Goal: Task Accomplishment & Management: Manage account settings

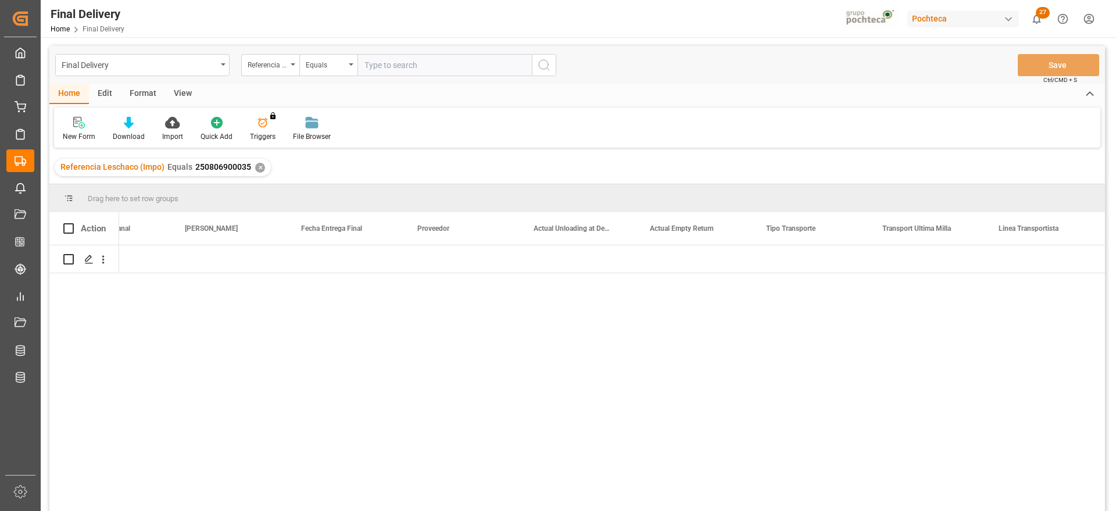
scroll to position [0, 3202]
click at [257, 163] on div "✕" at bounding box center [260, 168] width 10 height 10
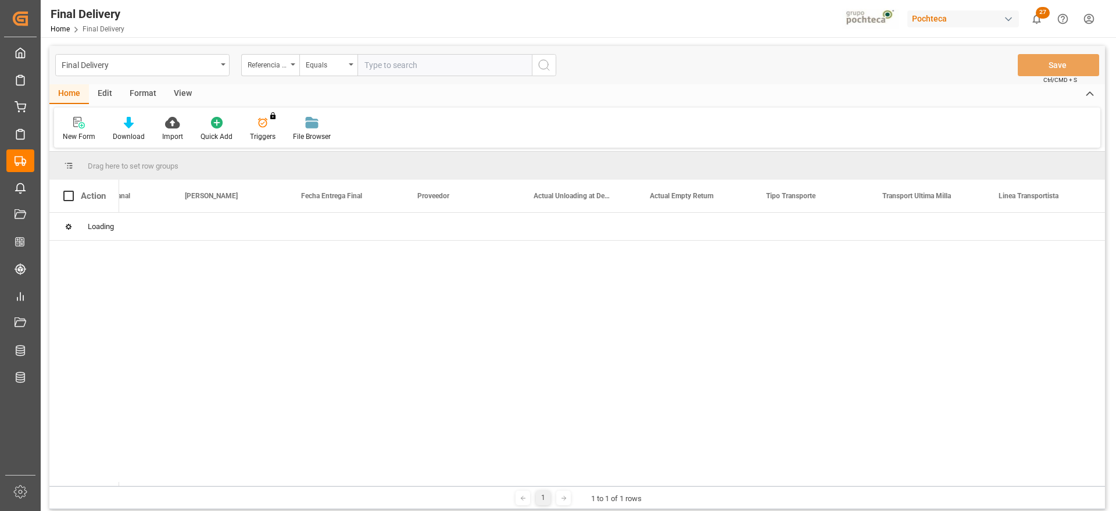
click at [399, 66] on input "text" at bounding box center [444, 65] width 174 height 22
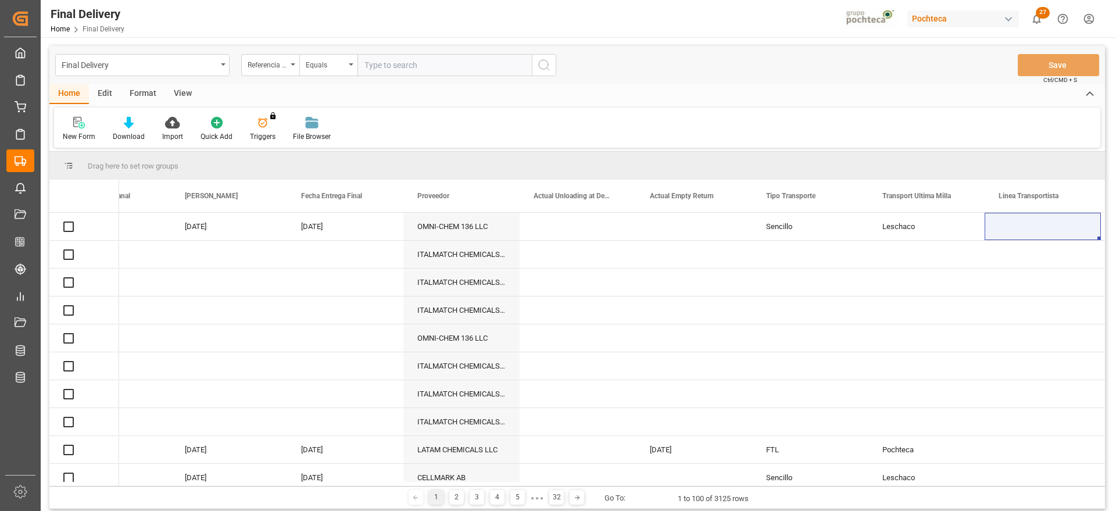
paste input "250806900824"
type input "250806900824"
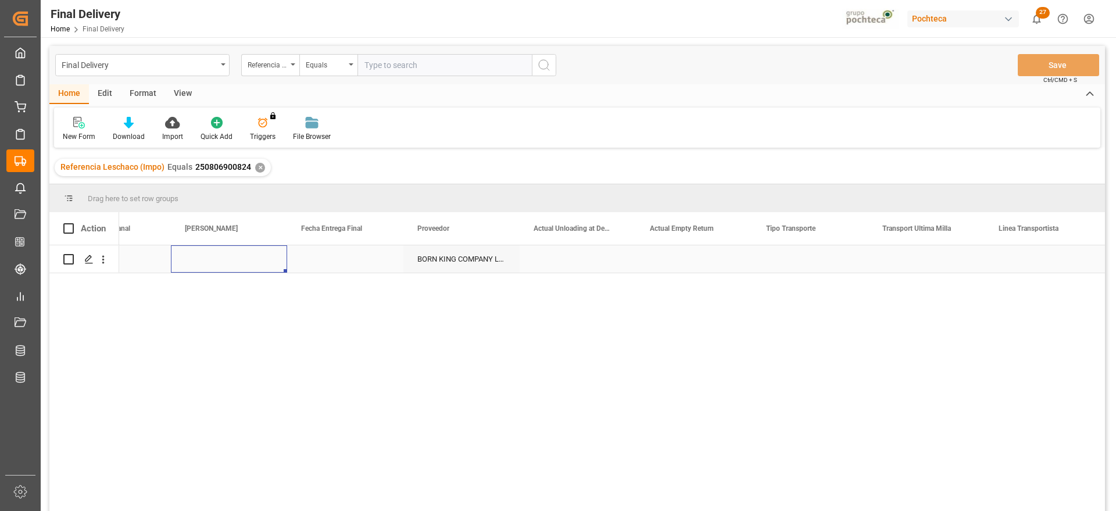
click at [268, 263] on div "Press SPACE to select this row." at bounding box center [229, 258] width 116 height 27
click at [250, 257] on div "Press SPACE to select this row." at bounding box center [229, 258] width 116 height 27
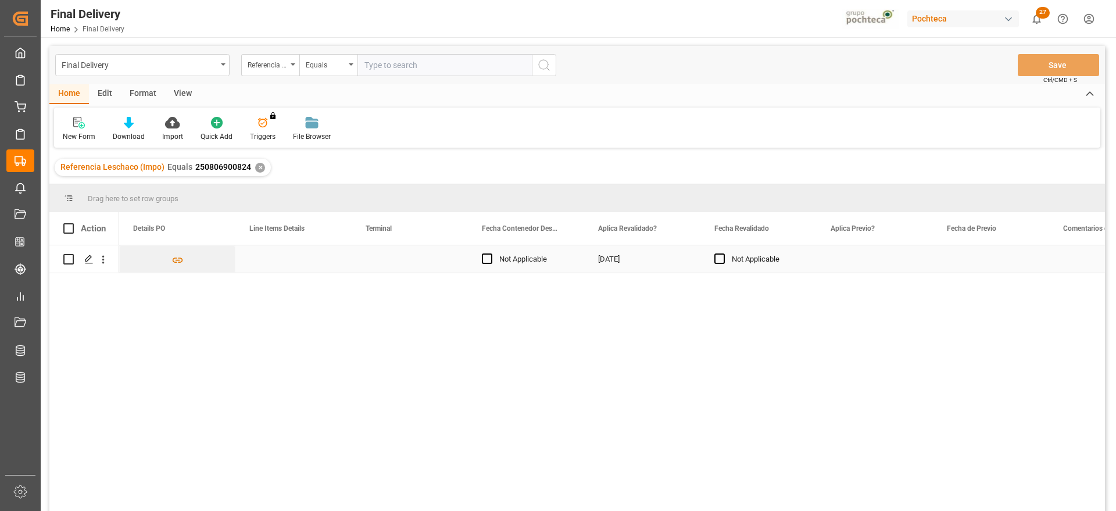
scroll to position [0, 1162]
click at [393, 254] on div "Press SPACE to select this row." at bounding box center [410, 258] width 116 height 27
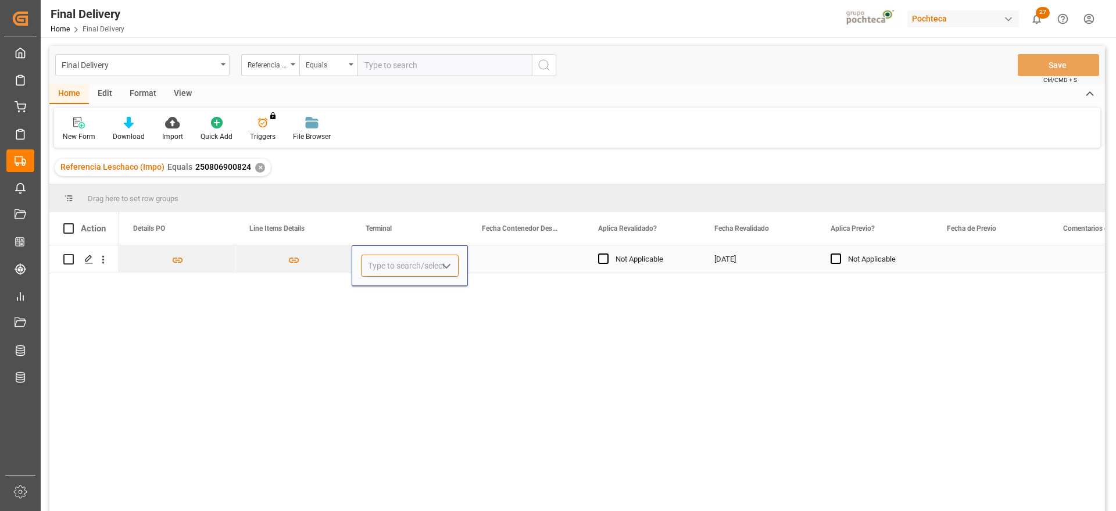
click at [393, 254] on input "Press SPACE to select this row." at bounding box center [410, 265] width 98 height 22
type input "CONTECON"
click at [542, 262] on div "Press SPACE to select this row." at bounding box center [526, 258] width 116 height 27
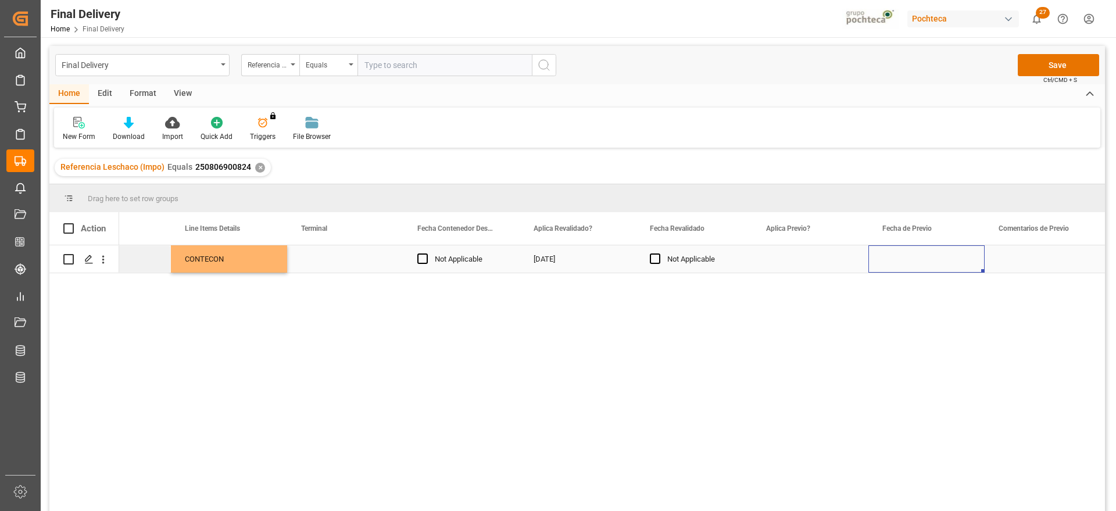
scroll to position [0, 0]
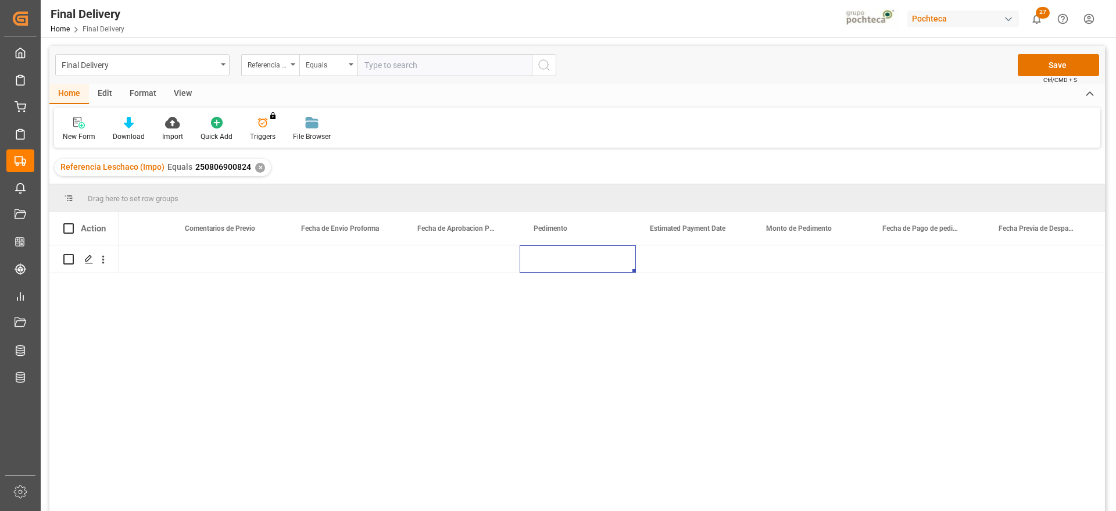
click at [566, 259] on div "Press SPACE to select this row." at bounding box center [577, 258] width 116 height 27
click at [566, 259] on input "Press SPACE to select this row." at bounding box center [578, 265] width 98 height 22
paste input "25 16 3108 5003593"
type input "25 16 3108 5003593"
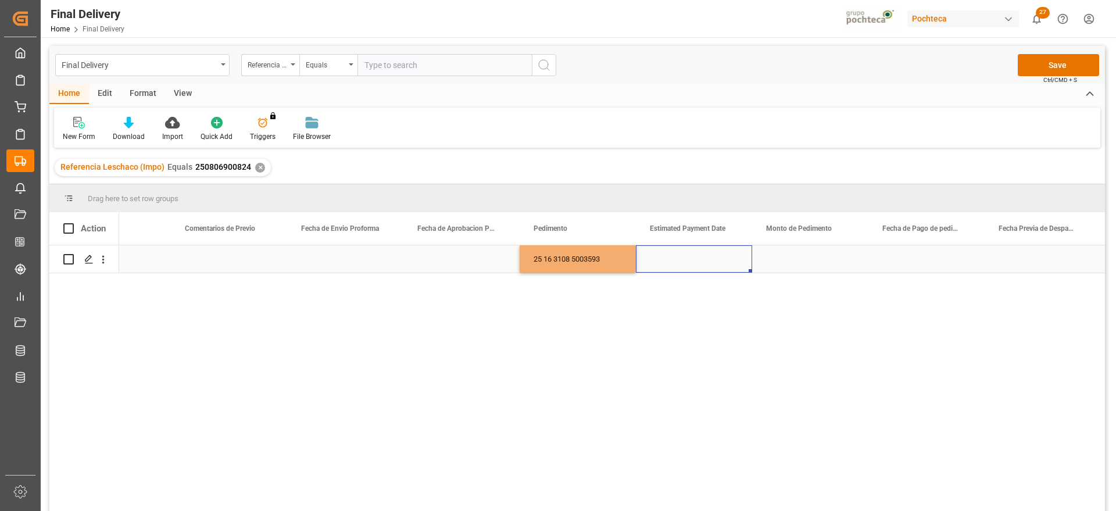
click at [715, 254] on div "Press SPACE to select this row." at bounding box center [694, 258] width 116 height 27
click at [714, 262] on div "Press SPACE to select this row." at bounding box center [694, 258] width 116 height 27
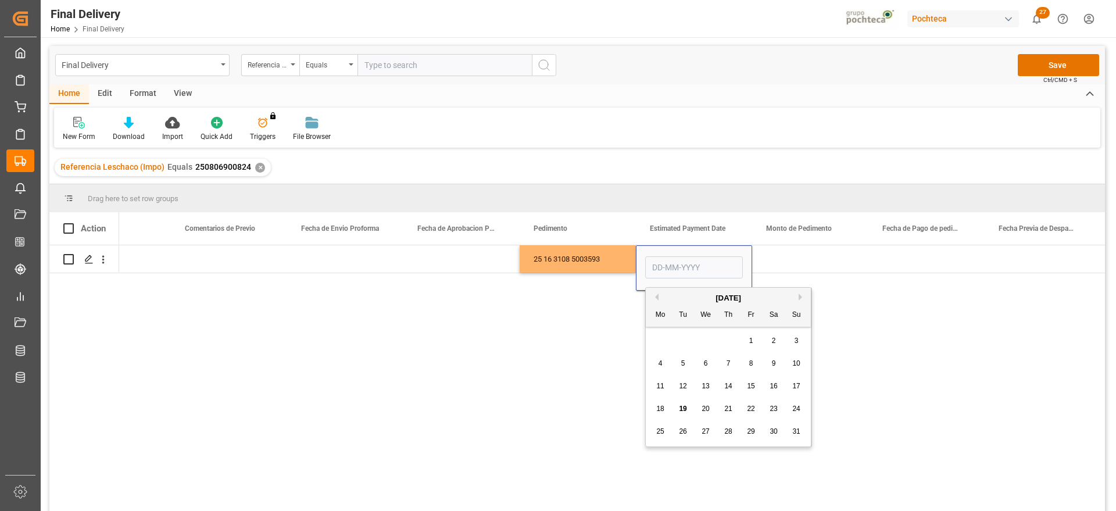
click at [679, 406] on span "19" at bounding box center [683, 408] width 8 height 8
type input "[DATE]"
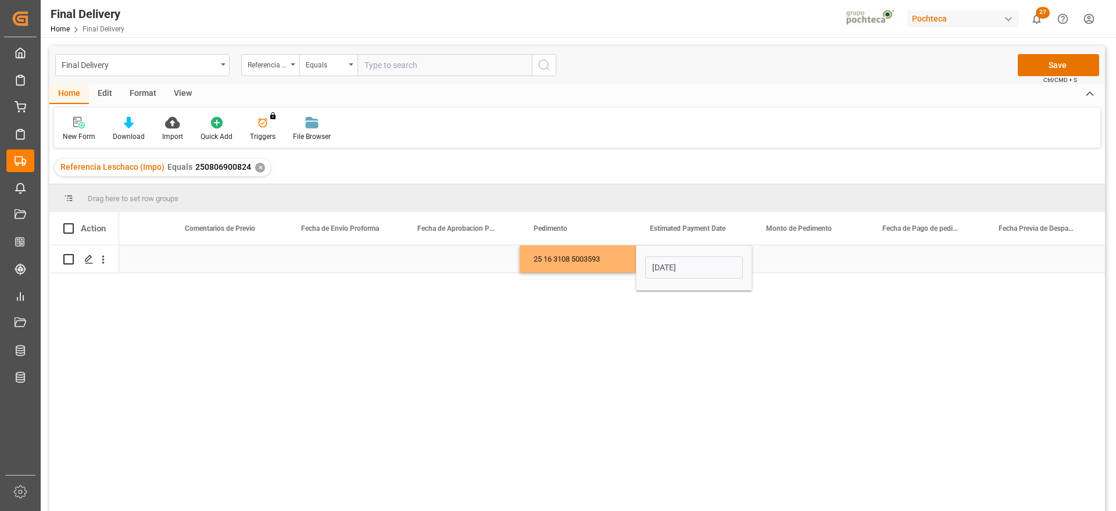
click at [796, 261] on div "Press SPACE to select this row." at bounding box center [810, 258] width 116 height 27
click at [783, 261] on div "Press SPACE to select this row." at bounding box center [810, 258] width 116 height 27
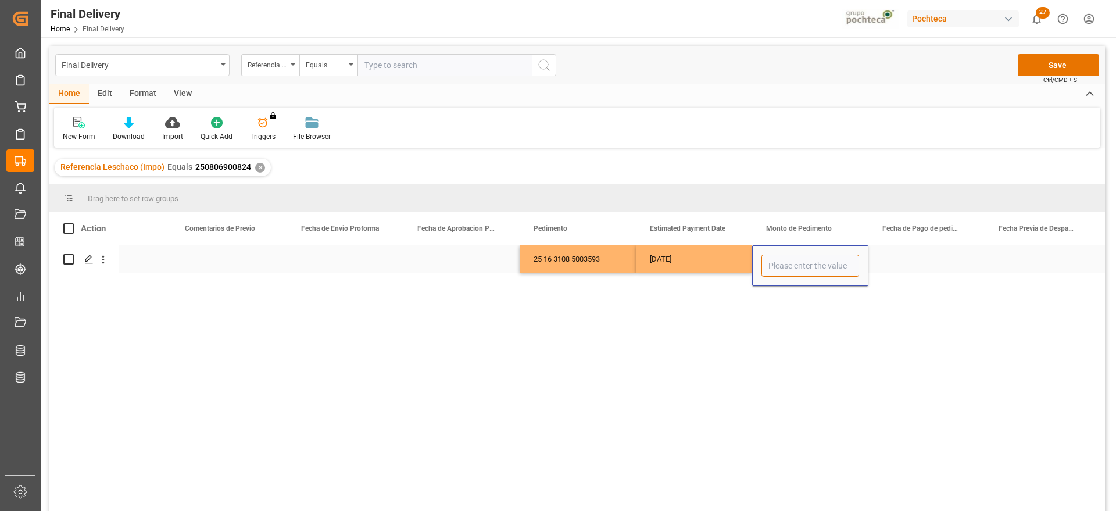
click at [783, 261] on input "Press SPACE to select this row." at bounding box center [810, 265] width 98 height 22
paste input "136337"
type input "136337"
click at [908, 263] on div "Press SPACE to select this row." at bounding box center [926, 258] width 116 height 27
click at [886, 266] on div "Press SPACE to select this row." at bounding box center [926, 258] width 116 height 27
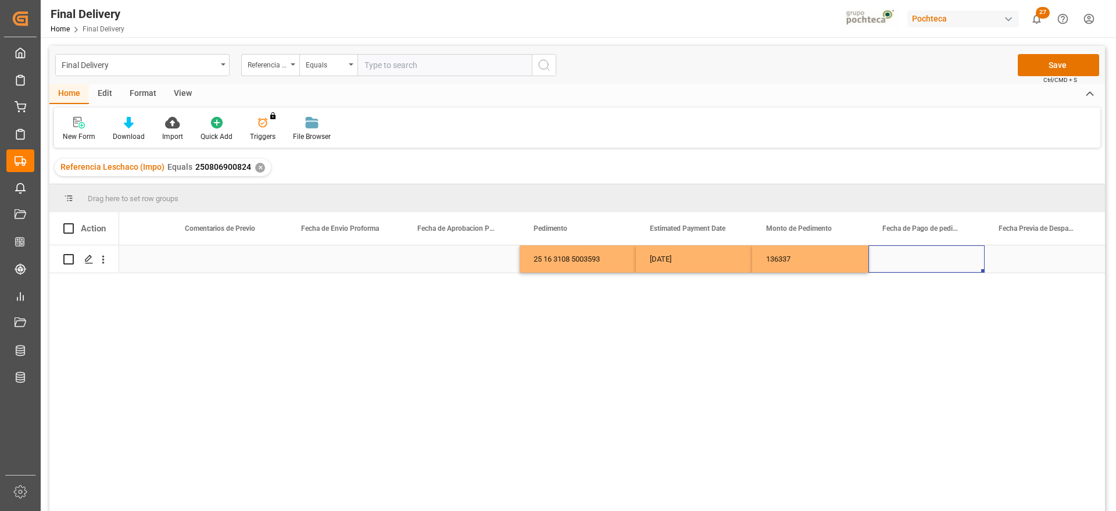
click at [886, 266] on div "Press SPACE to select this row." at bounding box center [926, 258] width 116 height 27
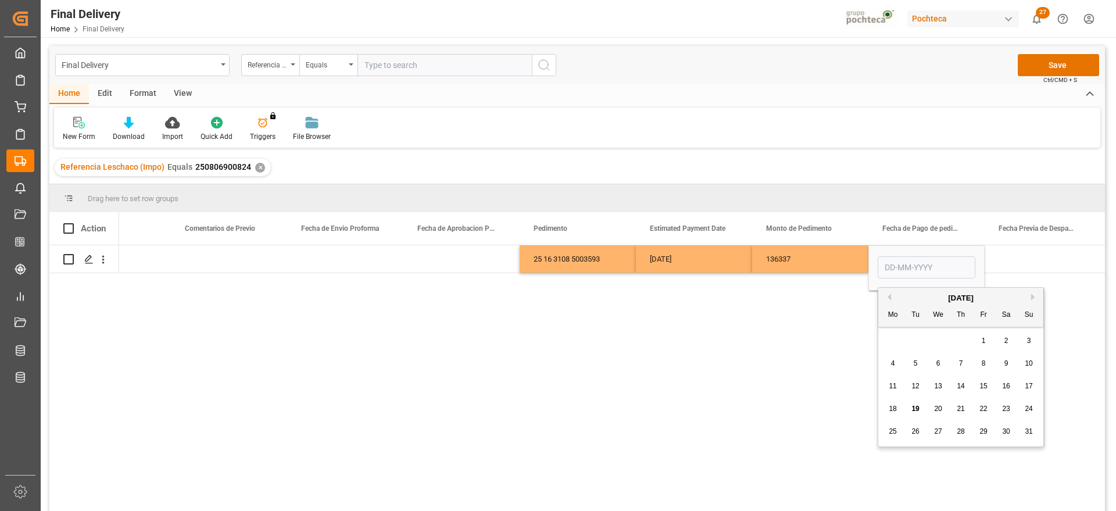
click at [920, 407] on div "19" at bounding box center [915, 409] width 15 height 14
type input "[DATE]"
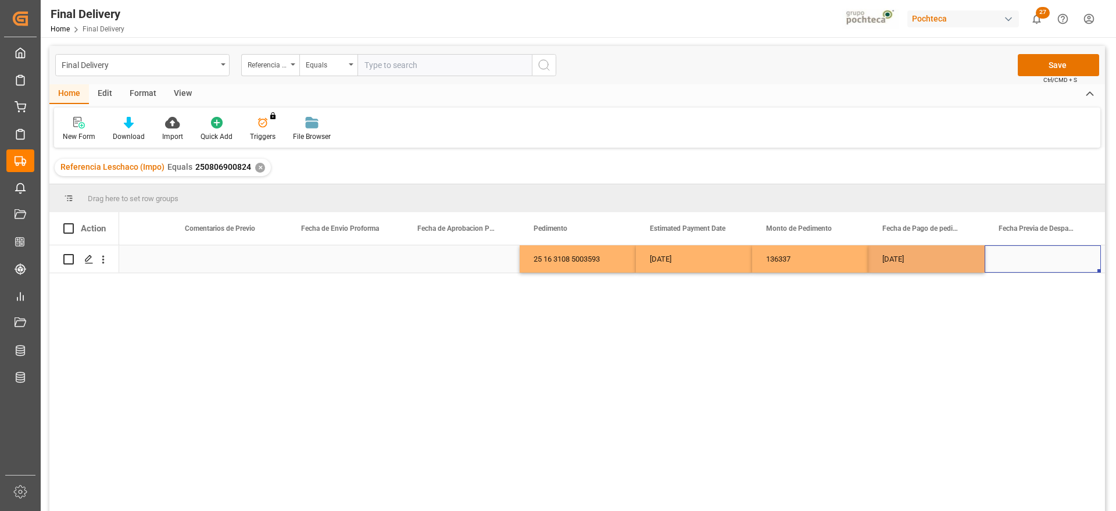
click at [1032, 250] on div "Press SPACE to select this row." at bounding box center [1042, 258] width 116 height 27
click at [343, 261] on div "Press SPACE to select this row." at bounding box center [345, 258] width 116 height 27
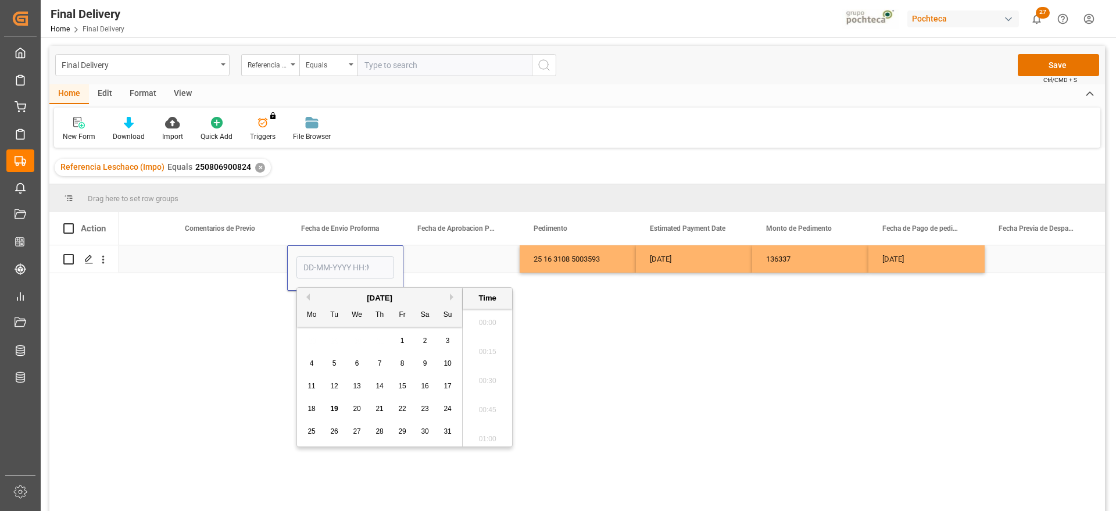
scroll to position [1108, 0]
click at [334, 383] on span "12" at bounding box center [334, 386] width 8 height 8
type input "[DATE] 00:00"
click at [429, 265] on div "Press SPACE to select this row." at bounding box center [461, 258] width 116 height 27
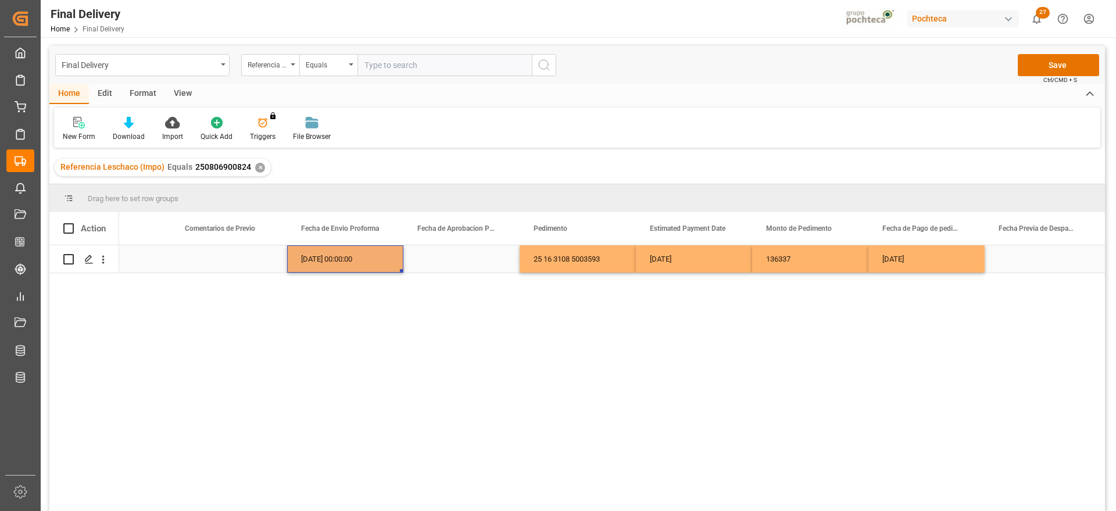
click at [367, 268] on div "[DATE] 00:00:00" at bounding box center [345, 258] width 116 height 27
click at [469, 261] on div "Press SPACE to select this row." at bounding box center [461, 258] width 116 height 27
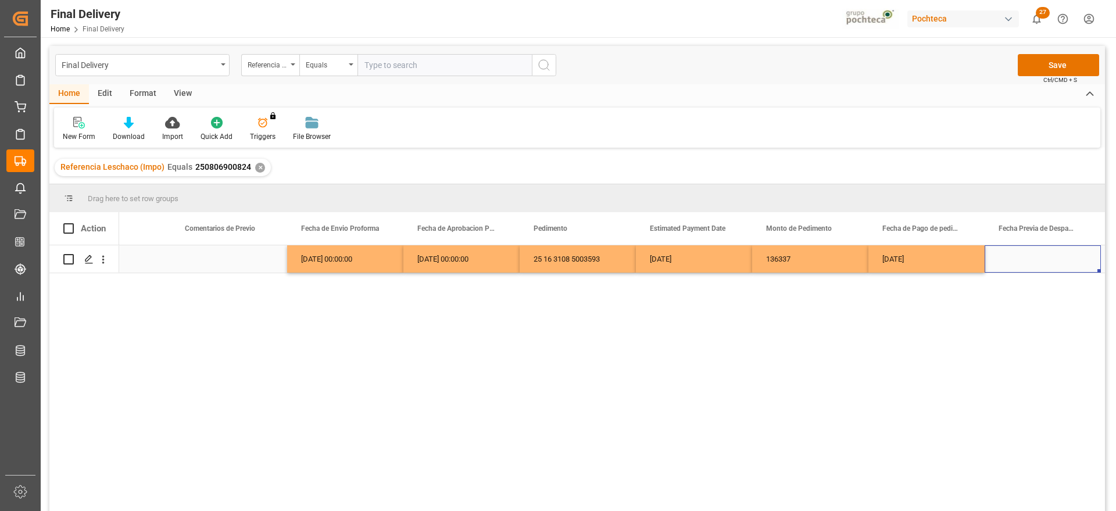
click at [1033, 260] on div "Press SPACE to select this row." at bounding box center [1042, 258] width 116 height 27
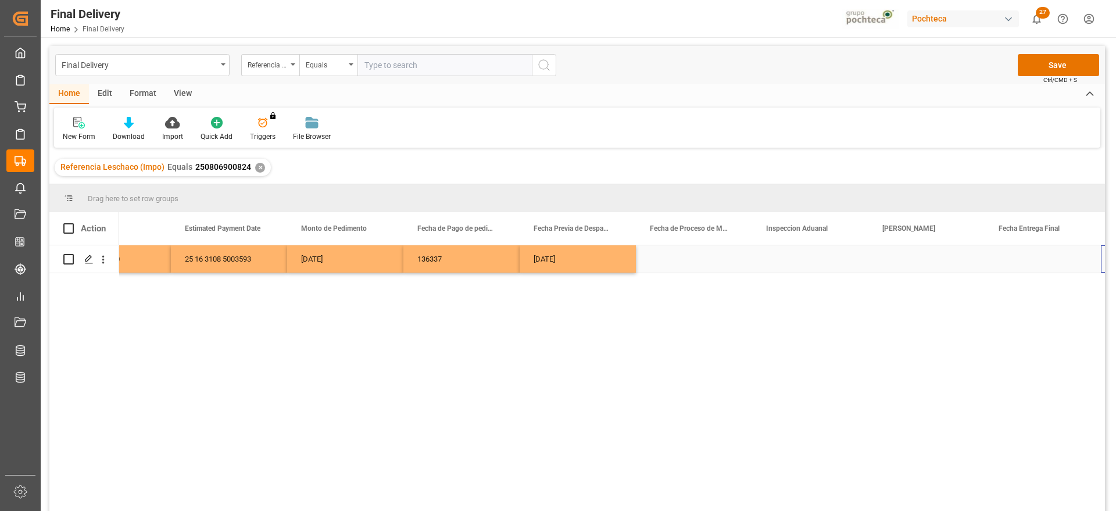
scroll to position [0, 2505]
click at [1052, 63] on button "Save" at bounding box center [1057, 65] width 81 height 22
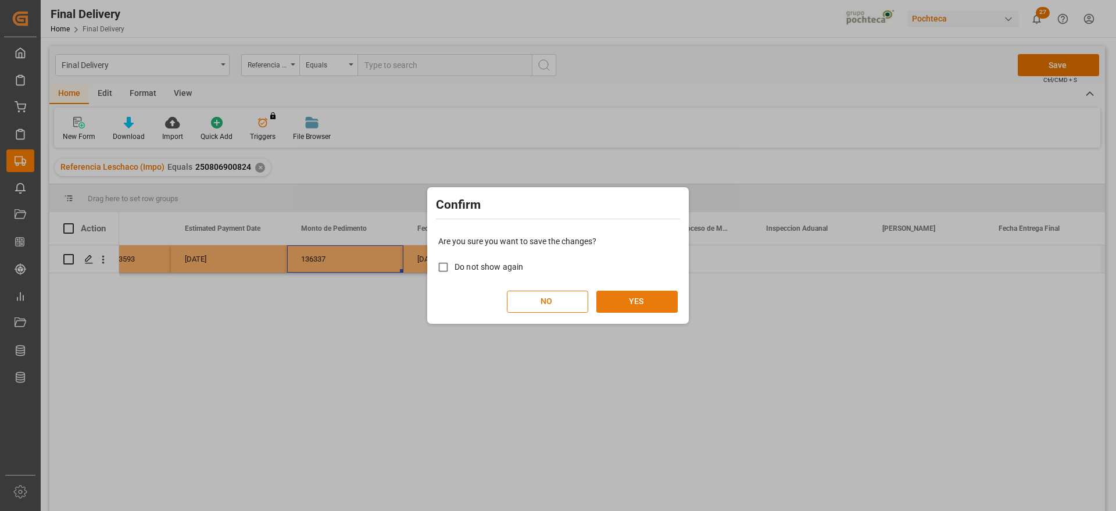
click at [643, 300] on button "YES" at bounding box center [636, 302] width 81 height 22
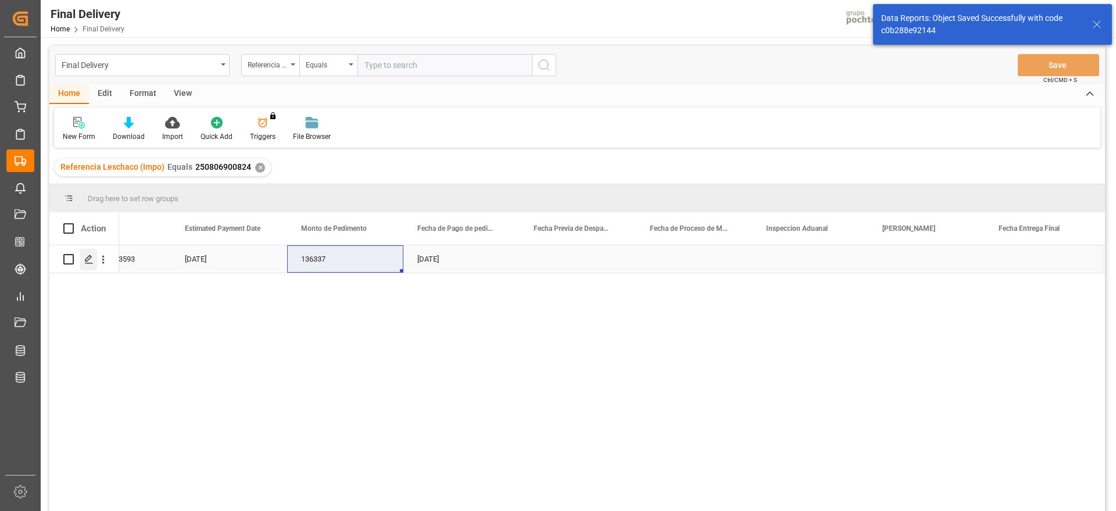
click at [93, 260] on icon "Press SPACE to select this row." at bounding box center [88, 258] width 9 height 9
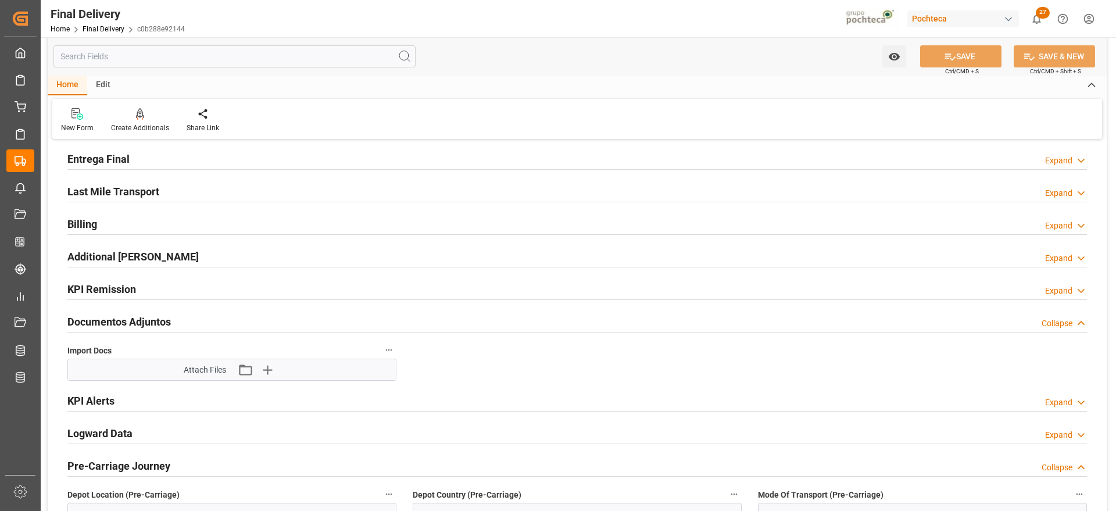
scroll to position [73, 0]
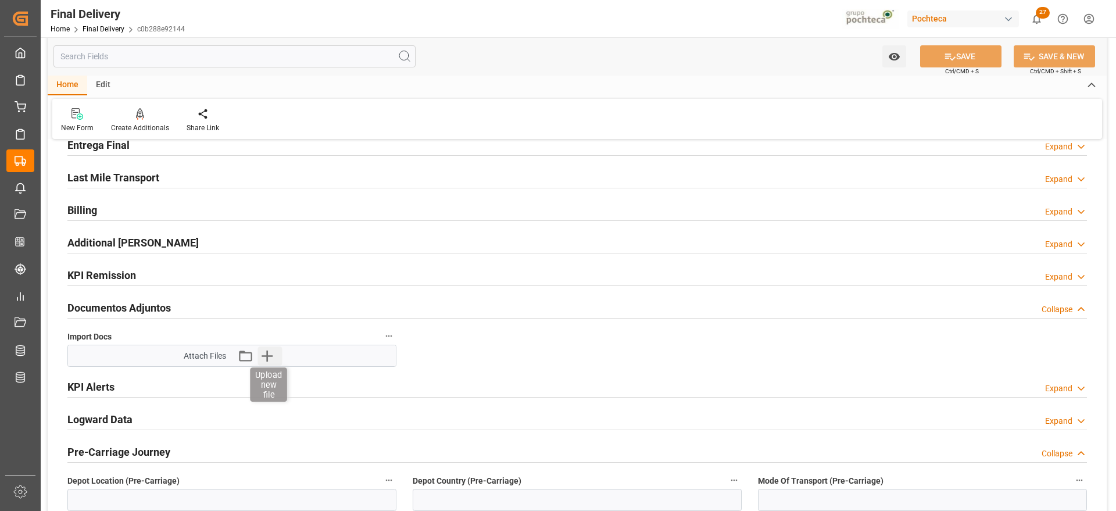
click at [263, 352] on icon "button" at bounding box center [266, 355] width 19 height 19
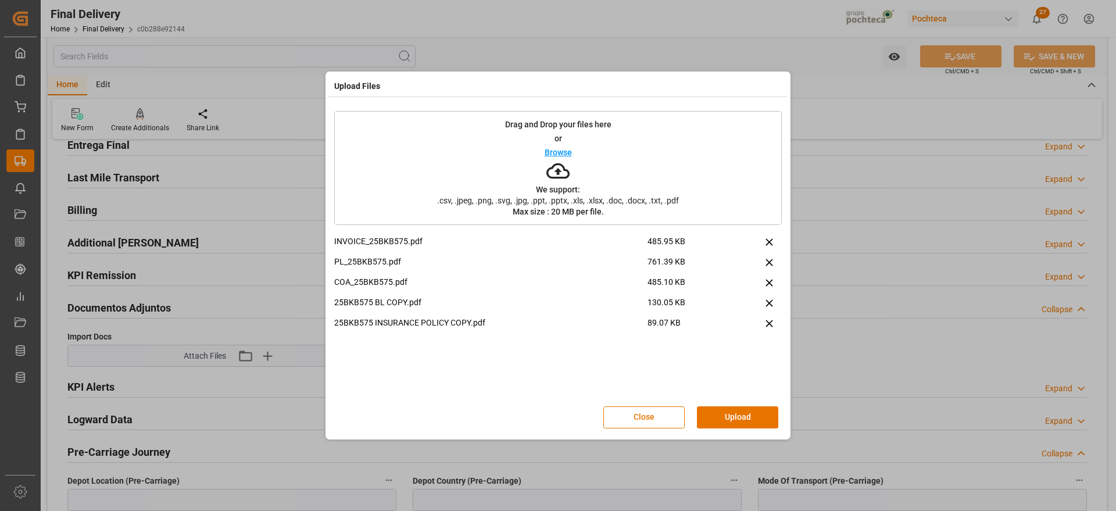
click at [507, 297] on p "25BKB575 BL COPY.pdf" at bounding box center [490, 302] width 313 height 12
click at [750, 421] on button "Upload" at bounding box center [737, 417] width 81 height 22
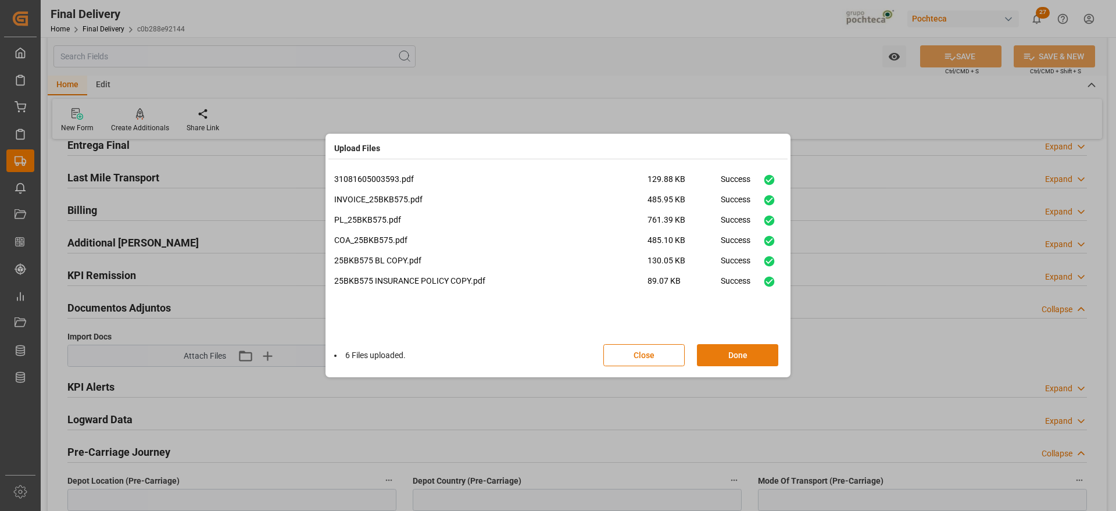
click at [737, 350] on button "Done" at bounding box center [737, 355] width 81 height 22
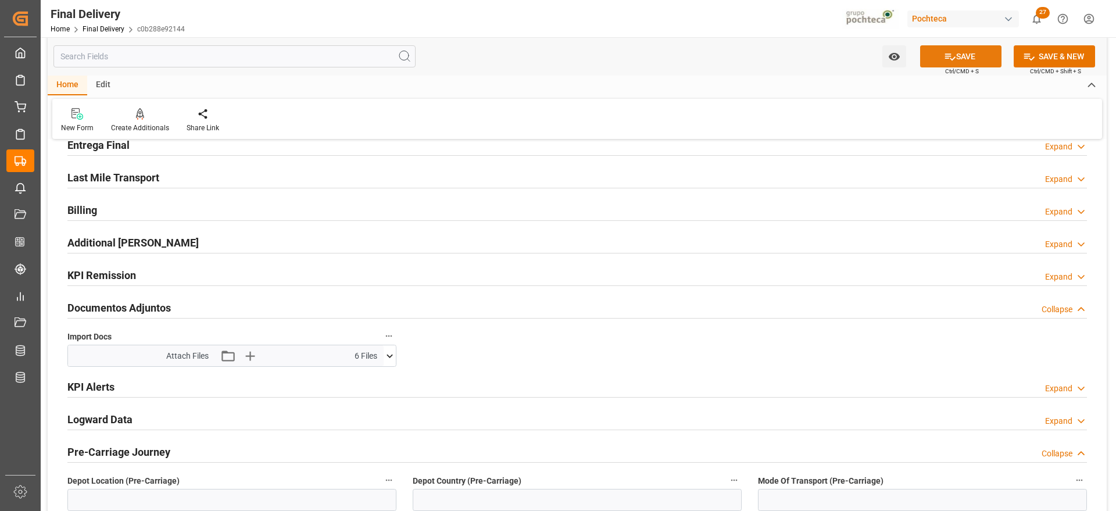
click at [966, 55] on button "SAVE" at bounding box center [960, 56] width 81 height 22
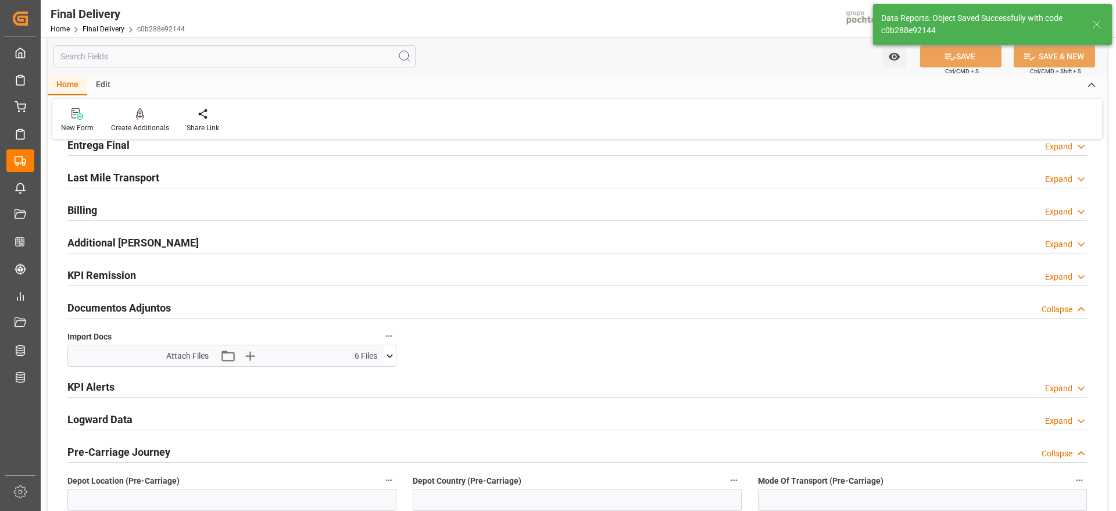
click at [1096, 23] on icon at bounding box center [1096, 24] width 14 height 14
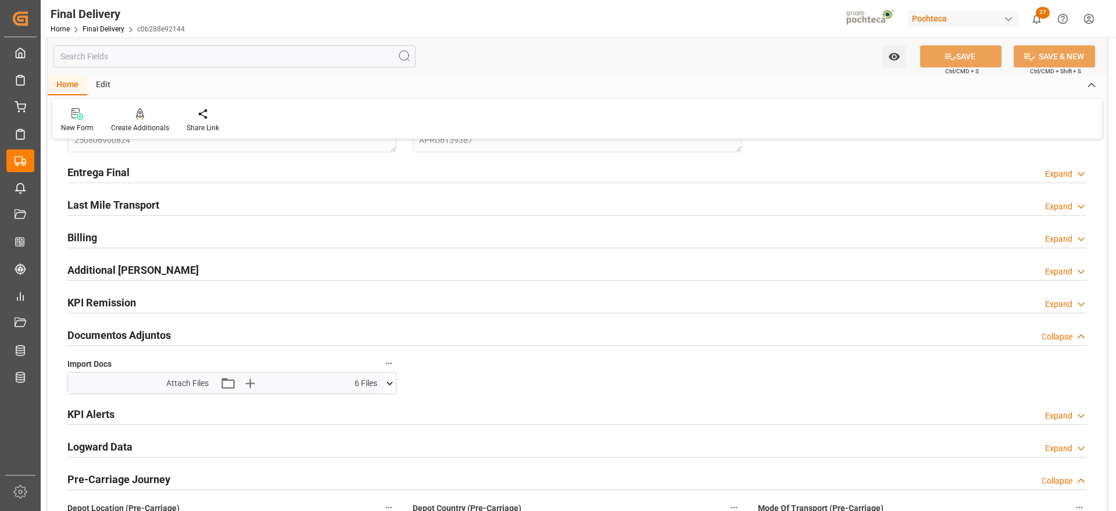
scroll to position [0, 0]
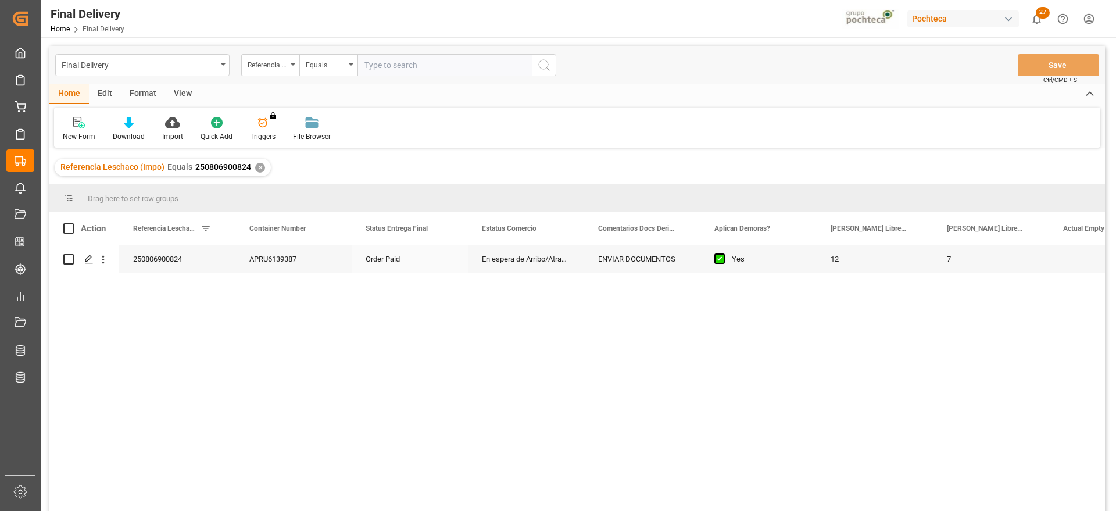
click at [754, 261] on div "Yes" at bounding box center [767, 259] width 71 height 27
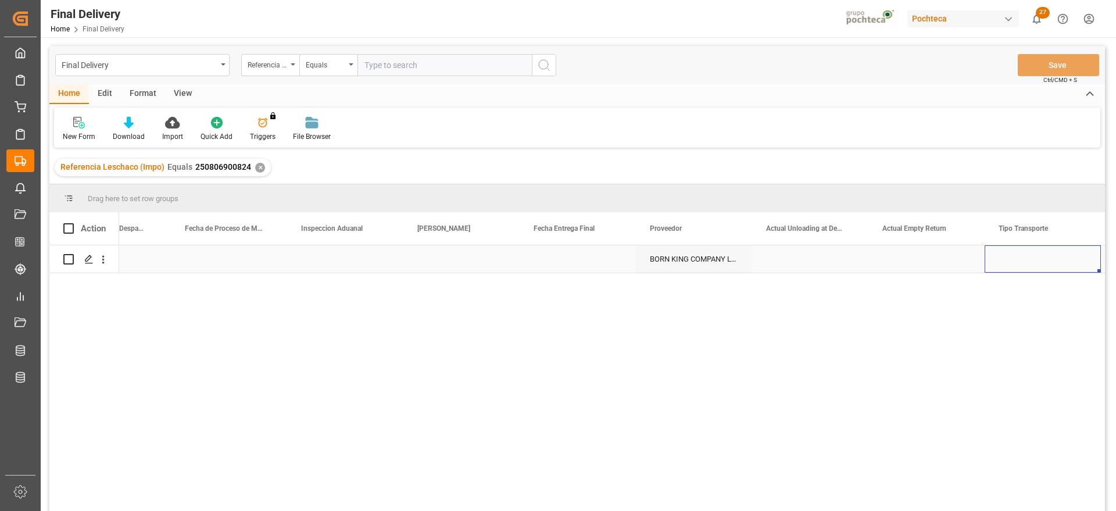
scroll to position [0, 2970]
click at [256, 166] on div "✕" at bounding box center [260, 168] width 10 height 10
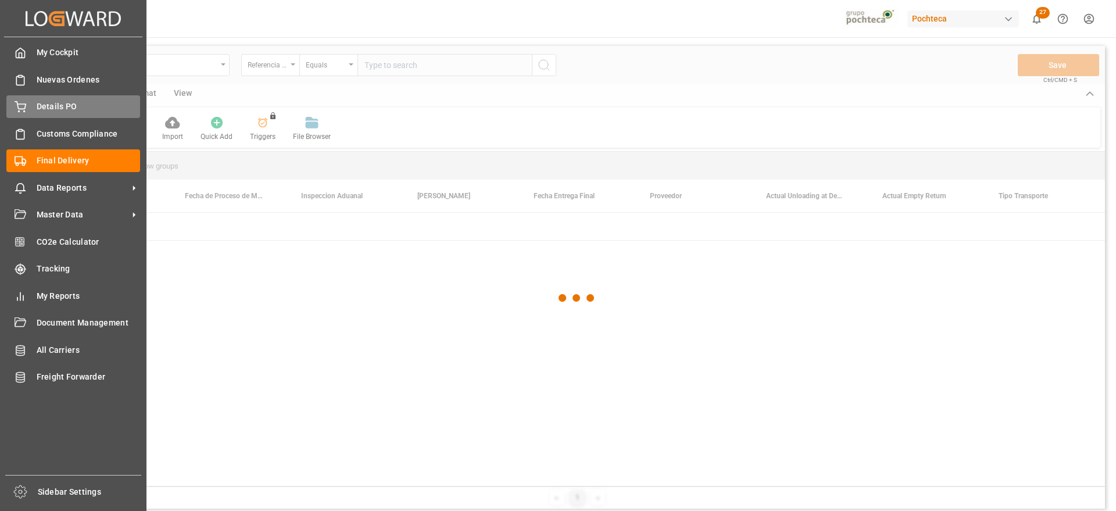
click at [57, 108] on span "Details PO" at bounding box center [89, 107] width 104 height 12
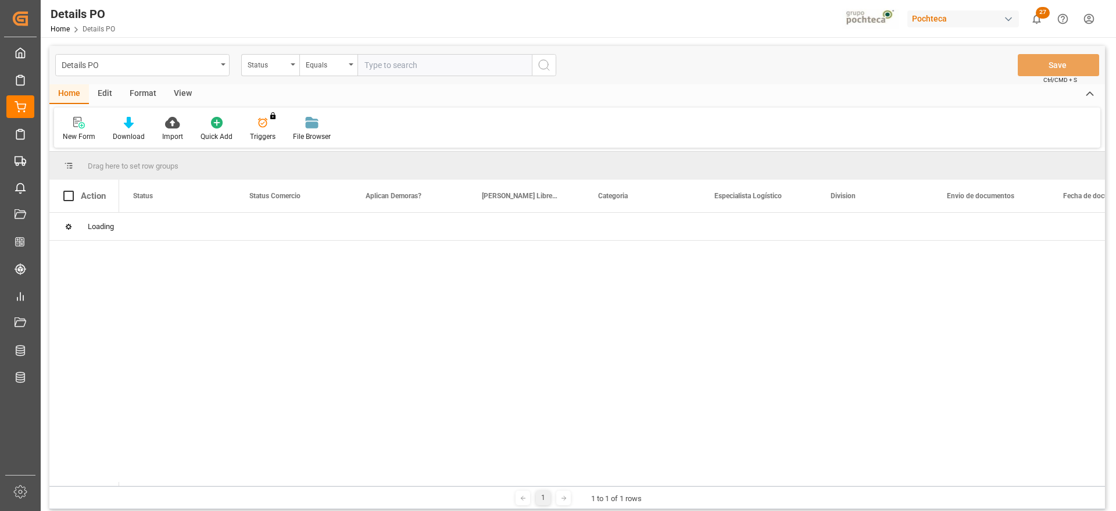
click at [170, 91] on div "View" at bounding box center [182, 94] width 35 height 20
click at [136, 137] on div "Standard Templates" at bounding box center [132, 136] width 58 height 10
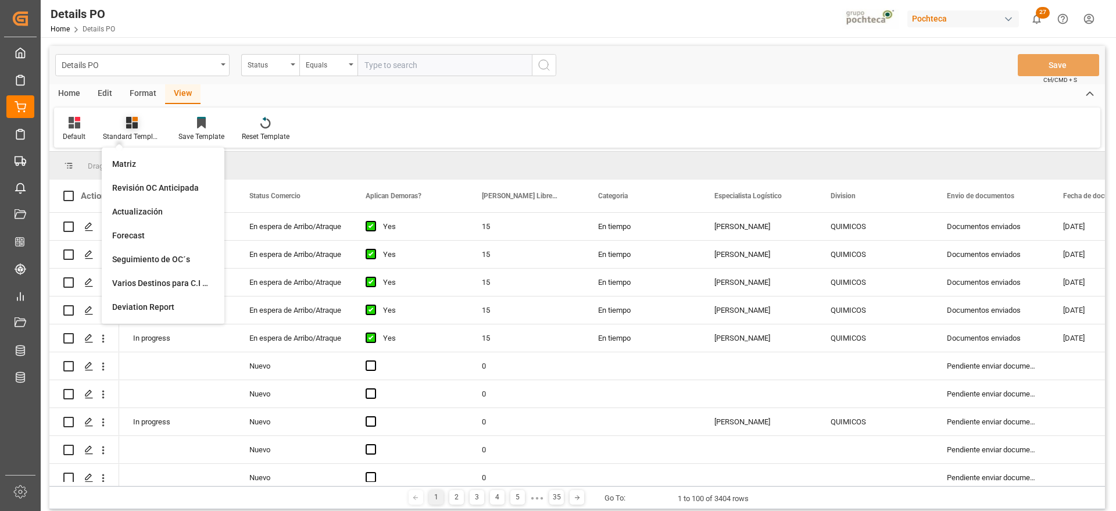
click at [128, 118] on icon at bounding box center [132, 123] width 12 height 12
click at [135, 94] on div "Format" at bounding box center [143, 94] width 44 height 20
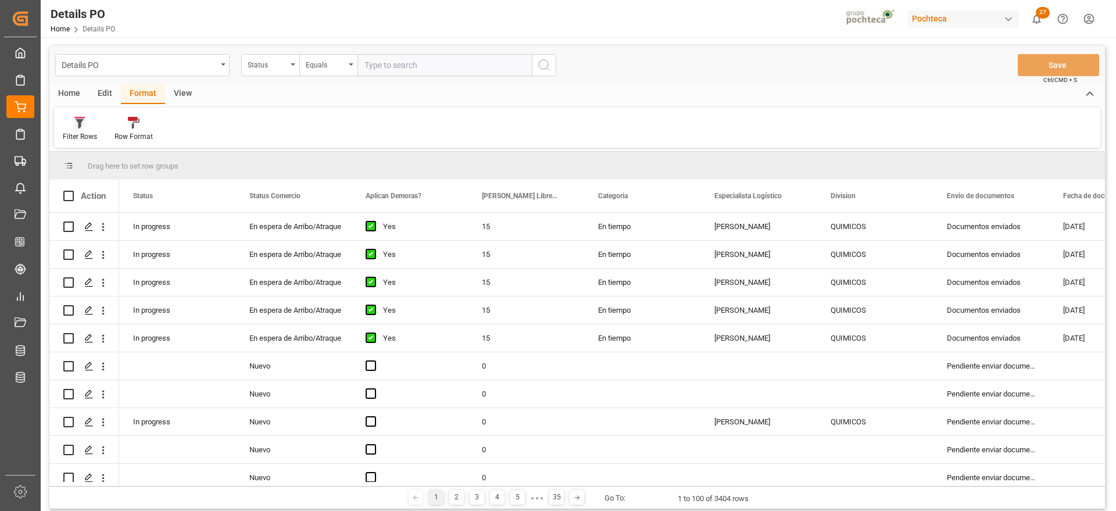
click at [92, 130] on div "Filter Rows" at bounding box center [80, 129] width 52 height 26
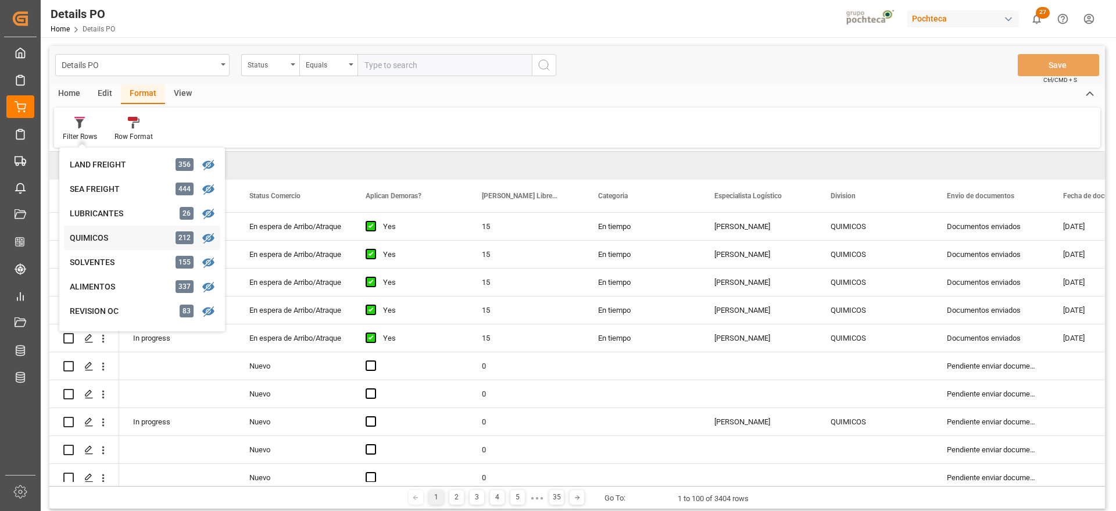
click at [92, 239] on div "QUIMICOS" at bounding box center [121, 238] width 102 height 12
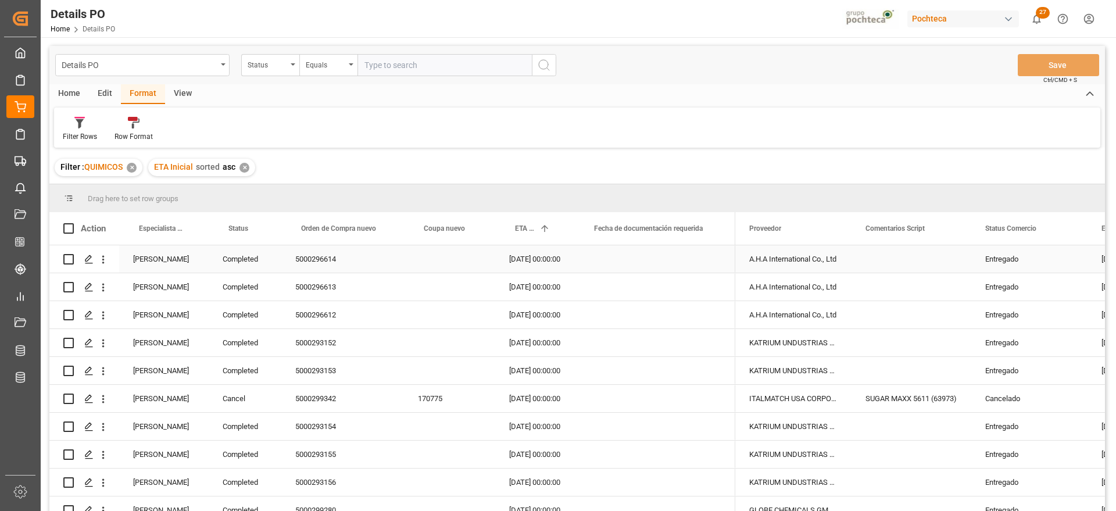
click at [240, 262] on div "Completed" at bounding box center [245, 258] width 73 height 27
click at [261, 227] on span at bounding box center [262, 228] width 10 height 10
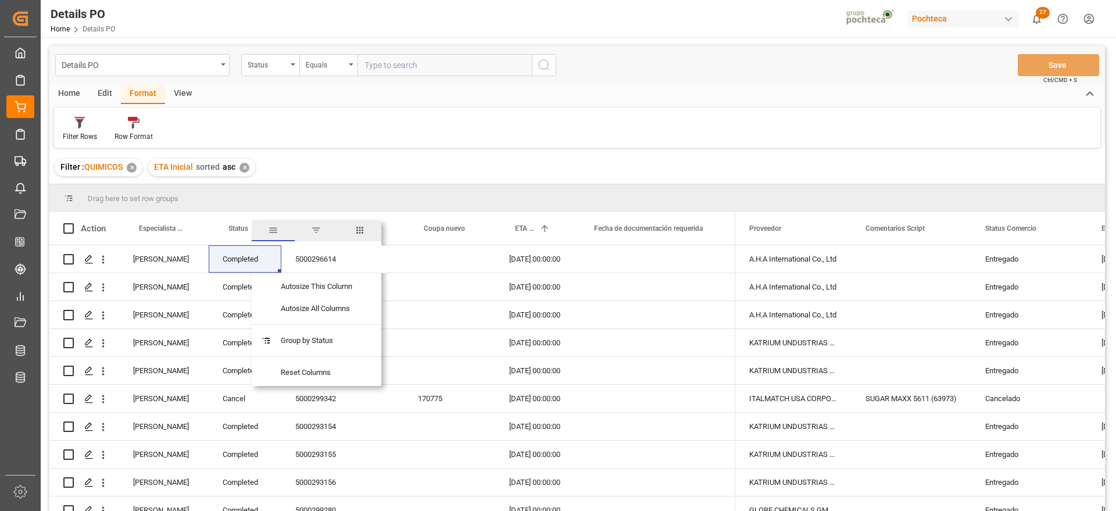
click at [310, 228] on span "filter" at bounding box center [316, 230] width 43 height 21
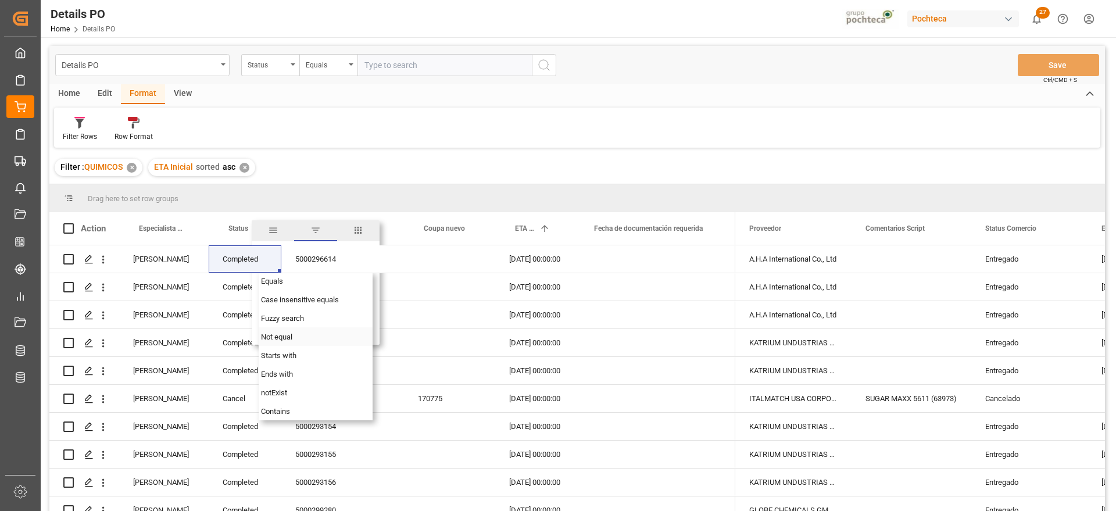
click at [290, 338] on span "Not equal" at bounding box center [276, 336] width 31 height 9
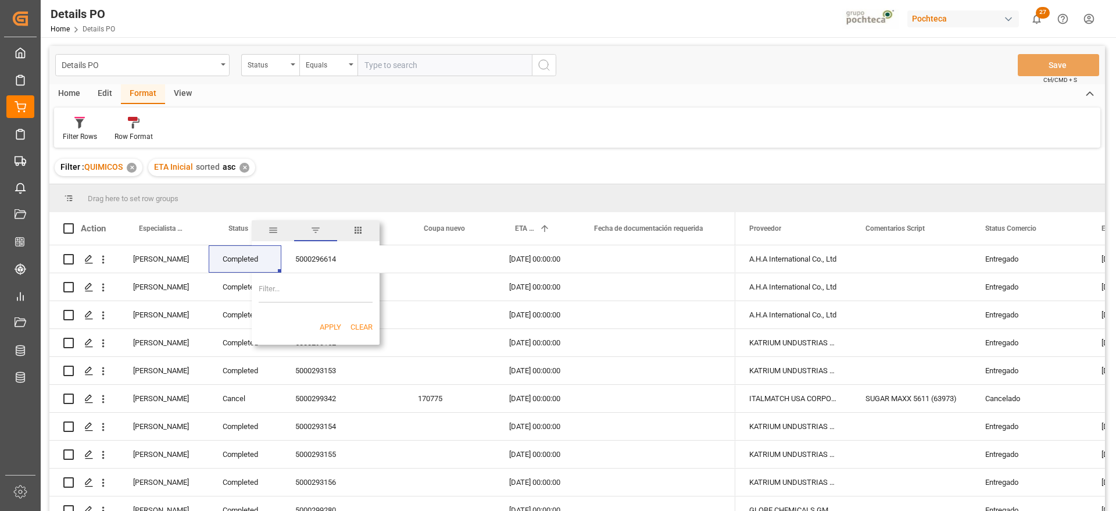
click at [289, 284] on input "Filter Value" at bounding box center [316, 290] width 114 height 23
paste input "Completed"
type input "Completed"
click at [327, 324] on button "Apply" at bounding box center [330, 327] width 21 height 12
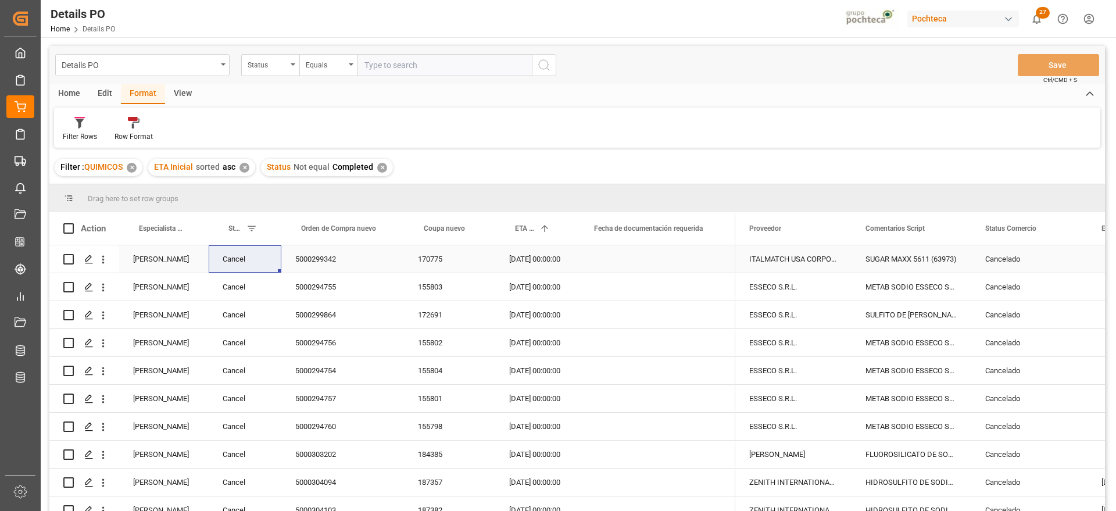
click at [345, 263] on div "5000299342" at bounding box center [342, 258] width 123 height 27
click at [1067, 227] on span at bounding box center [1068, 228] width 10 height 10
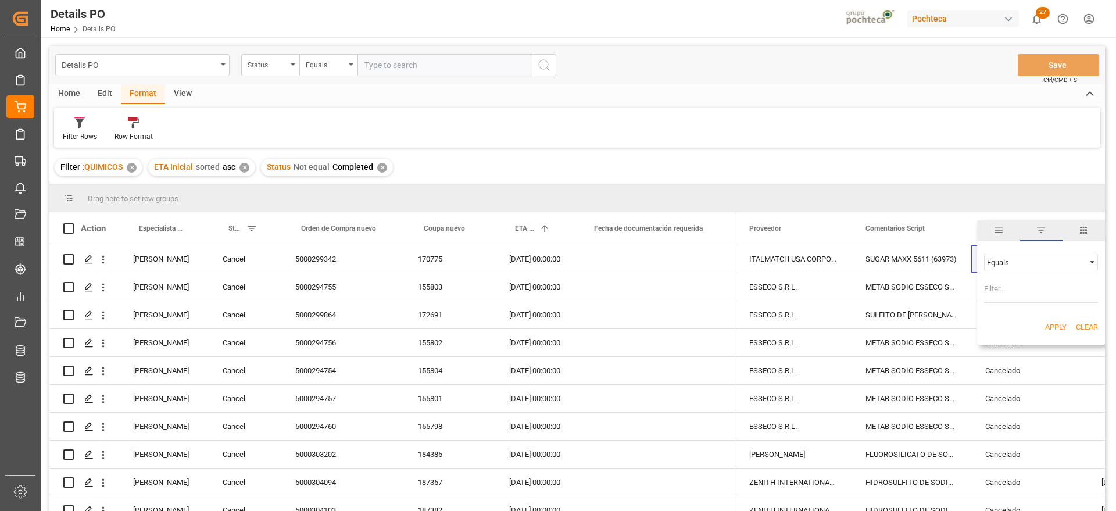
click at [1093, 260] on span "Filtering operator" at bounding box center [1092, 262] width 10 height 10
click at [1026, 300] on div "Not equal" at bounding box center [1041, 299] width 114 height 19
click at [1003, 297] on input "Filter Value" at bounding box center [1041, 290] width 114 height 23
paste input "Cancelado"
type input "Cancelado"
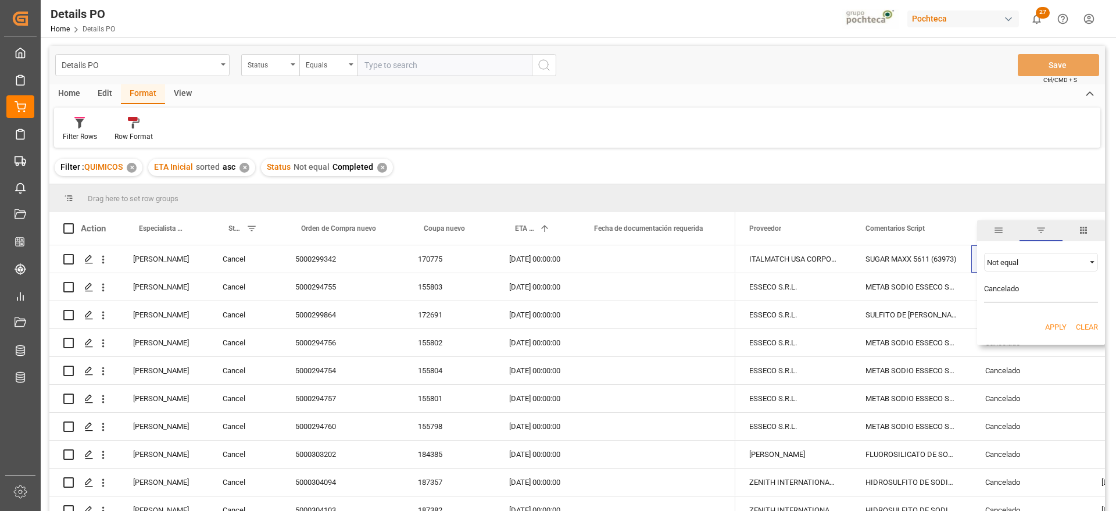
click at [1053, 327] on button "Apply" at bounding box center [1055, 327] width 21 height 12
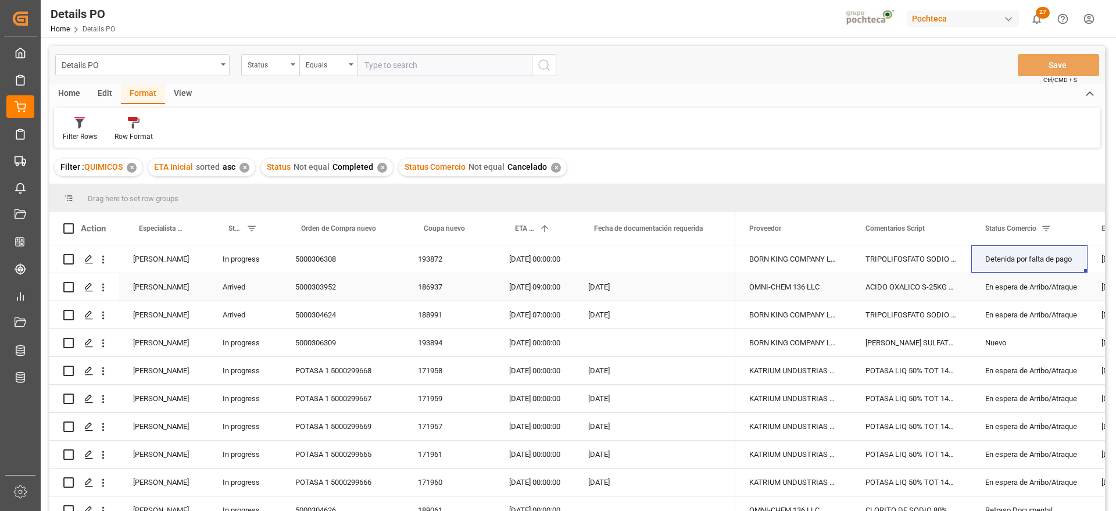
click at [317, 293] on div "5000303952" at bounding box center [342, 286] width 123 height 27
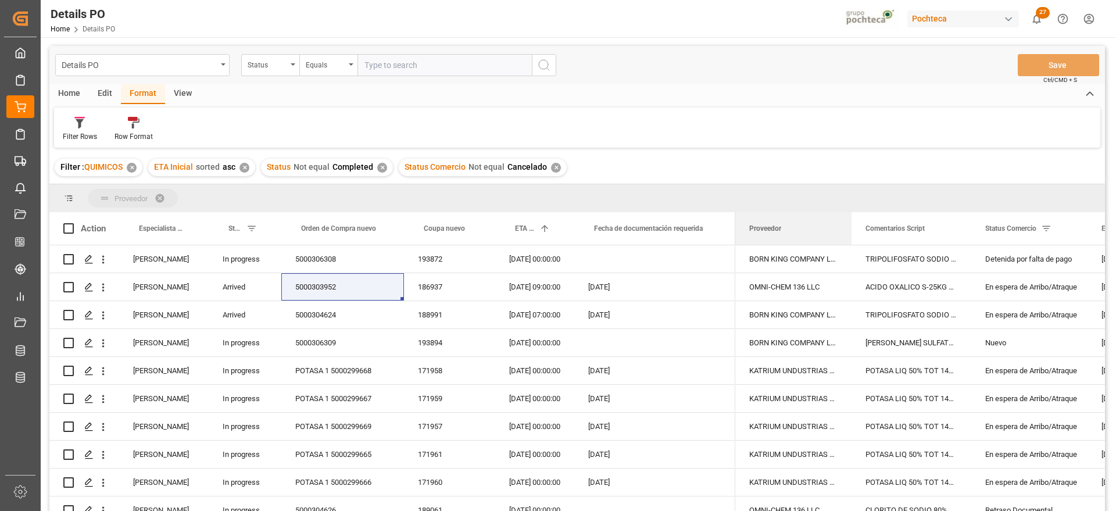
drag, startPoint x: 781, startPoint y: 229, endPoint x: 752, endPoint y: 196, distance: 43.2
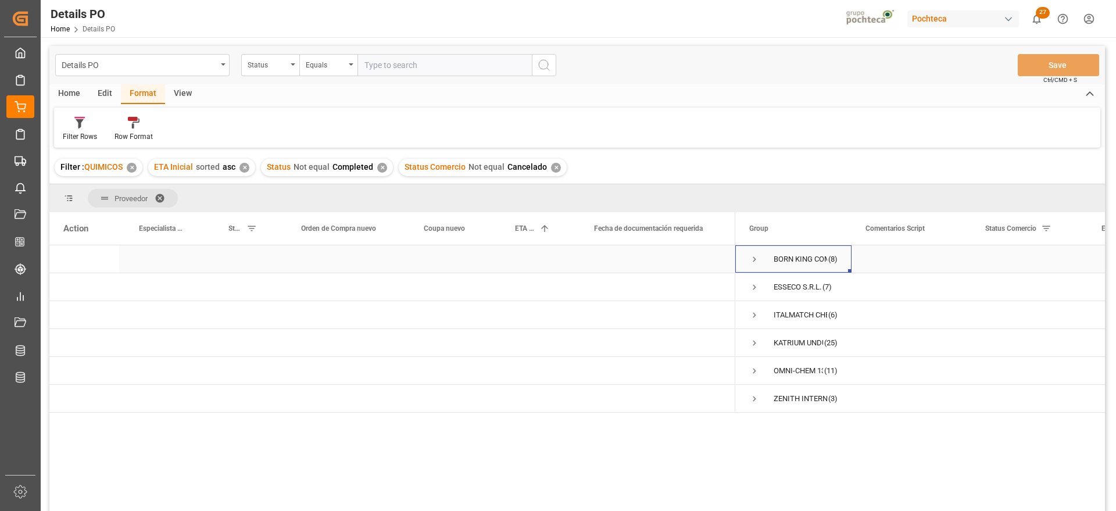
click at [756, 258] on span "Press SPACE to select this row." at bounding box center [754, 259] width 10 height 10
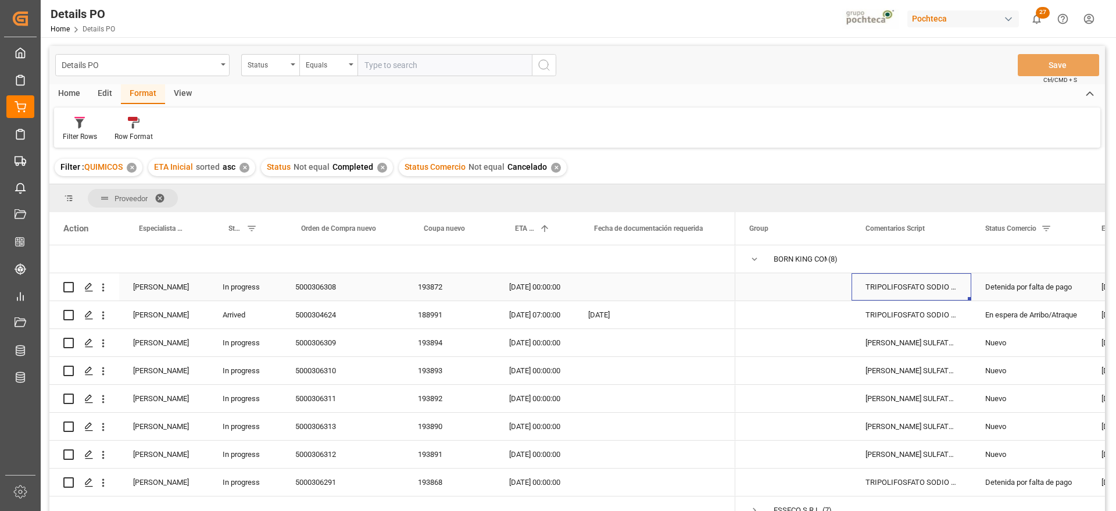
click at [924, 285] on div "TRIPOLIFOSFATO SODIO POLVO IMP SACO 25KG" at bounding box center [911, 286] width 120 height 27
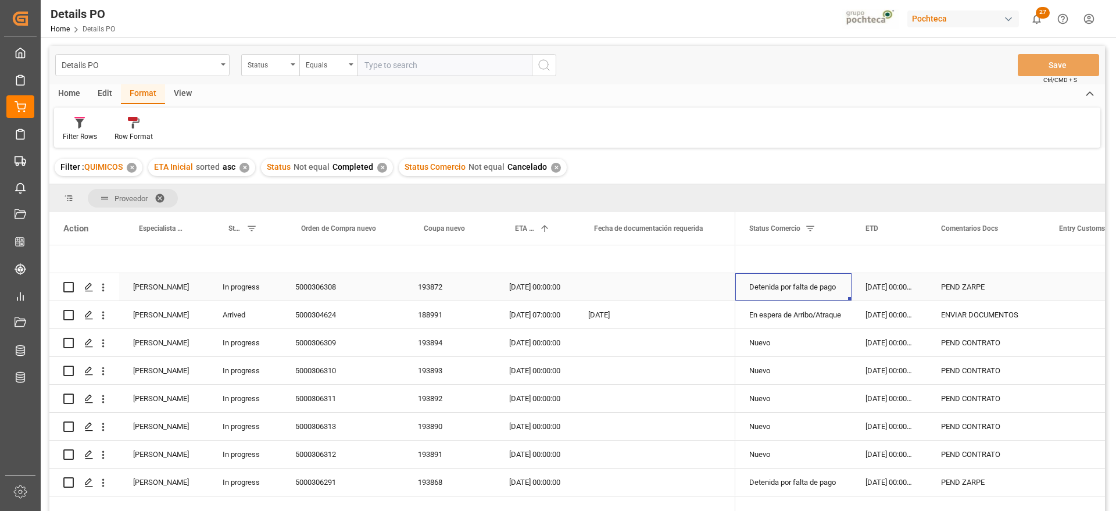
scroll to position [0, 116]
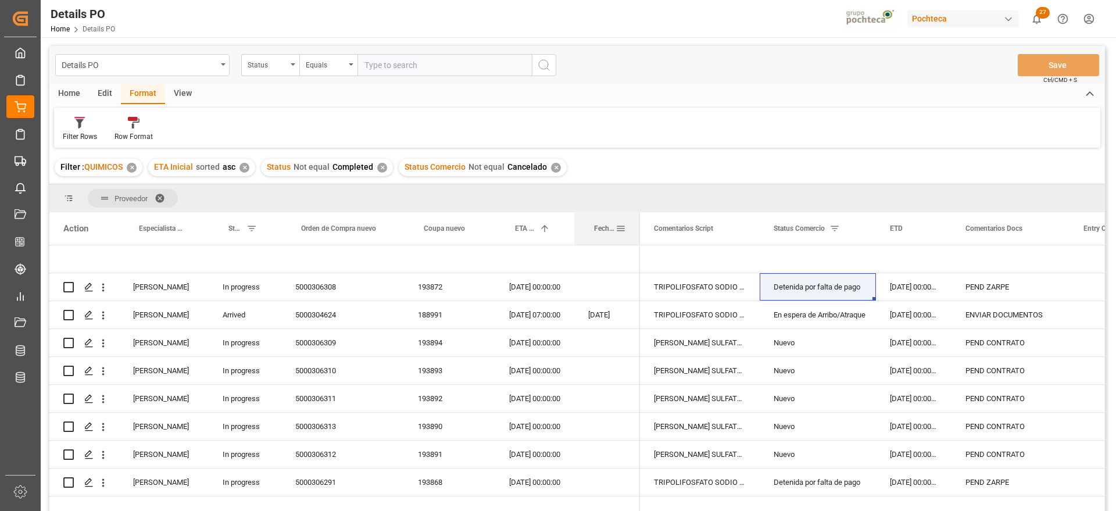
drag, startPoint x: 734, startPoint y: 228, endPoint x: 639, endPoint y: 228, distance: 95.3
click at [639, 228] on div at bounding box center [639, 228] width 5 height 33
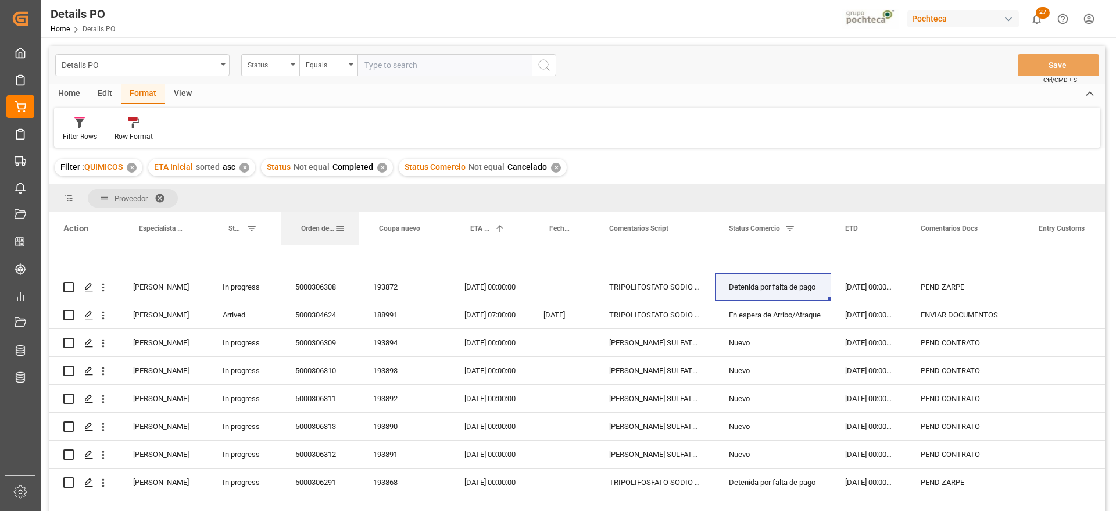
drag, startPoint x: 403, startPoint y: 224, endPoint x: 358, endPoint y: 224, distance: 44.7
click at [358, 224] on div at bounding box center [359, 228] width 5 height 33
click at [885, 293] on div "[DATE] 00:00:00" at bounding box center [869, 286] width 76 height 27
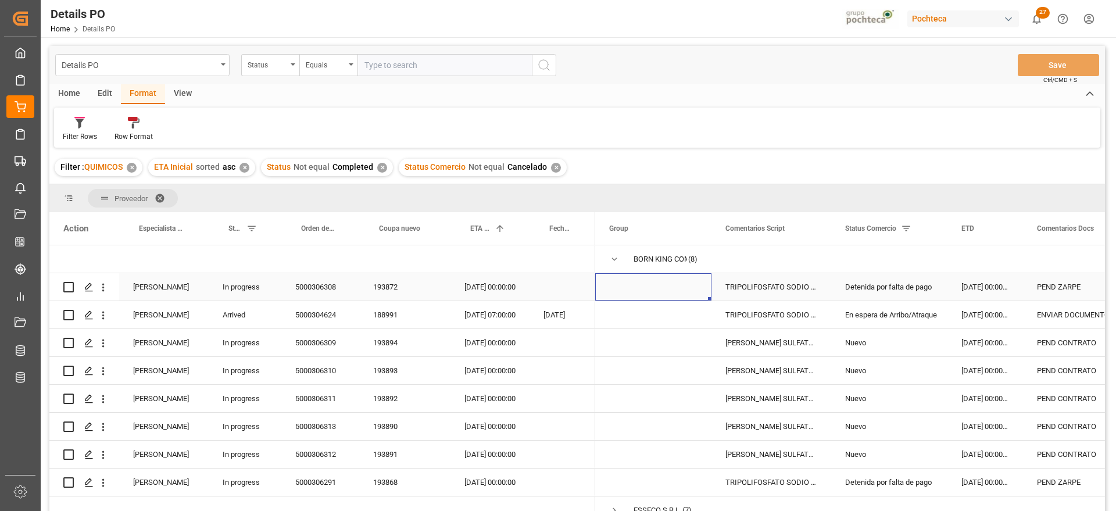
click at [395, 287] on div "193872" at bounding box center [404, 286] width 91 height 27
click at [899, 312] on div "En espera de Arribo/Atraque" at bounding box center [889, 315] width 88 height 27
click at [395, 318] on div "188991" at bounding box center [404, 314] width 91 height 27
click at [931, 307] on div "En espera de Arribo/Atraque" at bounding box center [889, 315] width 88 height 27
click at [1006, 310] on div "[DATE] 00:00:00" at bounding box center [985, 314] width 76 height 27
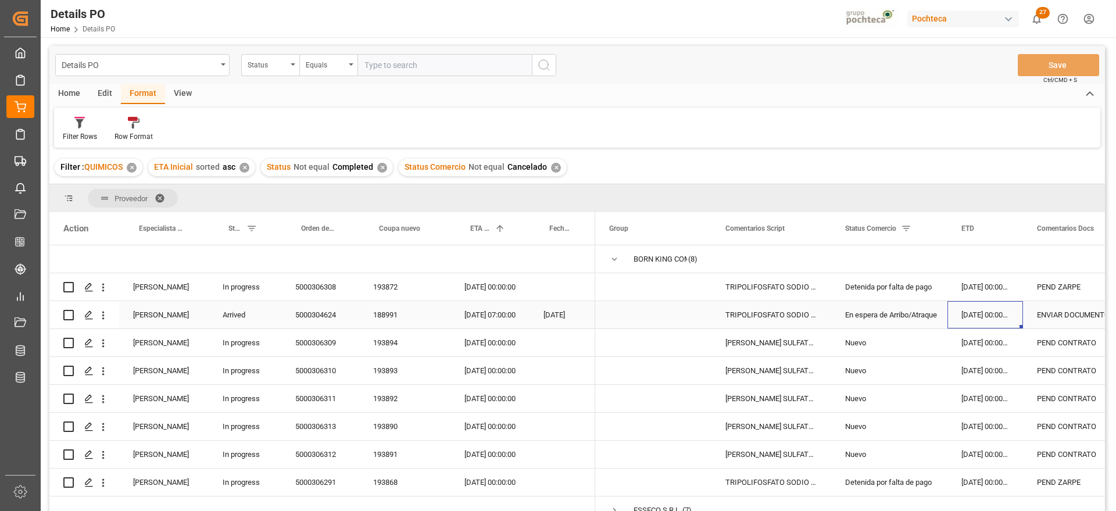
click at [1055, 309] on div "ENVIAR DOCUMENTOS" at bounding box center [1082, 314] width 118 height 27
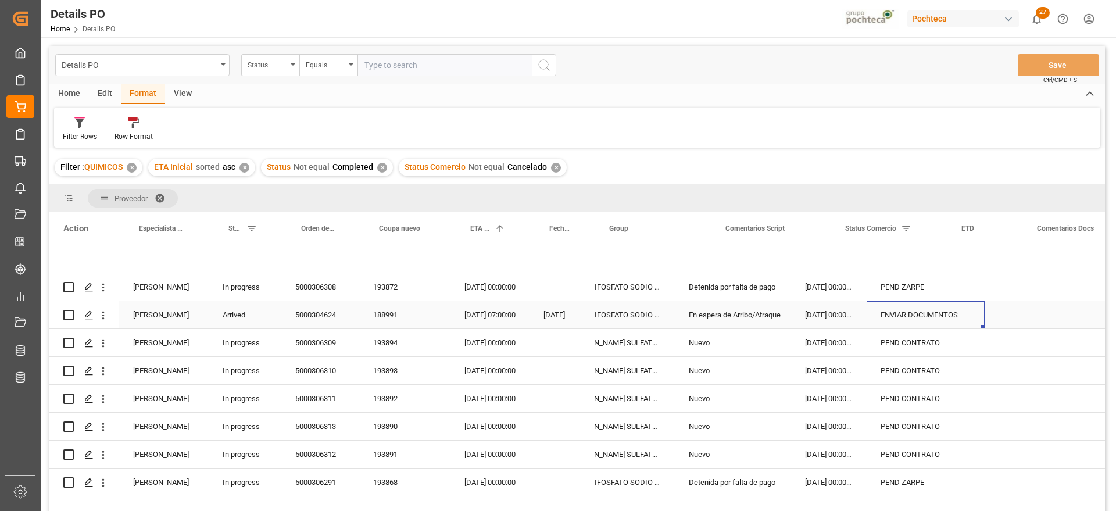
scroll to position [0, 156]
click at [959, 314] on div "ENVIAR DOCUMENTOS" at bounding box center [925, 314] width 118 height 27
drag, startPoint x: 969, startPoint y: 320, endPoint x: 874, endPoint y: 322, distance: 94.8
click at [874, 322] on div "ENVIAR DOCUMENTOS" at bounding box center [925, 321] width 118 height 41
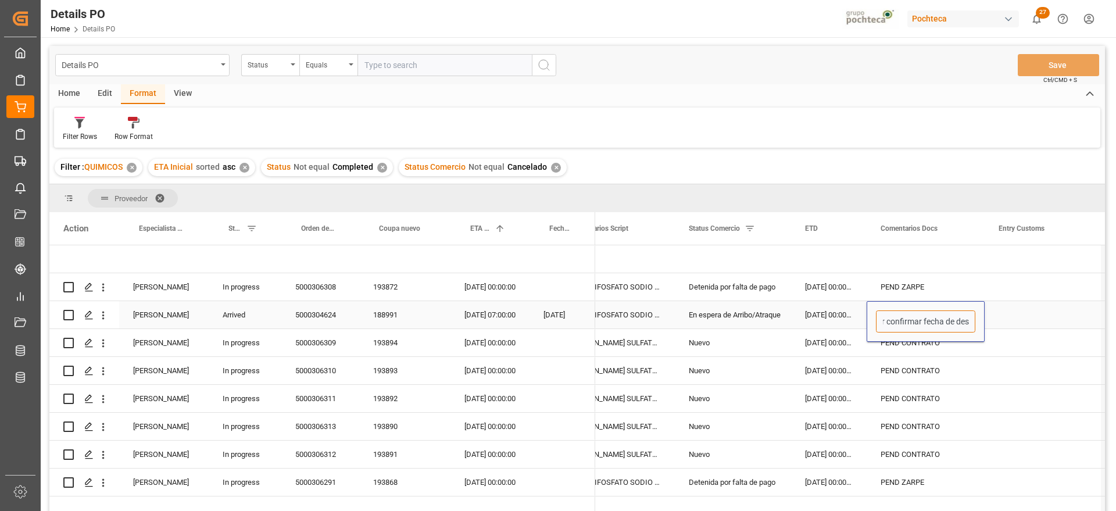
scroll to position [0, 0]
type input "p"
type input "x confirm fecha de despacho"
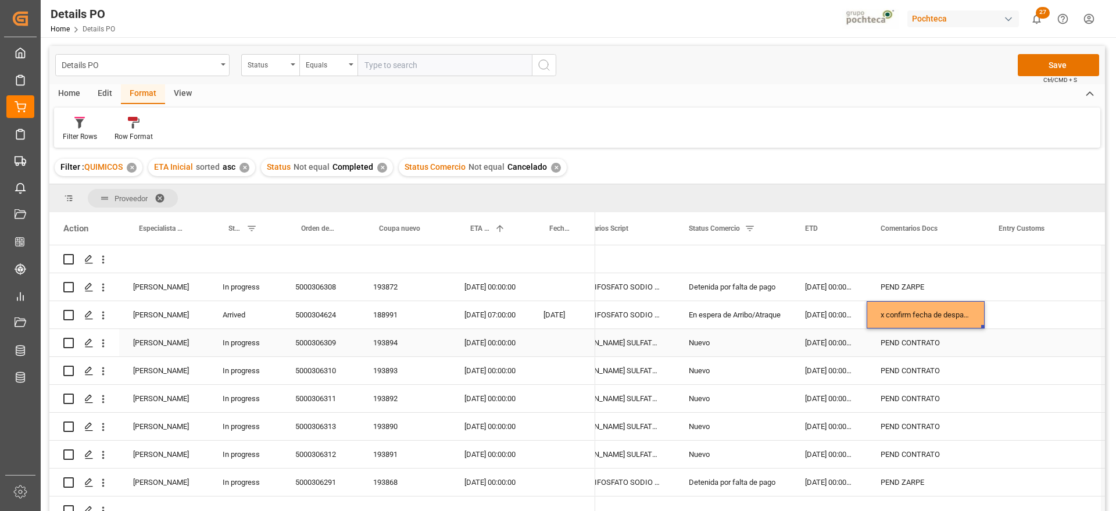
click at [893, 339] on div "PEND CONTRATO" at bounding box center [925, 342] width 118 height 27
click at [938, 345] on div "PEND CONTRATO" at bounding box center [925, 342] width 118 height 27
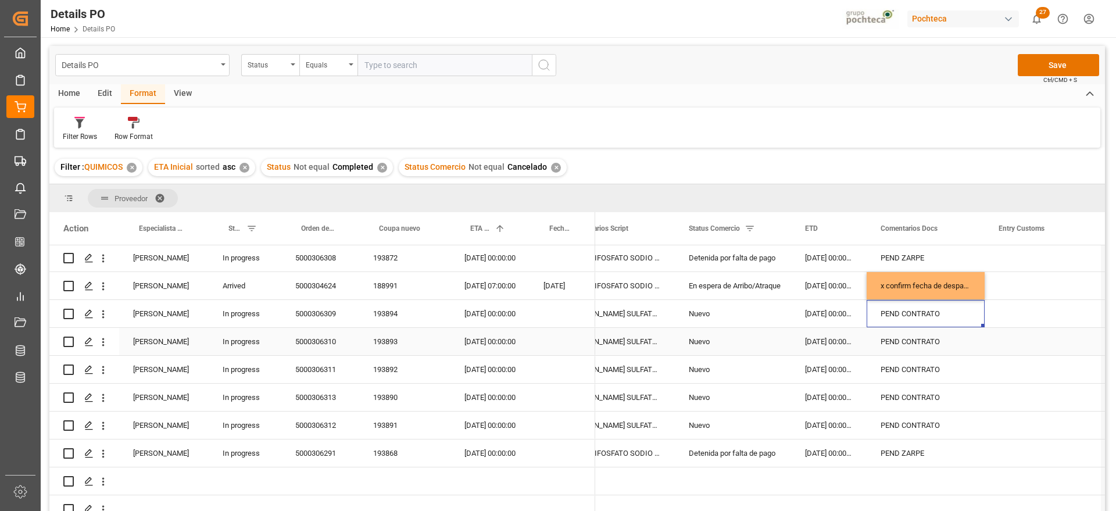
scroll to position [73, 0]
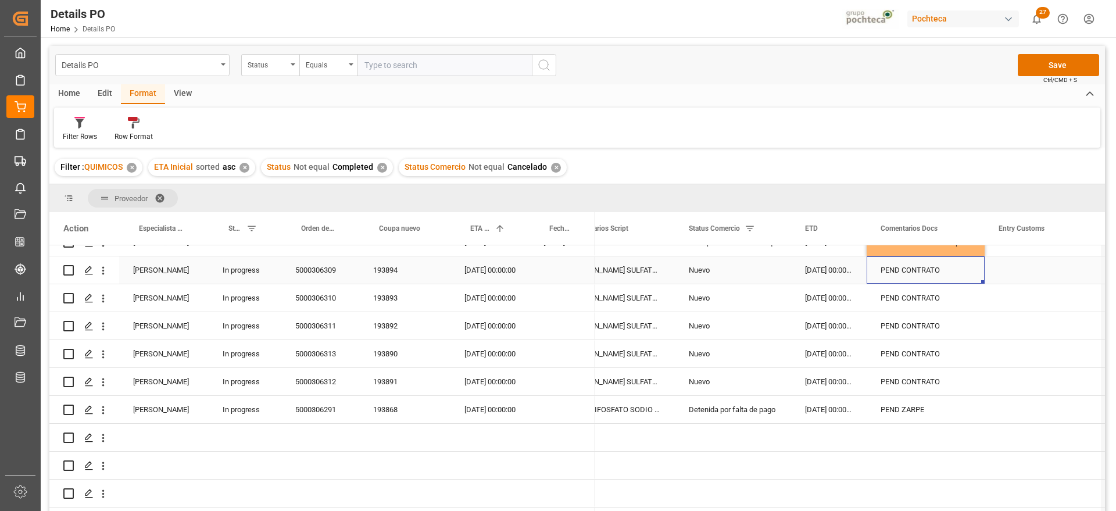
click at [387, 275] on div "193894" at bounding box center [404, 269] width 91 height 27
click at [410, 353] on div "193890" at bounding box center [404, 353] width 91 height 27
click at [413, 378] on div "193891" at bounding box center [404, 381] width 91 height 27
click at [838, 325] on div "[DATE] 00:00:00" at bounding box center [829, 325] width 76 height 27
click at [830, 322] on div "[DATE] 00:00:00" at bounding box center [829, 325] width 76 height 27
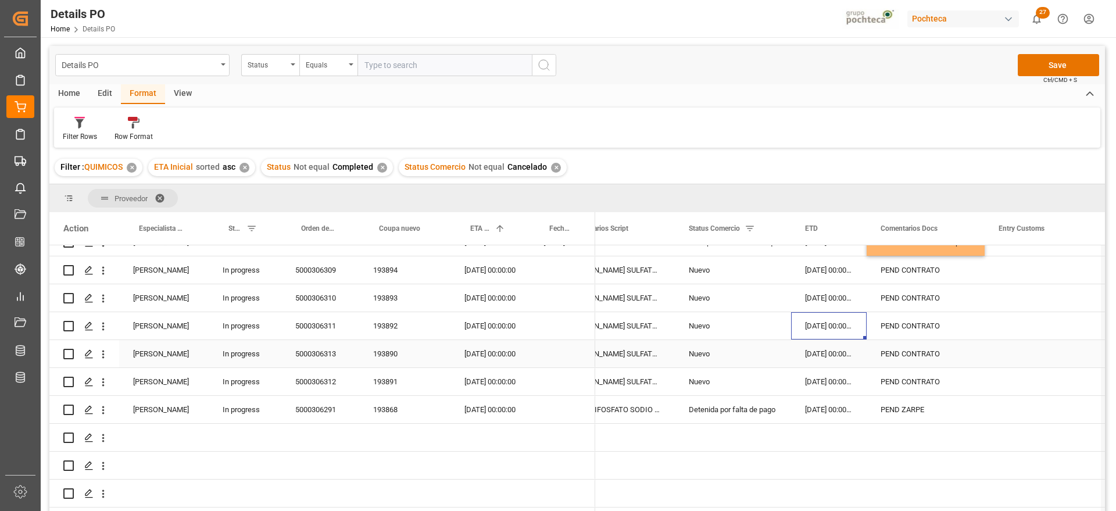
click at [825, 357] on div "[DATE] 00:00:00" at bounding box center [829, 353] width 76 height 27
click at [824, 375] on div "[DATE] 00:00:00" at bounding box center [829, 381] width 76 height 27
click at [485, 321] on div "[DATE] 00:00:00" at bounding box center [489, 325] width 79 height 27
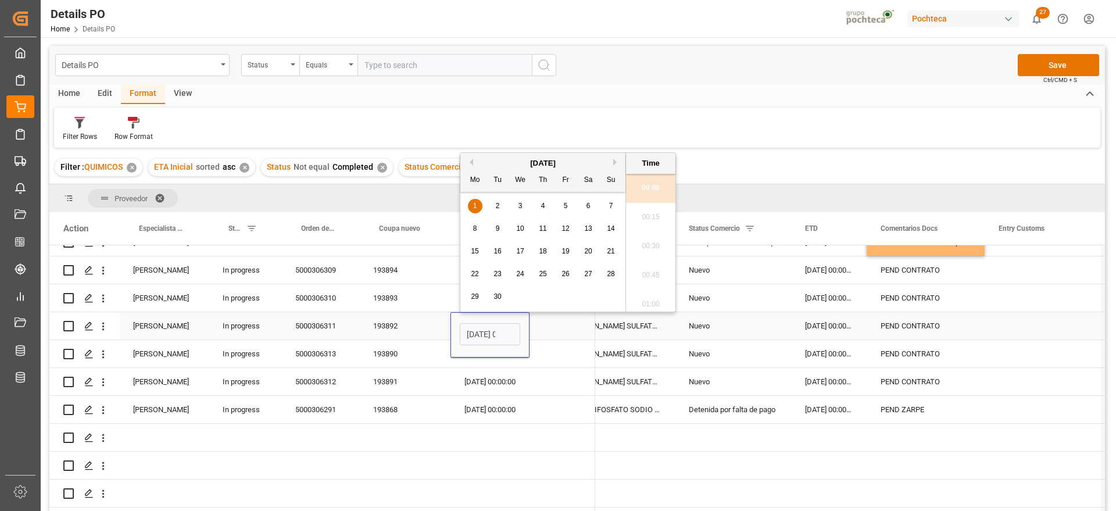
scroll to position [0, 34]
click at [541, 205] on span "4" at bounding box center [543, 206] width 4 height 8
type input "[DATE] 00:00"
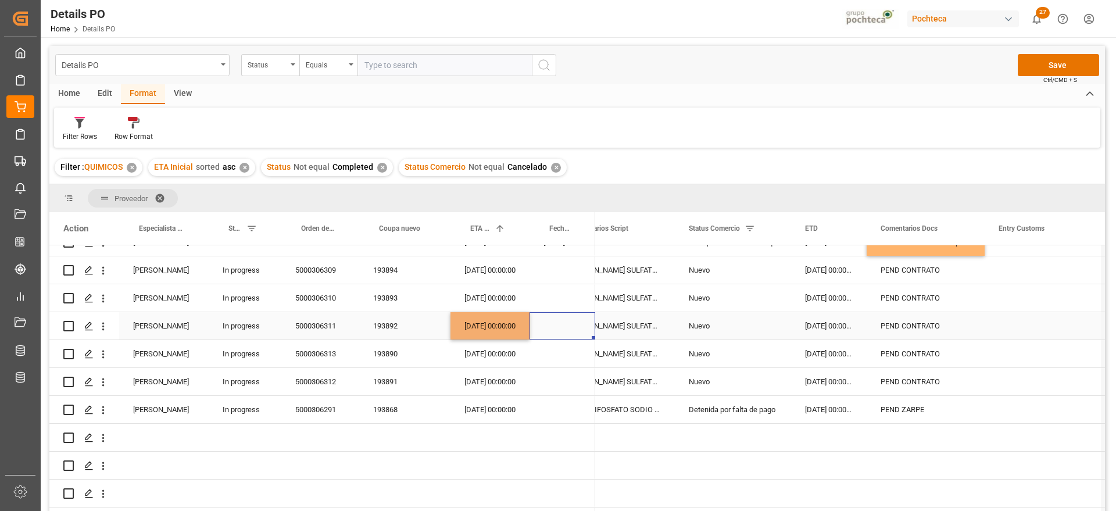
click at [549, 329] on div "Press SPACE to select this row." at bounding box center [562, 325] width 66 height 27
click at [500, 310] on div "[DATE] 00:00:00" at bounding box center [489, 297] width 79 height 27
click at [497, 326] on div "[DATE] 00:00:00" at bounding box center [489, 325] width 79 height 27
click at [354, 324] on div "5000306311" at bounding box center [320, 325] width 78 height 27
click at [395, 325] on div "193892" at bounding box center [404, 325] width 91 height 27
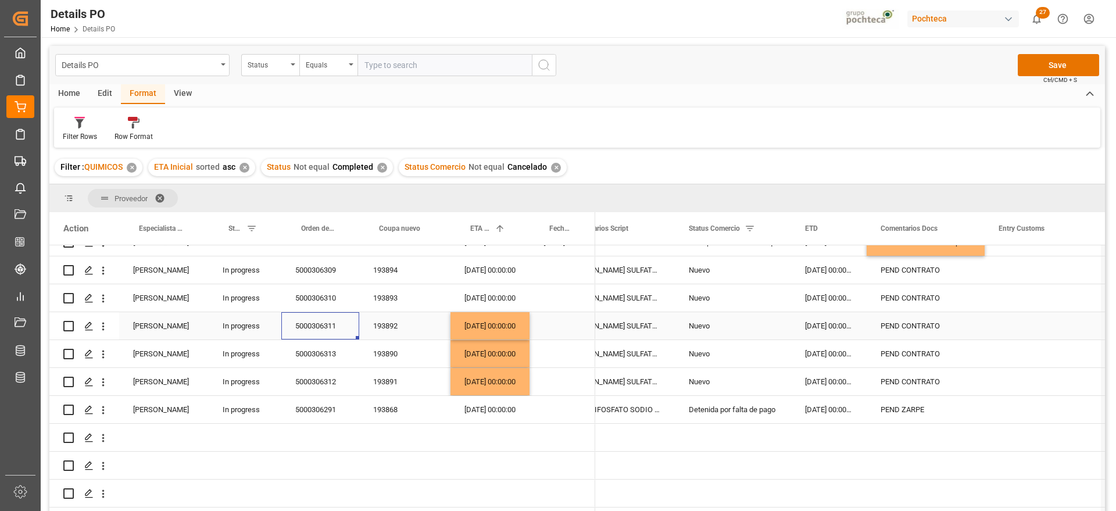
click at [310, 327] on div "5000306311" at bounding box center [320, 325] width 78 height 27
click at [313, 322] on div "5000306311" at bounding box center [320, 325] width 78 height 27
click at [824, 302] on div "[DATE] 00:00:00" at bounding box center [829, 297] width 76 height 27
click at [914, 328] on div "PEND CONTRATO" at bounding box center [925, 325] width 118 height 27
click at [920, 320] on div "PEND CONTRATO" at bounding box center [925, 325] width 118 height 27
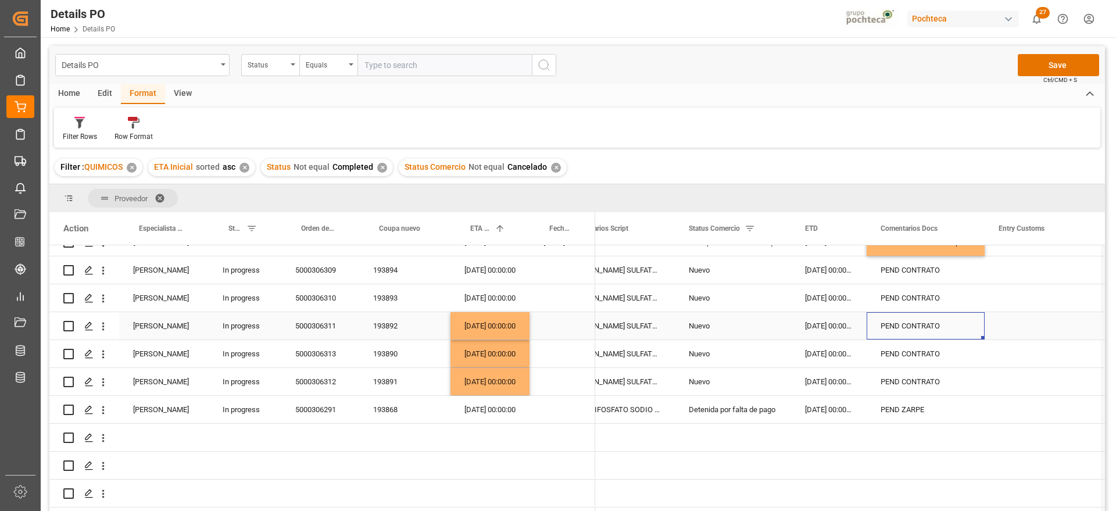
click at [920, 320] on div "PEND CONTRATO" at bounding box center [925, 325] width 118 height 27
drag, startPoint x: 956, startPoint y: 330, endPoint x: 863, endPoint y: 330, distance: 93.0
type input "p"
type input "sin documentos"
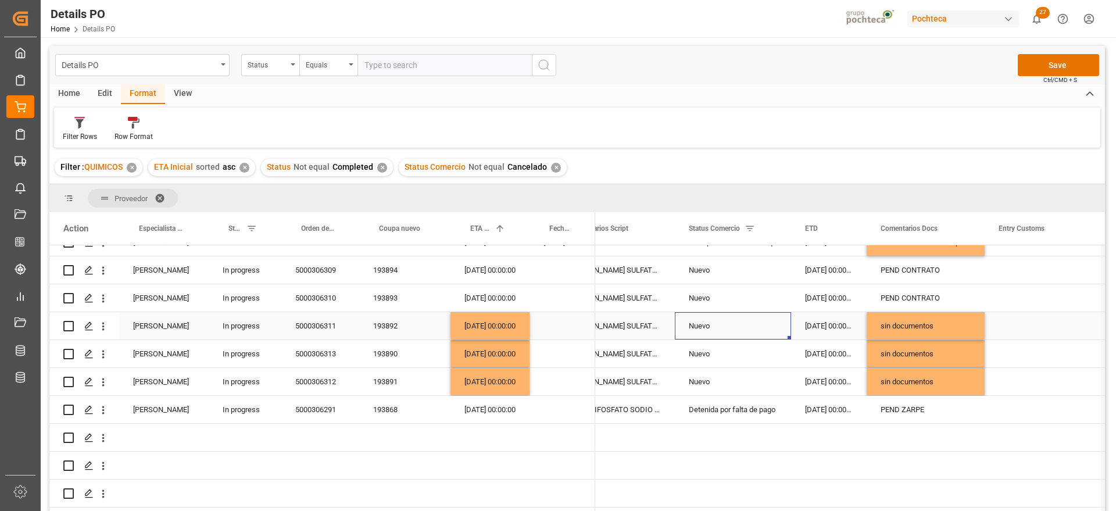
click at [730, 325] on div "Nuevo" at bounding box center [733, 326] width 88 height 27
click at [747, 328] on div "Nuevo" at bounding box center [733, 326] width 88 height 27
click at [773, 329] on icon "open menu" at bounding box center [769, 333] width 14 height 14
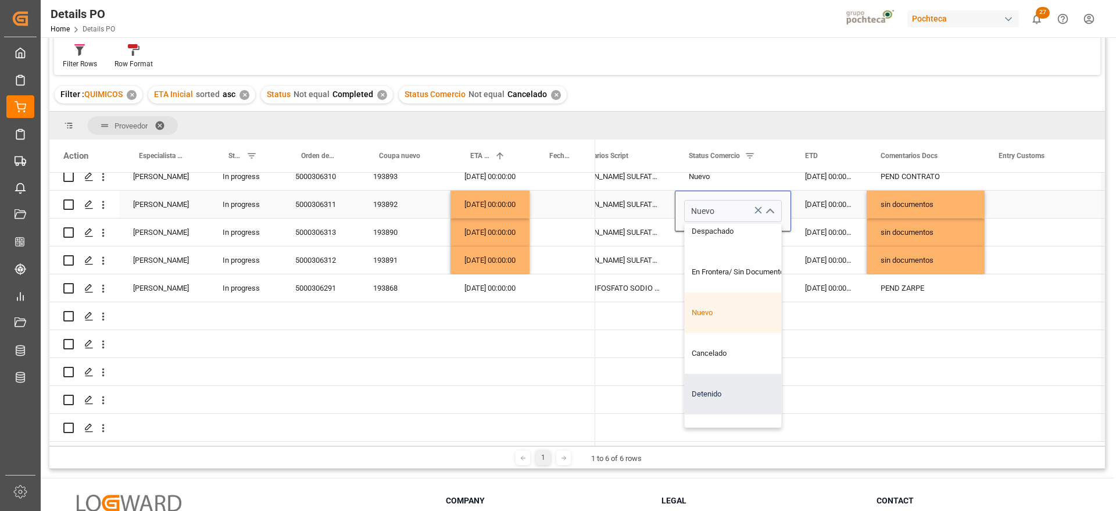
scroll to position [411, 0]
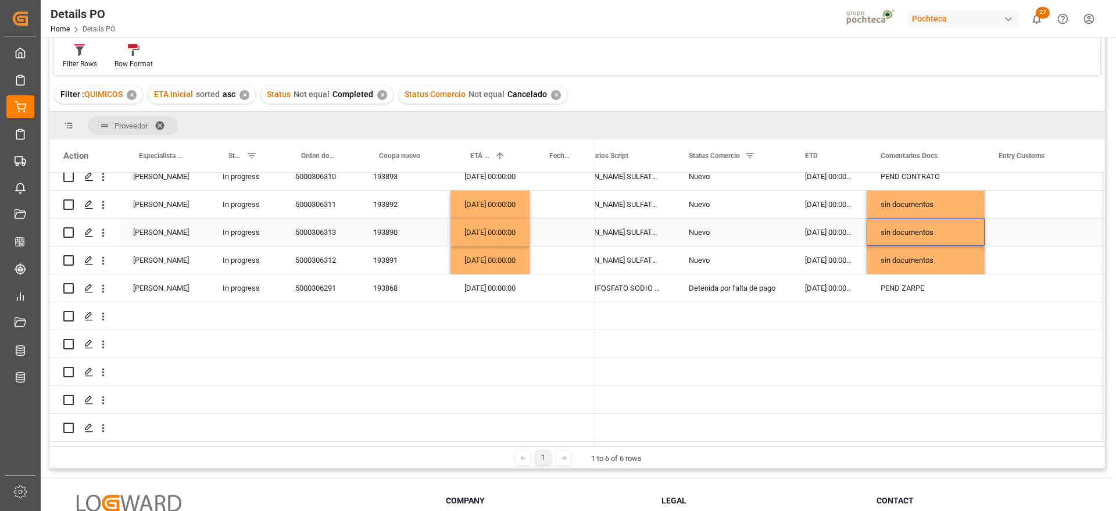
click at [916, 218] on div "sin documentos" at bounding box center [925, 231] width 118 height 27
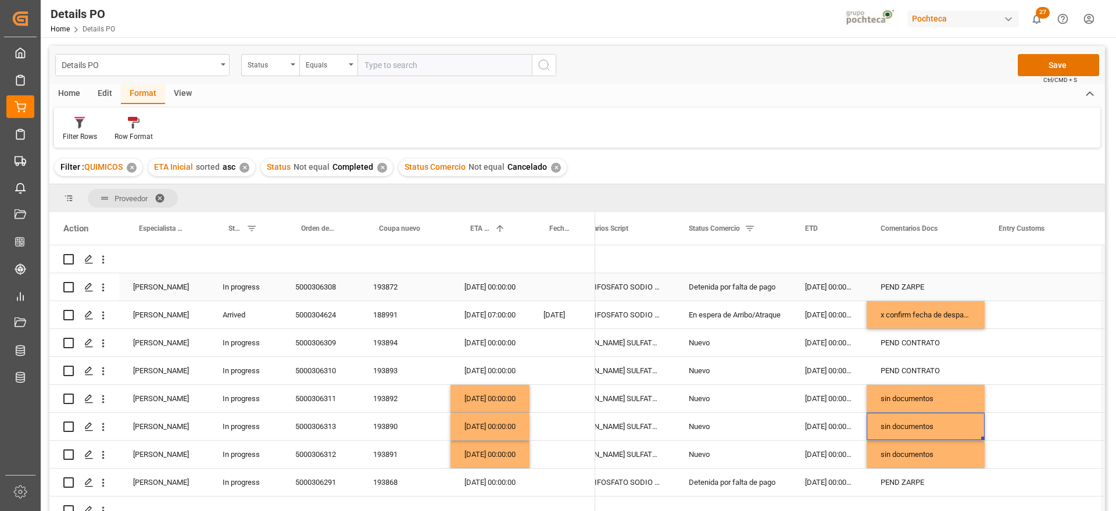
scroll to position [126, 0]
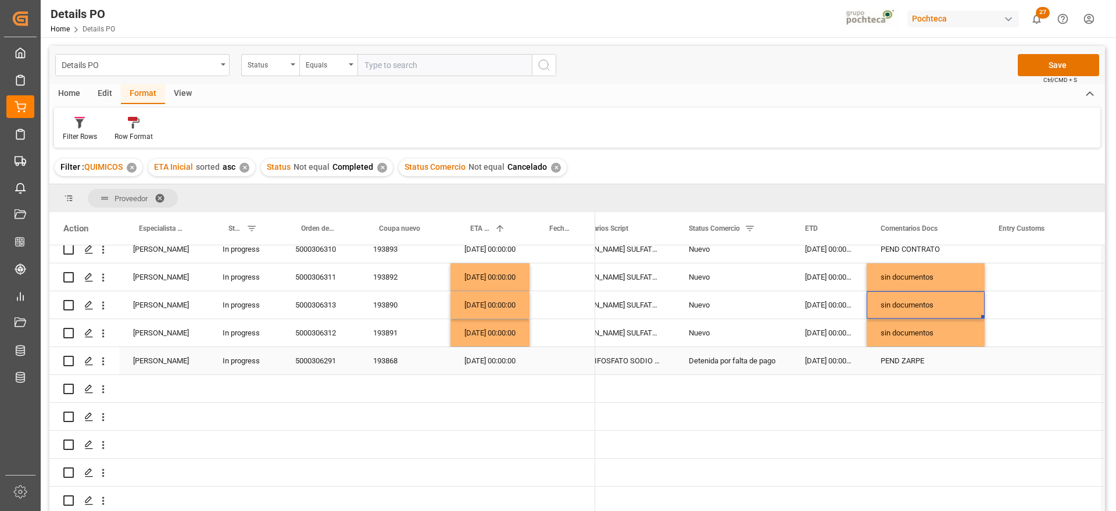
click at [729, 363] on div "Detenida por falta de pago" at bounding box center [733, 360] width 88 height 27
click at [388, 353] on div "193868" at bounding box center [404, 360] width 91 height 27
click at [498, 352] on div "[DATE] 00:00:00" at bounding box center [489, 360] width 79 height 27
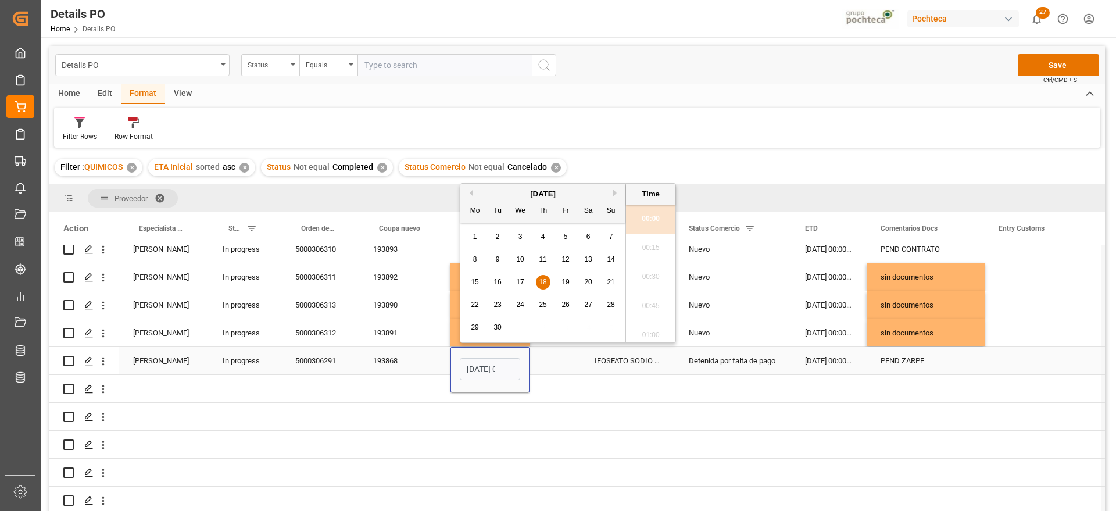
scroll to position [0, 34]
click at [497, 235] on span "2" at bounding box center [498, 236] width 4 height 8
type input "[DATE] 00:00"
click at [817, 357] on div "[DATE] 00:00:00" at bounding box center [829, 360] width 76 height 27
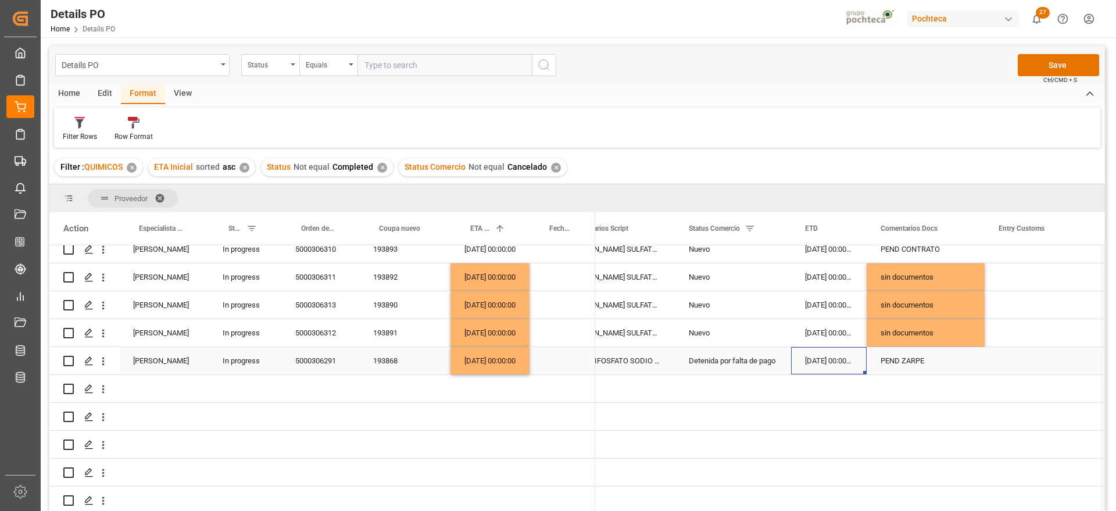
click at [729, 356] on div "Detenida por falta de pago" at bounding box center [733, 360] width 88 height 27
click at [917, 355] on div "PEND ZARPE" at bounding box center [925, 360] width 118 height 27
click at [748, 359] on div "Detenida por falta de pago" at bounding box center [733, 360] width 88 height 27
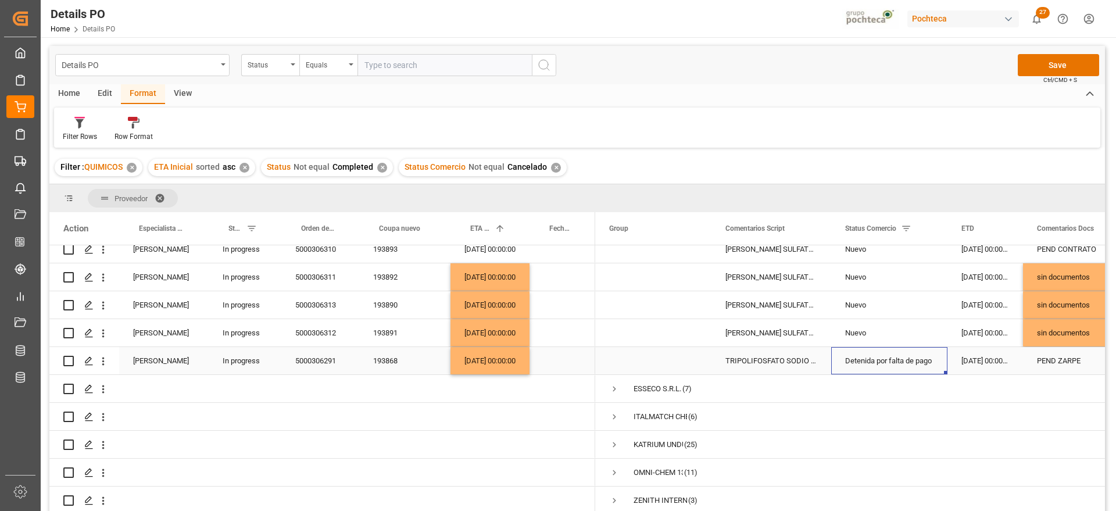
click at [888, 354] on div "Detenida por falta de pago" at bounding box center [889, 360] width 88 height 27
click at [922, 361] on icon "open menu" at bounding box center [926, 368] width 14 height 14
click at [901, 468] on div "En espera de Arribo/Atraque" at bounding box center [896, 481] width 110 height 41
type input "En espera de Arribo/Atraque"
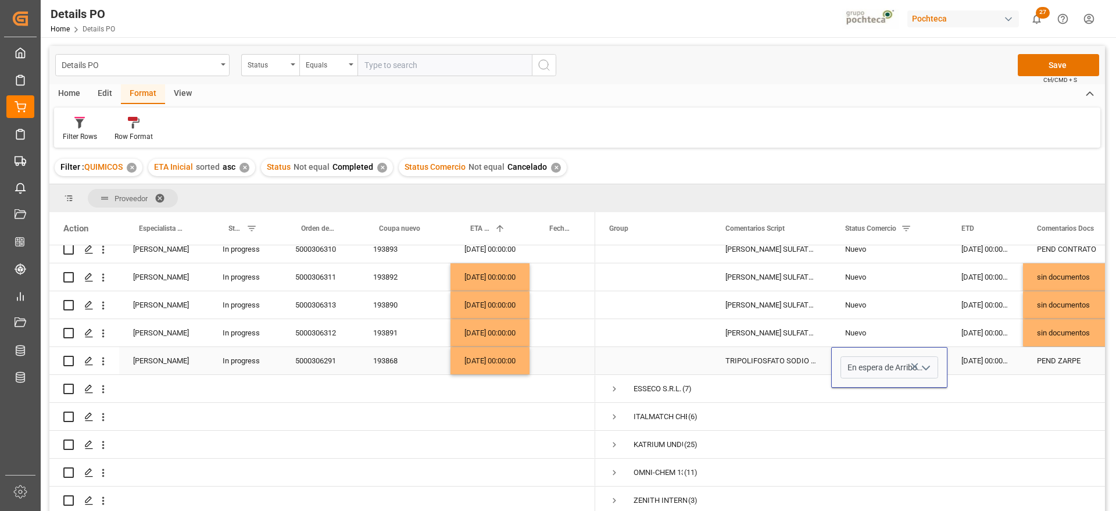
click at [998, 354] on div "[DATE] 00:00:00" at bounding box center [985, 360] width 76 height 27
click at [1074, 355] on div "PEND ZARPE" at bounding box center [1082, 360] width 118 height 27
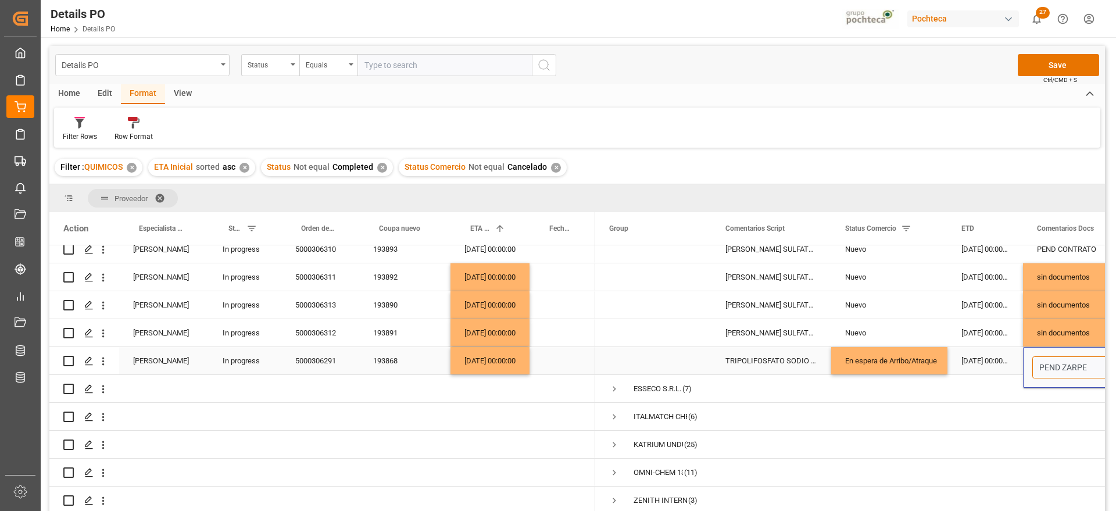
drag, startPoint x: 1092, startPoint y: 363, endPoint x: 1038, endPoint y: 364, distance: 54.0
click at [1038, 364] on input "PEND ZARPE" at bounding box center [1081, 367] width 99 height 22
type input "por arribar"
click at [985, 361] on div "[DATE] 00:00:00" at bounding box center [985, 360] width 76 height 27
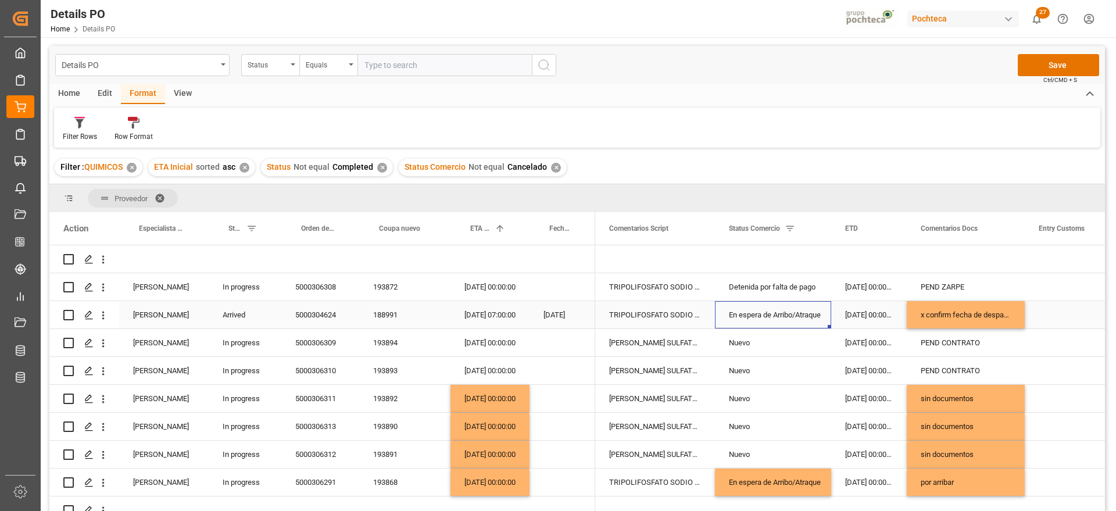
click at [805, 304] on div "En espera de Arribo/Atraque" at bounding box center [773, 315] width 88 height 27
click at [804, 290] on div "Detenida por falta de pago" at bounding box center [773, 287] width 88 height 27
click at [795, 321] on div "En espera de Arribo/Atraque" at bounding box center [773, 315] width 88 height 27
click at [768, 286] on div "Detenida por falta de pago" at bounding box center [773, 287] width 88 height 27
click at [876, 292] on div "[DATE] 00:00:00" at bounding box center [869, 286] width 76 height 27
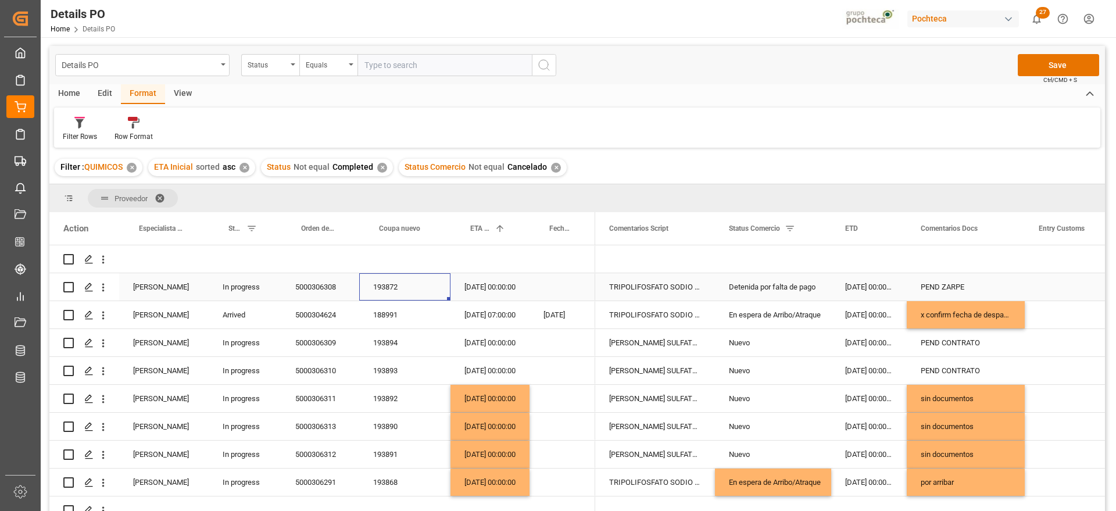
click at [392, 281] on div "193872" at bounding box center [404, 286] width 91 height 27
click at [974, 289] on div "PEND ZARPE" at bounding box center [965, 286] width 118 height 27
click at [1051, 66] on button "Save" at bounding box center [1057, 65] width 81 height 22
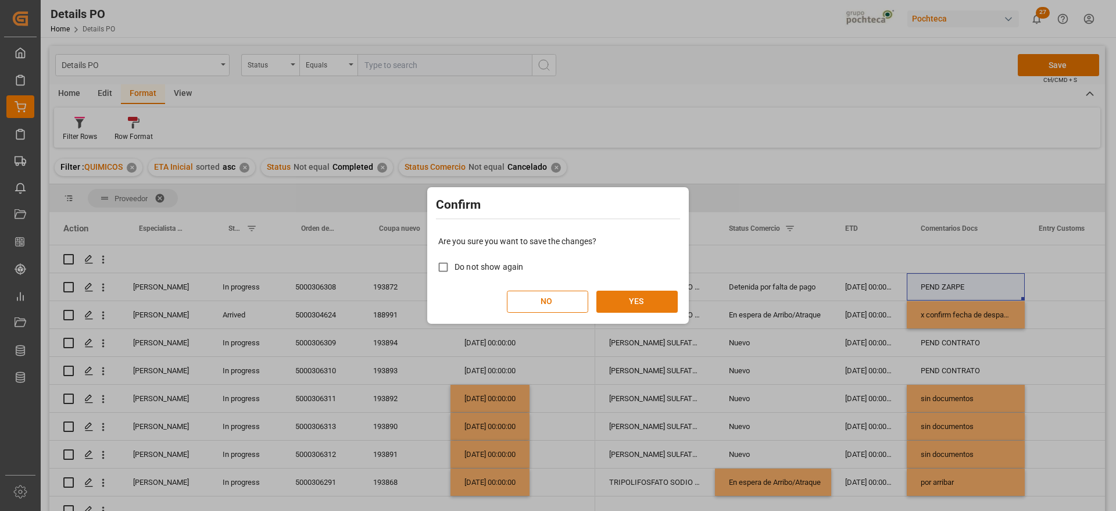
click at [636, 298] on button "YES" at bounding box center [636, 302] width 81 height 22
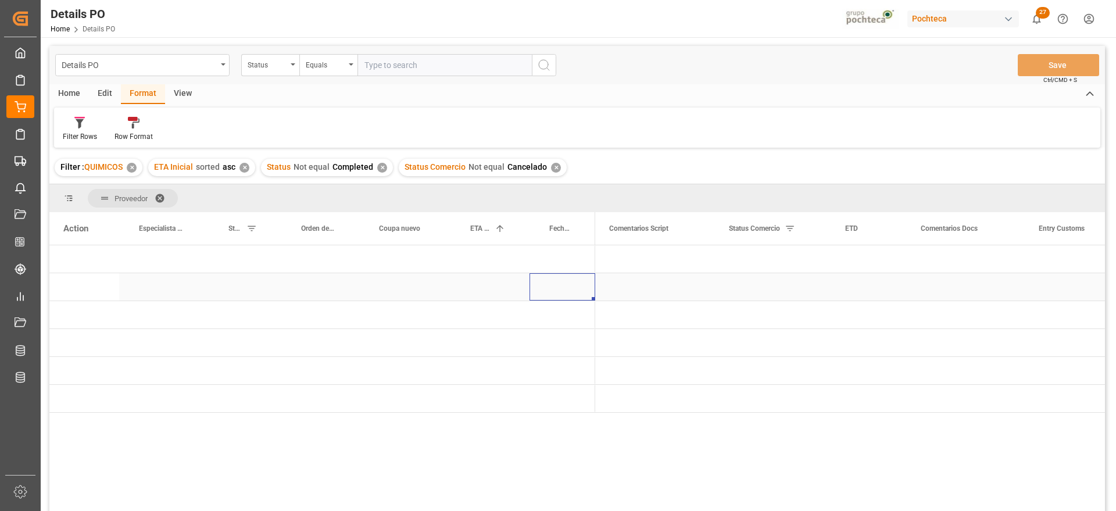
click at [568, 285] on div "Press SPACE to select this row." at bounding box center [562, 286] width 66 height 27
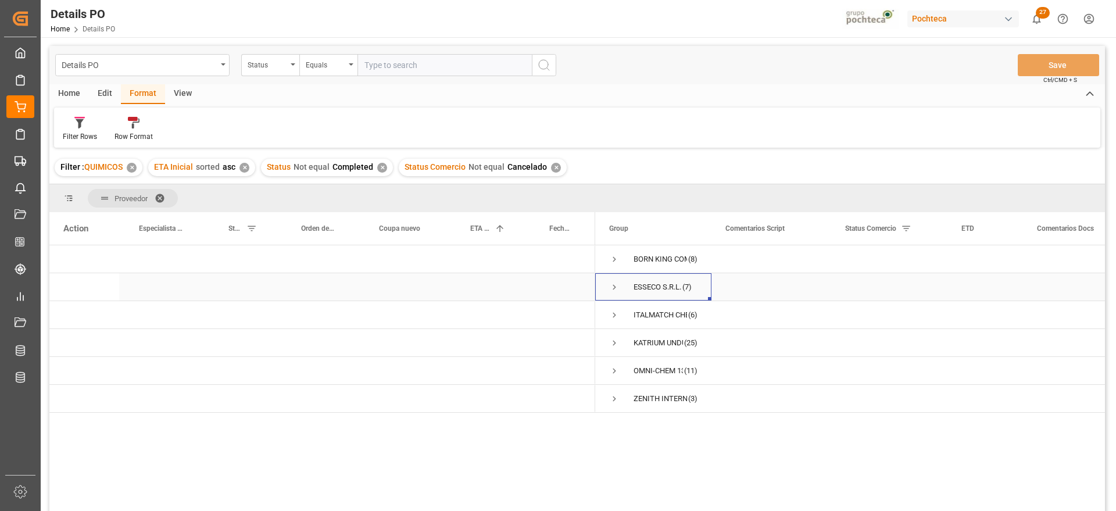
click at [611, 286] on span "Press SPACE to select this row." at bounding box center [614, 287] width 10 height 10
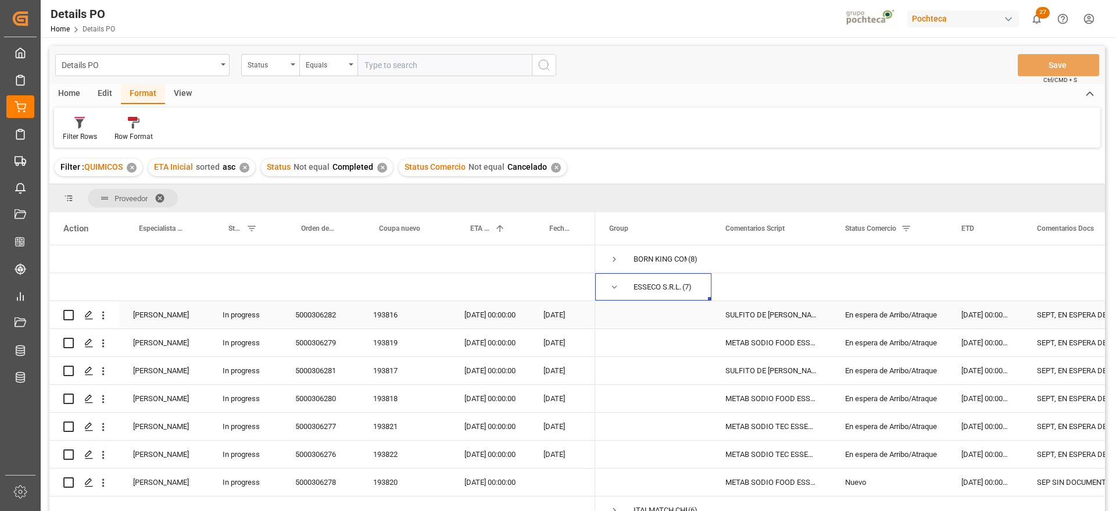
click at [897, 322] on div "En espera de Arribo/Atraque" at bounding box center [889, 315] width 88 height 27
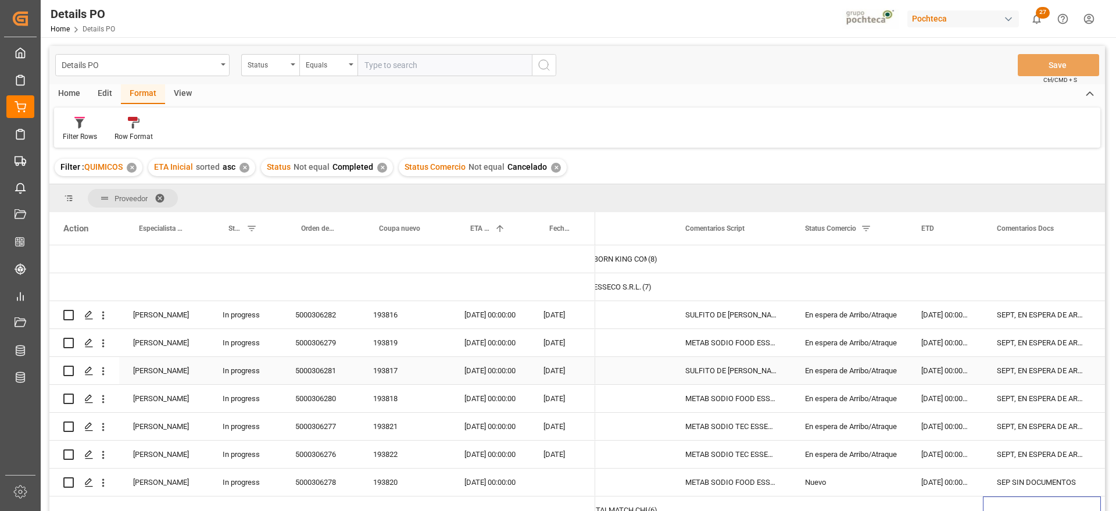
scroll to position [13, 0]
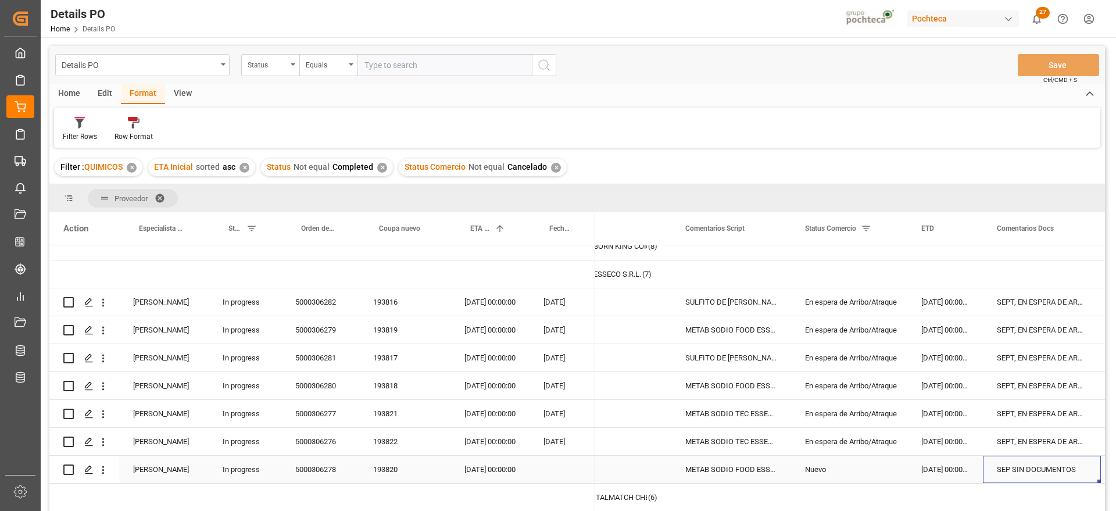
click at [386, 468] on div "193820" at bounding box center [404, 469] width 91 height 27
click at [1031, 470] on div "SEP SIN DOCUMENTOS" at bounding box center [1042, 469] width 118 height 27
click at [744, 426] on div "METAB SODIO TEC ESSECO 25KG SAC (24529)" at bounding box center [731, 413] width 120 height 27
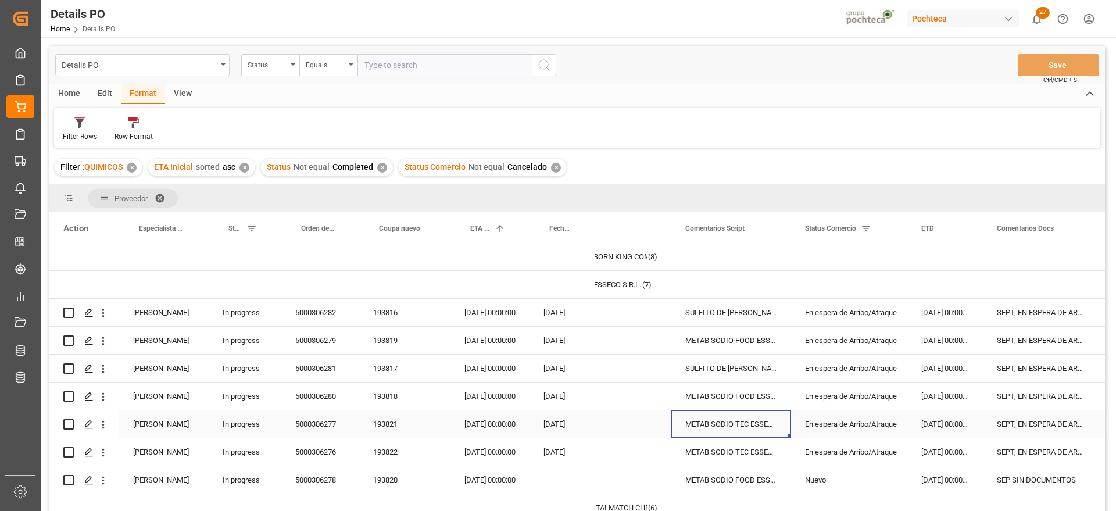
scroll to position [0, 0]
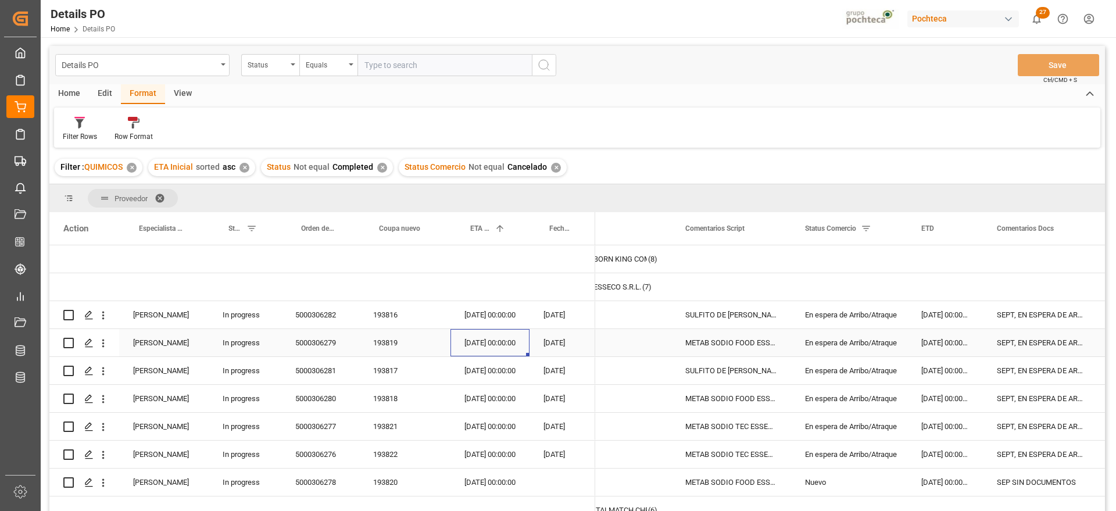
click at [528, 329] on div "[DATE] 00:00:00" at bounding box center [489, 342] width 79 height 27
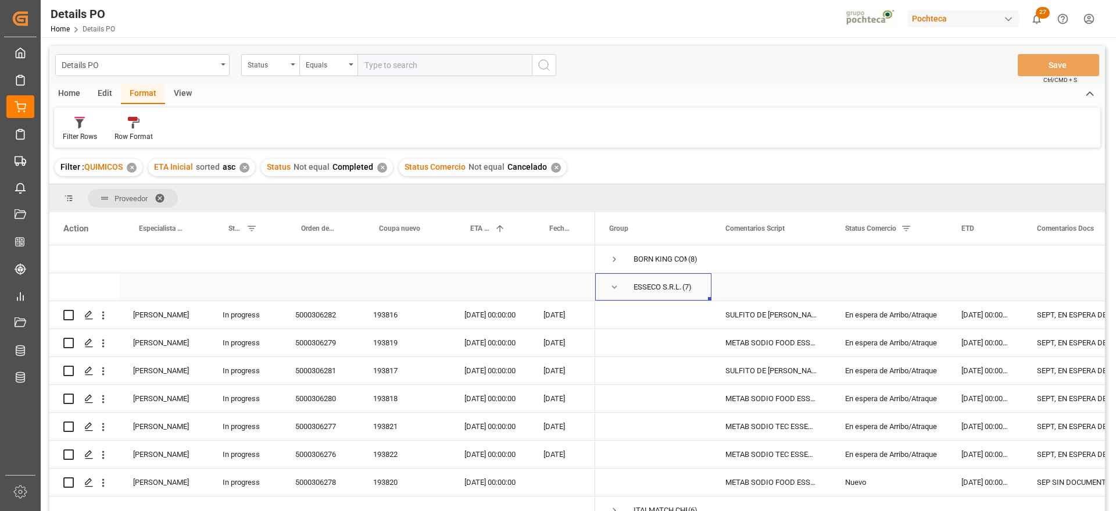
click at [611, 286] on span "Press SPACE to select this row." at bounding box center [614, 287] width 10 height 10
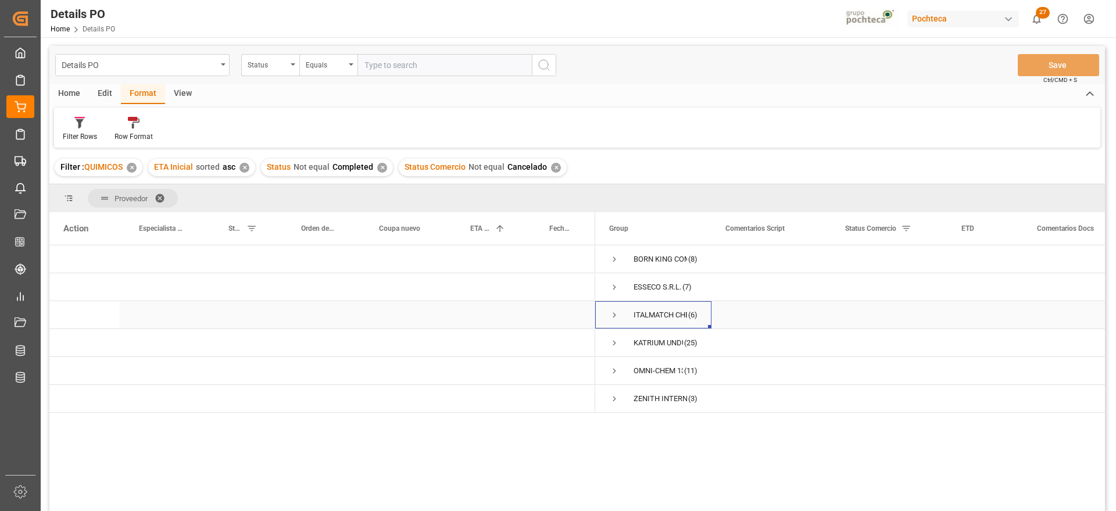
click at [611, 314] on span "Press SPACE to select this row." at bounding box center [614, 315] width 10 height 10
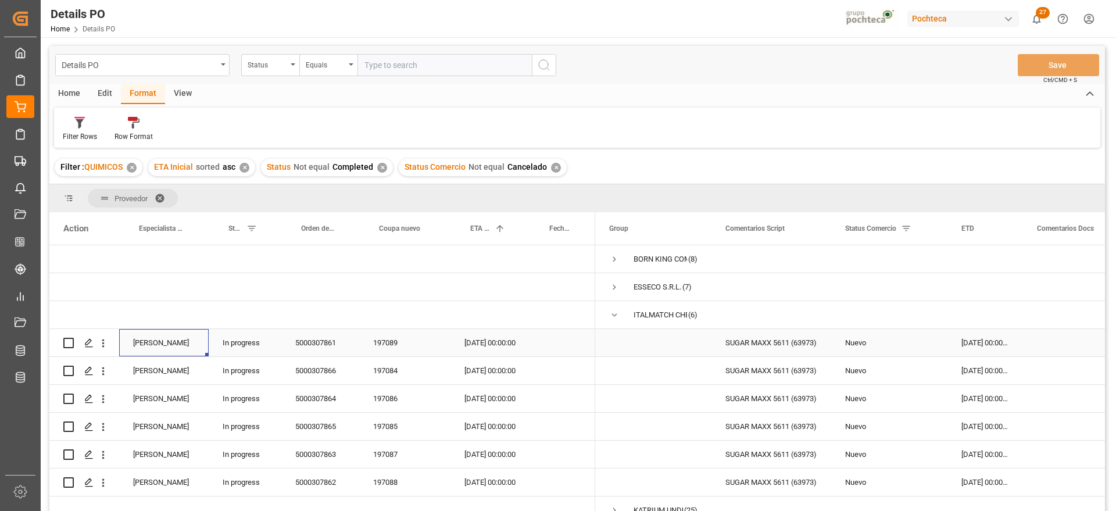
click at [170, 343] on div "[PERSON_NAME]" at bounding box center [163, 342] width 89 height 27
click at [614, 313] on span "Press SPACE to select this row." at bounding box center [614, 315] width 10 height 10
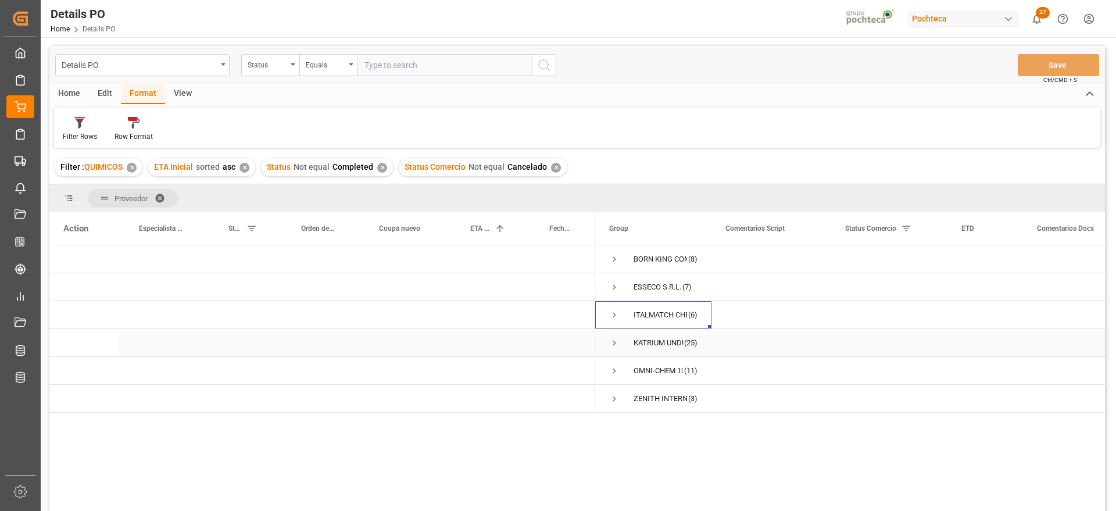
click at [614, 340] on span "Press SPACE to select this row." at bounding box center [614, 343] width 10 height 10
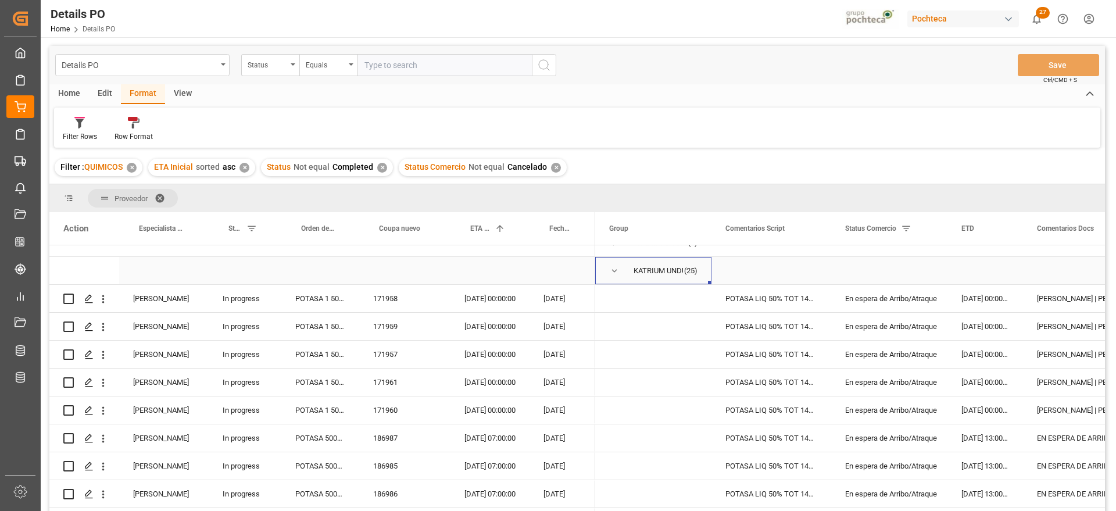
scroll to position [73, 0]
click at [904, 295] on div "En espera de Arribo/Atraque" at bounding box center [889, 298] width 88 height 27
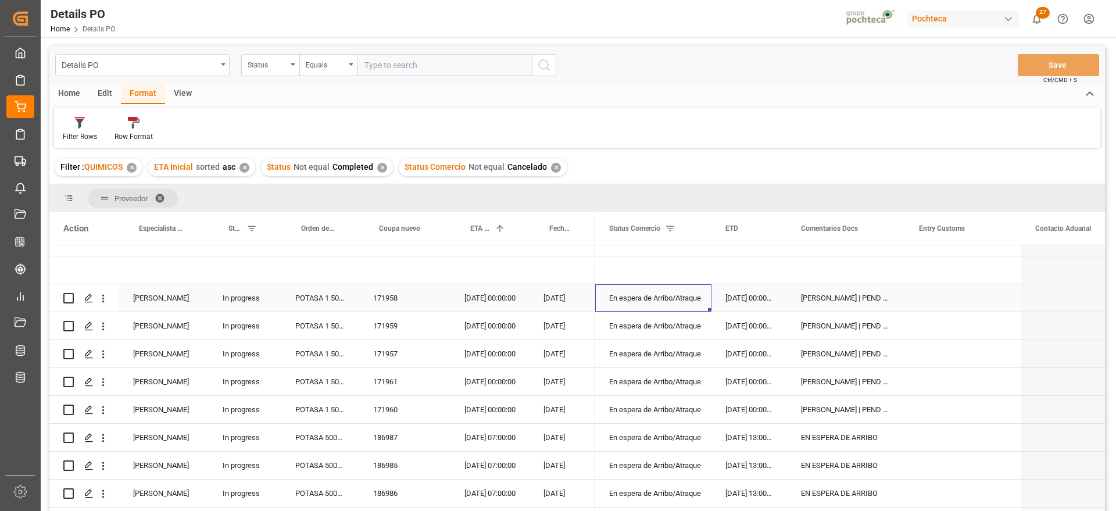
scroll to position [0, 116]
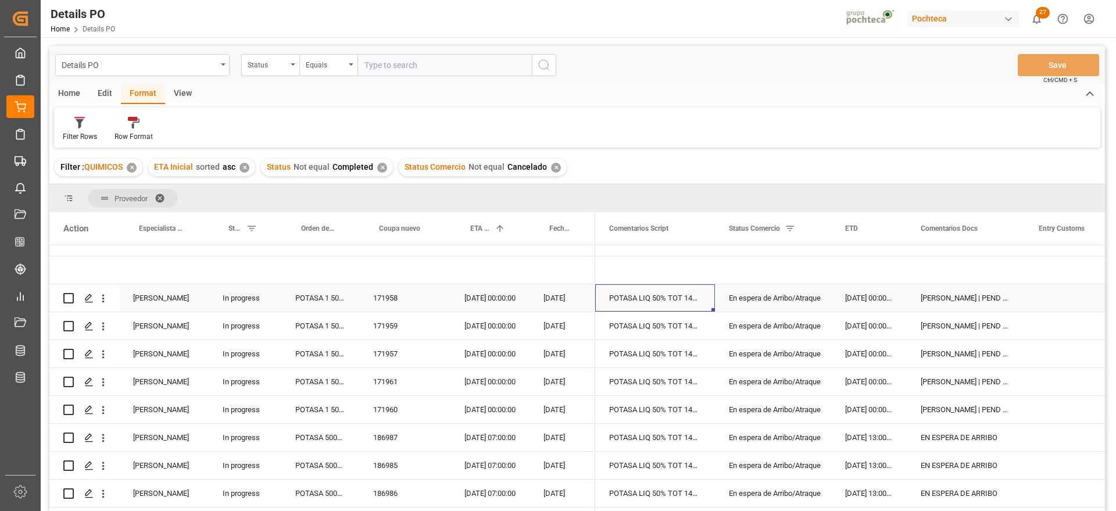
click at [398, 296] on div "171958" at bounding box center [404, 297] width 91 height 27
click at [488, 297] on div "[DATE] 00:00:00" at bounding box center [489, 297] width 79 height 27
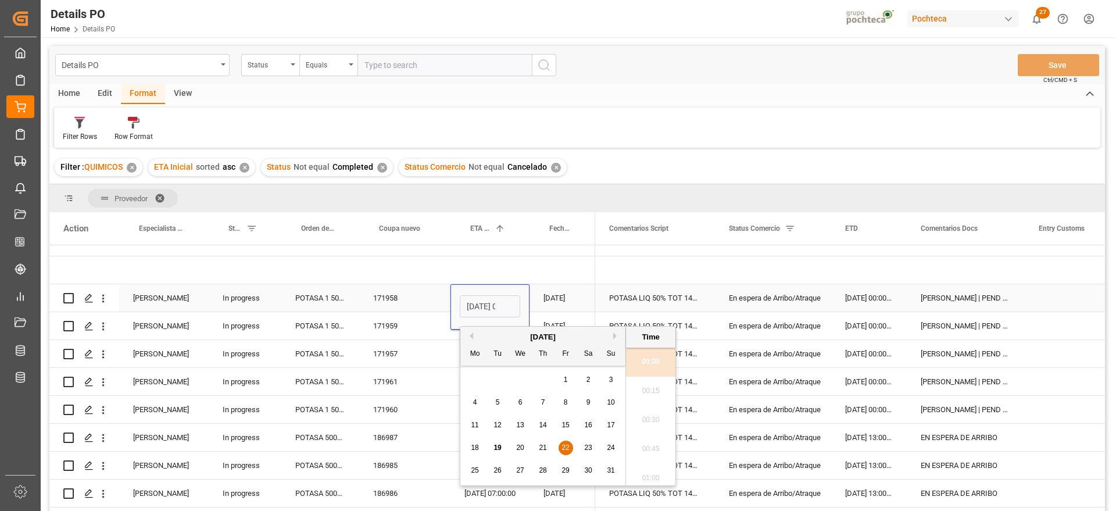
scroll to position [0, 34]
click at [524, 446] on div "20" at bounding box center [520, 448] width 15 height 14
type input "[DATE] 00:00"
click at [555, 299] on div "[DATE]" at bounding box center [562, 297] width 66 height 27
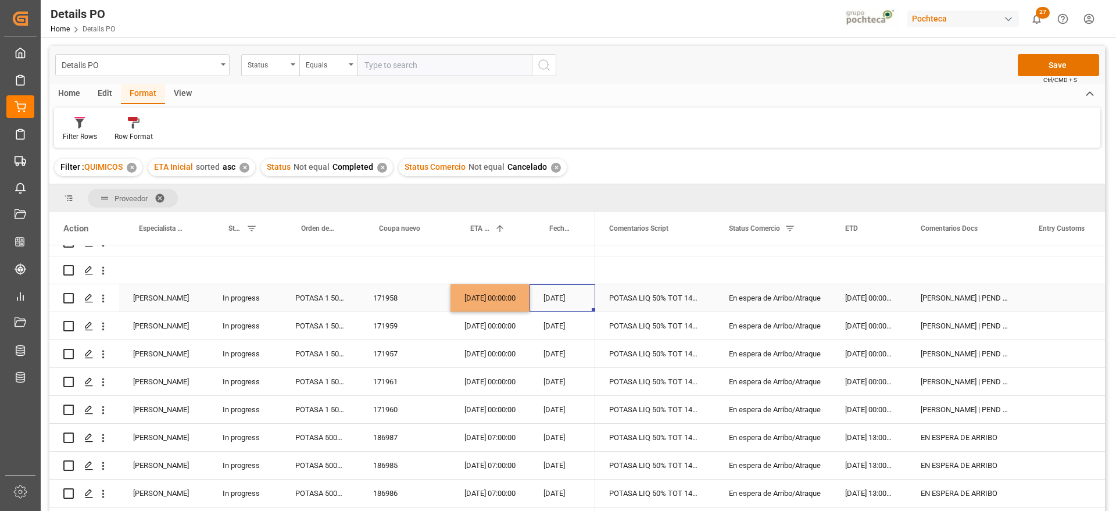
click at [483, 296] on div "[DATE] 00:00:00" at bounding box center [489, 297] width 79 height 27
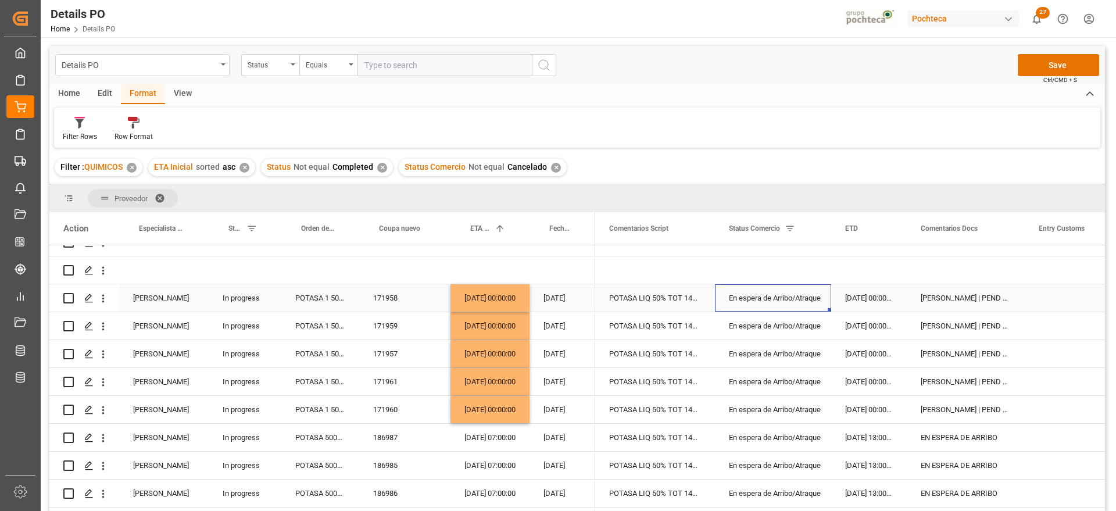
click at [804, 300] on div "En espera de Arribo/Atraque" at bounding box center [773, 298] width 88 height 27
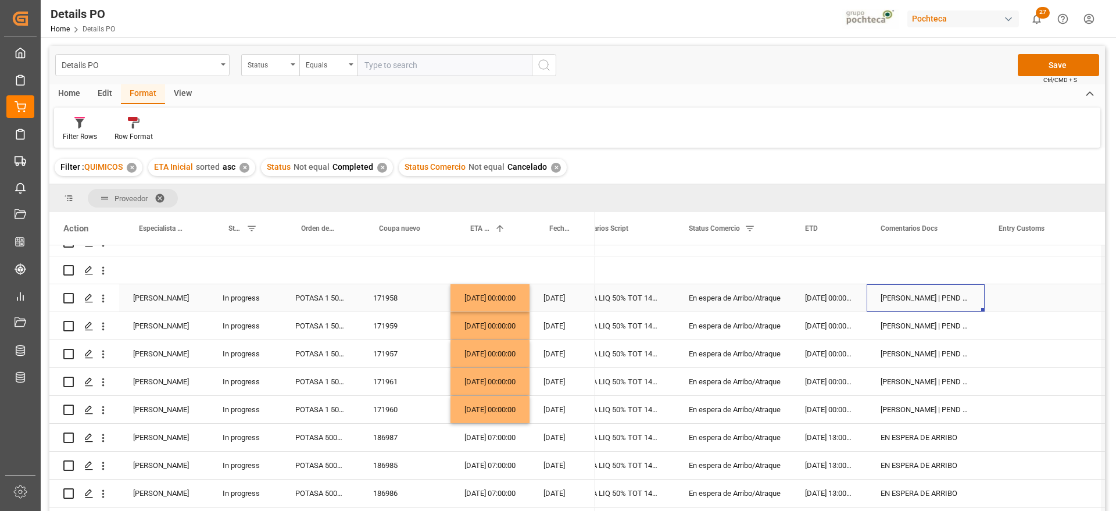
click at [912, 304] on div "[PERSON_NAME] | PEND CONFIR DE PROVEEDOR" at bounding box center [925, 297] width 118 height 27
drag, startPoint x: 882, startPoint y: 302, endPoint x: 965, endPoint y: 302, distance: 83.1
click at [965, 302] on input "[PERSON_NAME] | PEND CONFIR DE PROVEEDOR" at bounding box center [925, 304] width 99 height 22
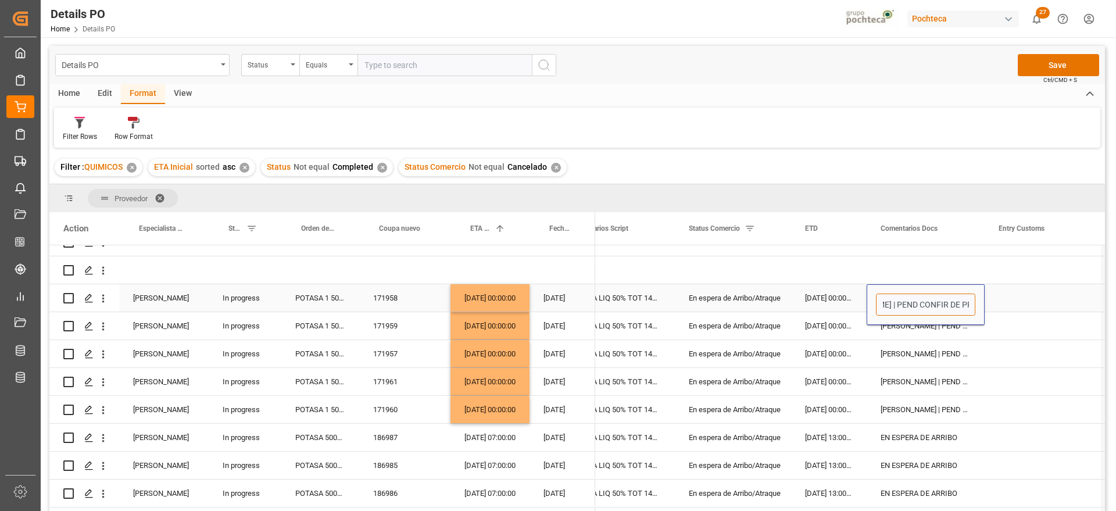
click at [965, 302] on input "[PERSON_NAME] | PEND CONFIR DE PROVEEDOR" at bounding box center [925, 304] width 99 height 22
drag, startPoint x: 971, startPoint y: 304, endPoint x: 870, endPoint y: 299, distance: 101.8
click at [870, 299] on div "[PERSON_NAME] | PEND CONFIR DE PROVEEDOR" at bounding box center [925, 304] width 118 height 41
type input "por arribar"
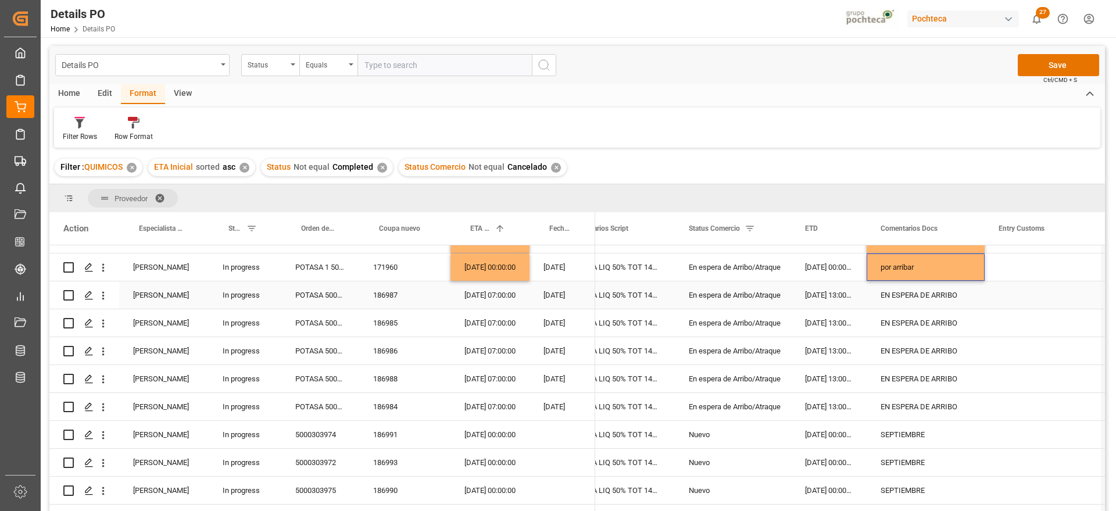
scroll to position [218, 0]
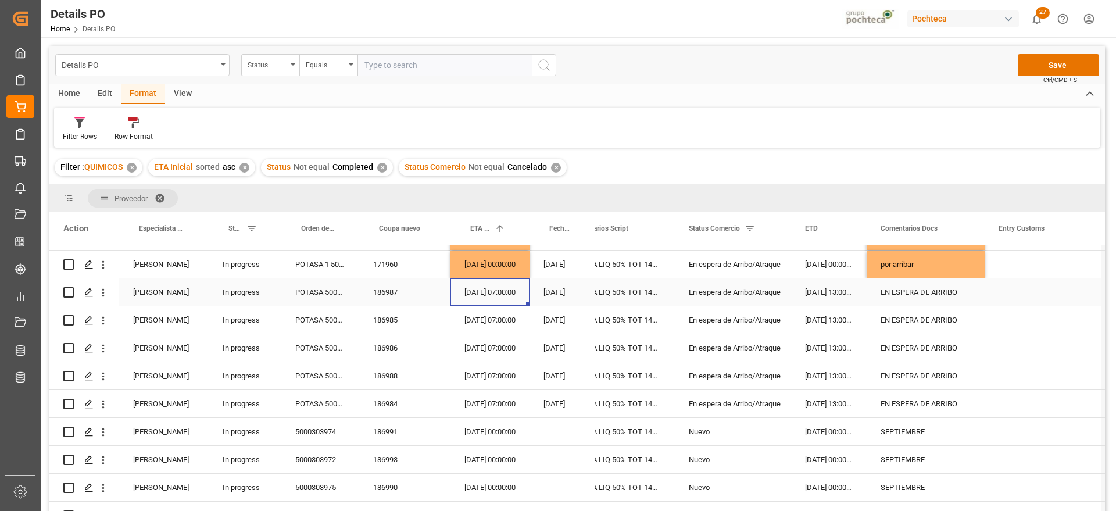
click at [474, 291] on div "[DATE] 07:00:00" at bounding box center [489, 291] width 79 height 27
click at [916, 289] on div "EN ESPERA DE ARRIBO" at bounding box center [925, 291] width 118 height 27
click at [673, 292] on div "POTASA LIQ 50% TOT 1450 KG E/I BR N (969" at bounding box center [615, 291] width 120 height 27
click at [794, 289] on div "[DATE] 13:00:00" at bounding box center [829, 291] width 76 height 27
click at [754, 290] on div "En espera de Arribo/Atraque" at bounding box center [733, 292] width 88 height 27
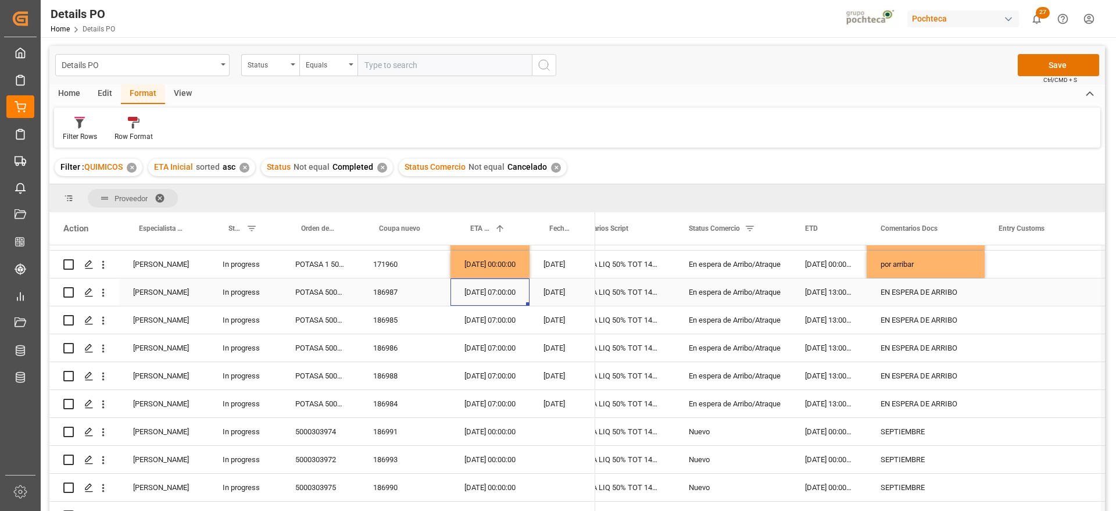
click at [472, 290] on div "[DATE] 07:00:00" at bounding box center [489, 291] width 79 height 27
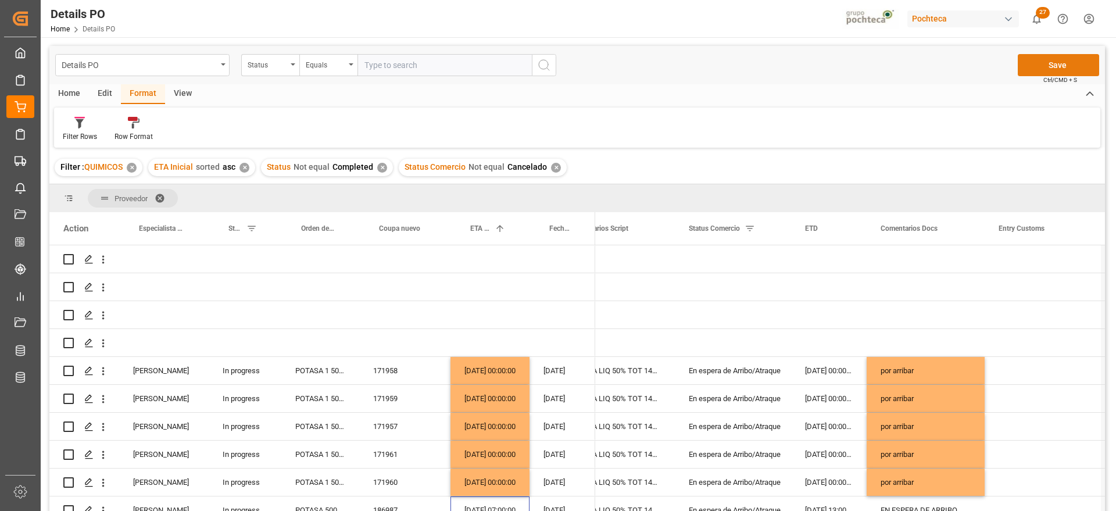
click at [1078, 62] on button "Save" at bounding box center [1057, 65] width 81 height 22
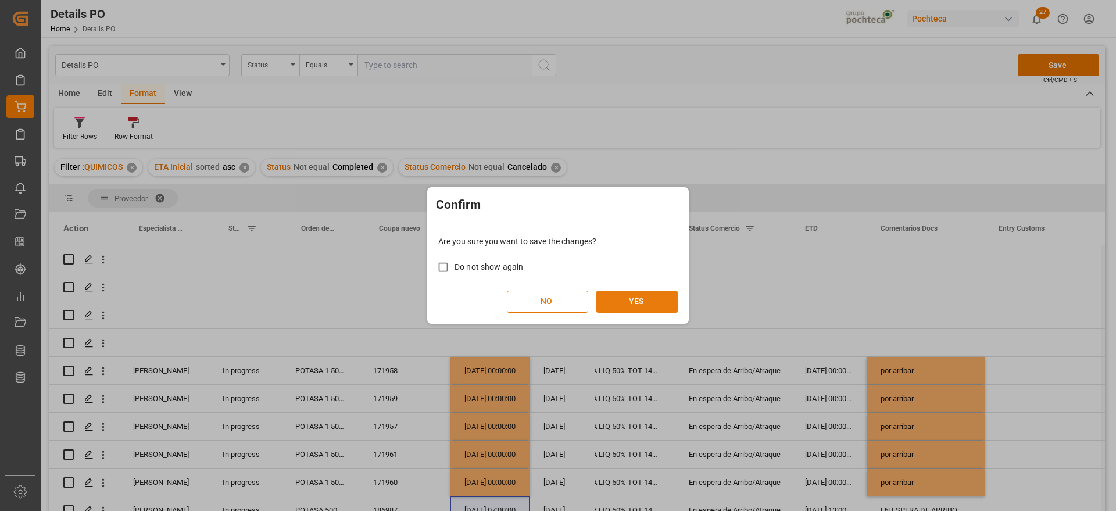
click at [640, 303] on button "YES" at bounding box center [636, 302] width 81 height 22
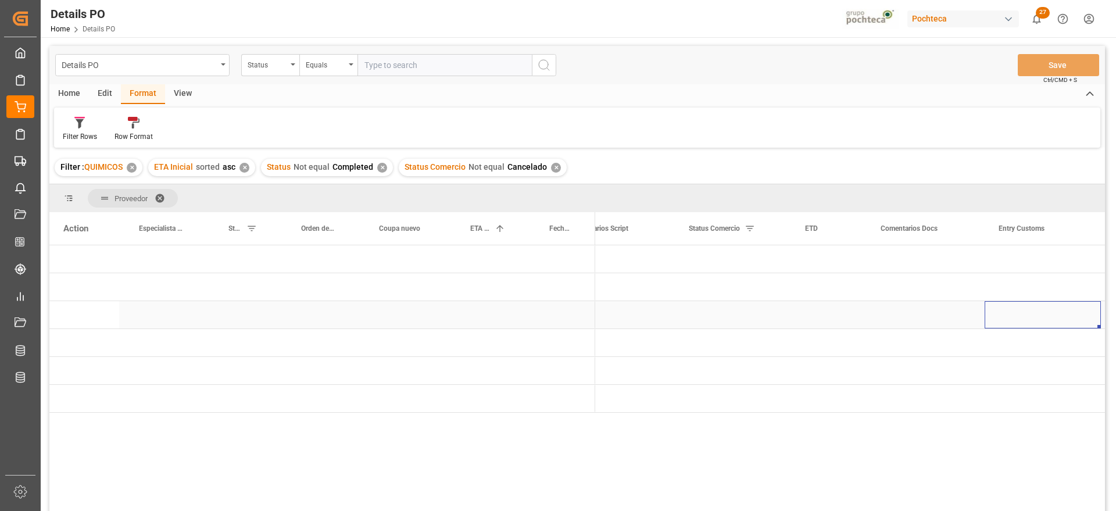
click at [1024, 314] on div "Press SPACE to select this row." at bounding box center [1042, 314] width 116 height 27
click at [512, 358] on div "Press SPACE to select this row." at bounding box center [489, 370] width 79 height 27
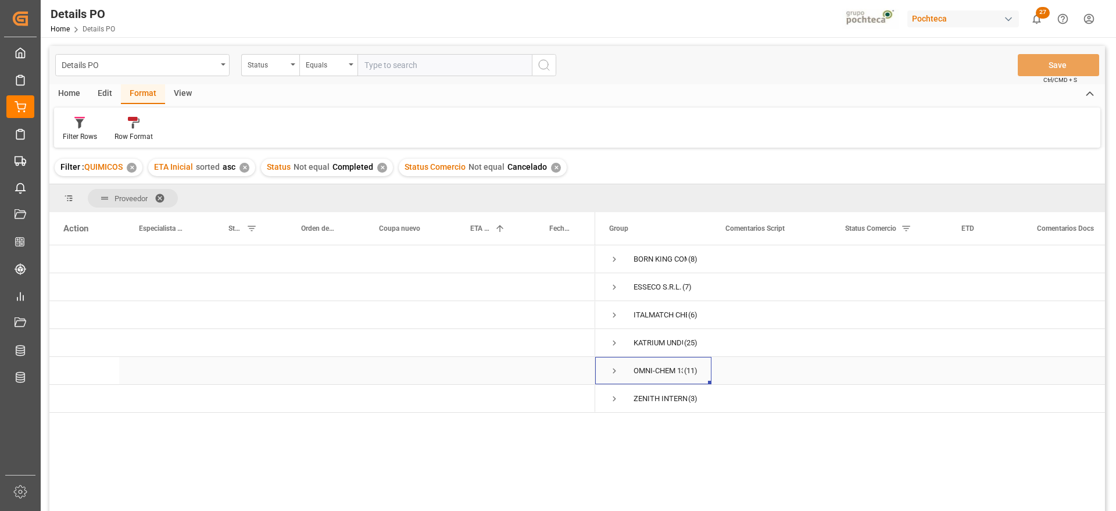
click at [614, 370] on span "Press SPACE to select this row." at bounding box center [614, 370] width 10 height 10
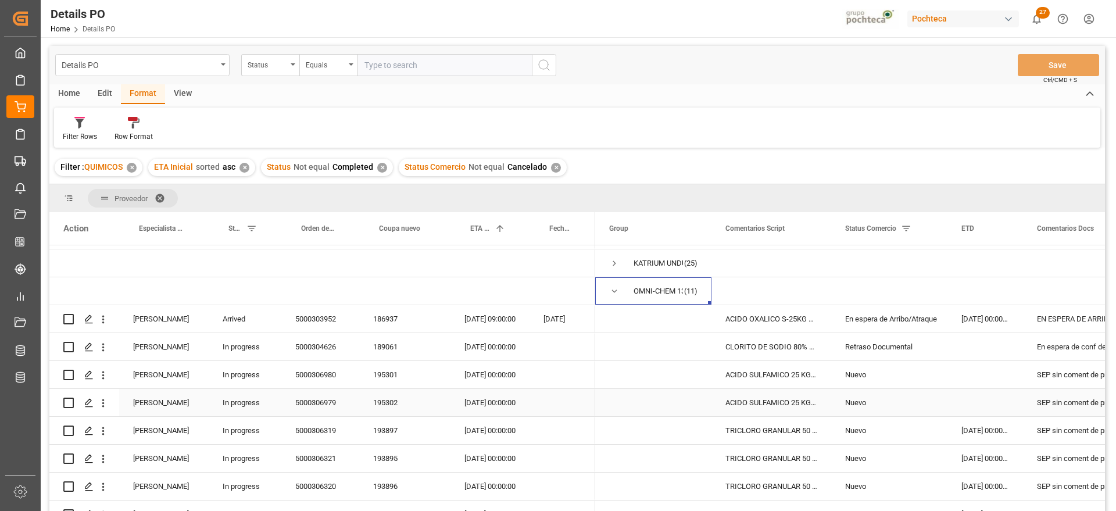
scroll to position [64, 0]
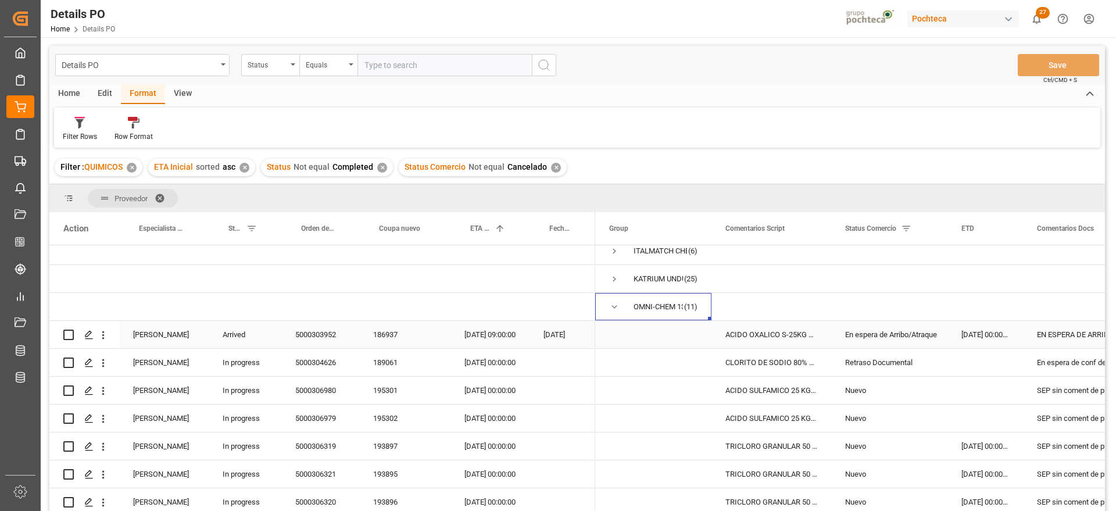
click at [906, 333] on div "En espera de Arribo/Atraque" at bounding box center [889, 334] width 88 height 27
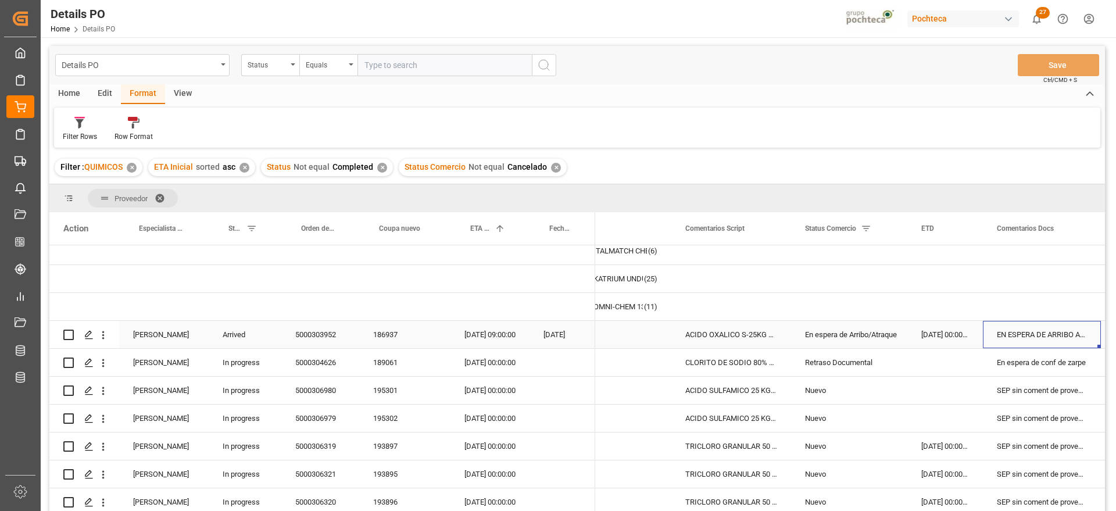
click at [320, 332] on div "5000303952" at bounding box center [320, 334] width 78 height 27
click at [1024, 332] on div "EN ESPERA DE ARRIBO AGOSTO | PCT3118 CMA no ETA available at the moment" at bounding box center [1042, 334] width 118 height 27
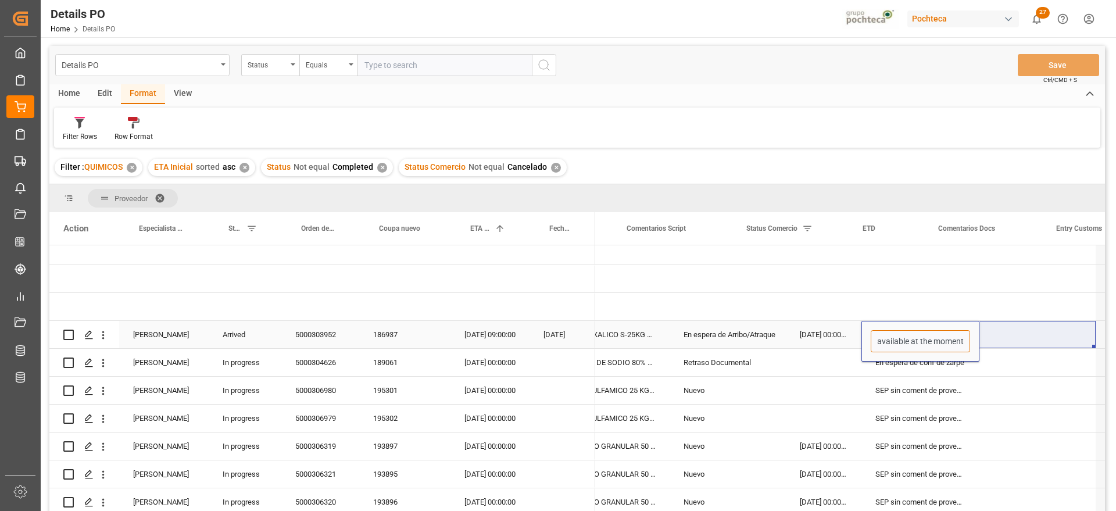
scroll to position [0, 162]
drag, startPoint x: 996, startPoint y: 341, endPoint x: 1091, endPoint y: 339, distance: 94.7
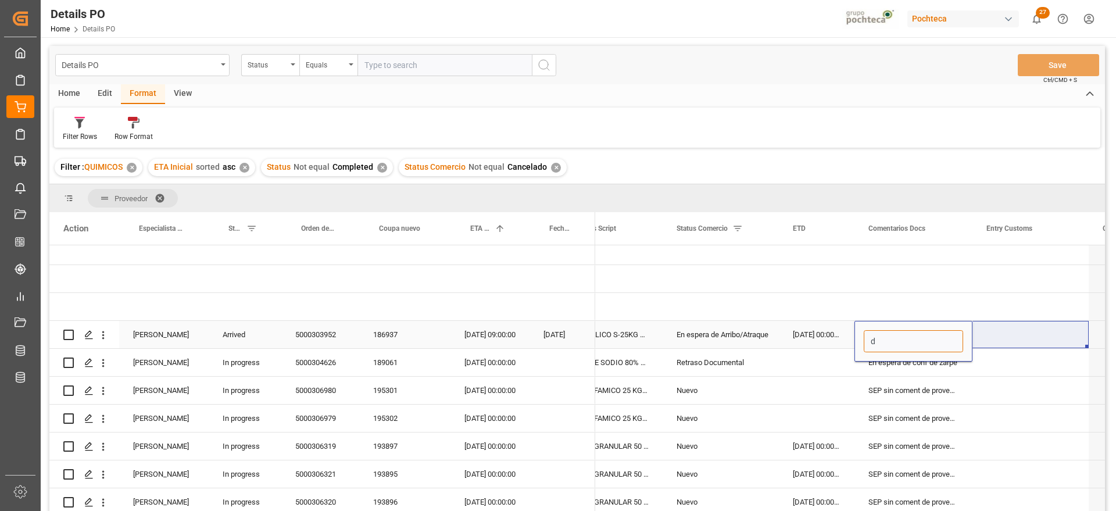
scroll to position [0, 0]
type input "despacho 19/08"
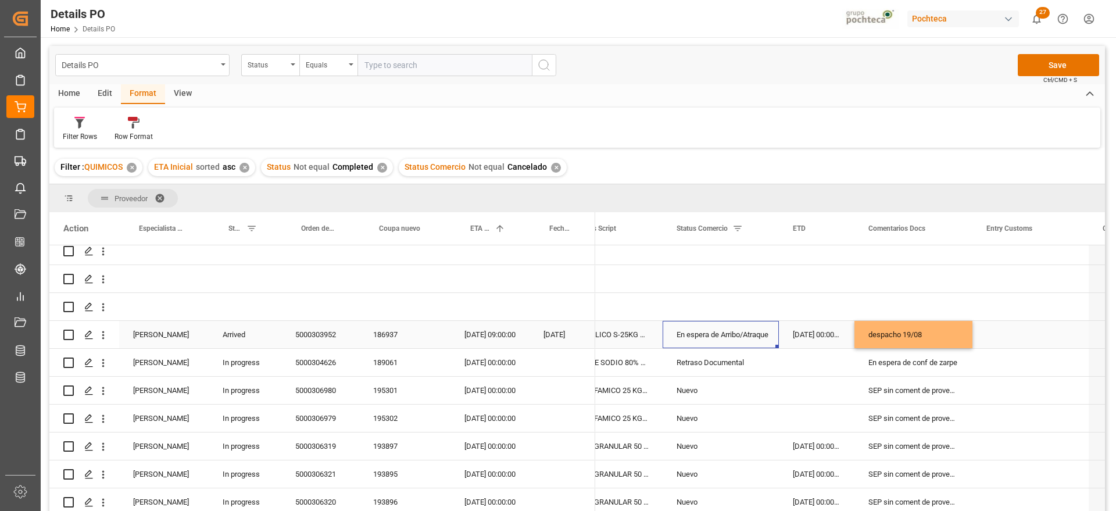
click at [753, 338] on div "En espera de Arribo/Atraque" at bounding box center [720, 334] width 88 height 27
click at [759, 339] on icon "open menu" at bounding box center [757, 342] width 14 height 14
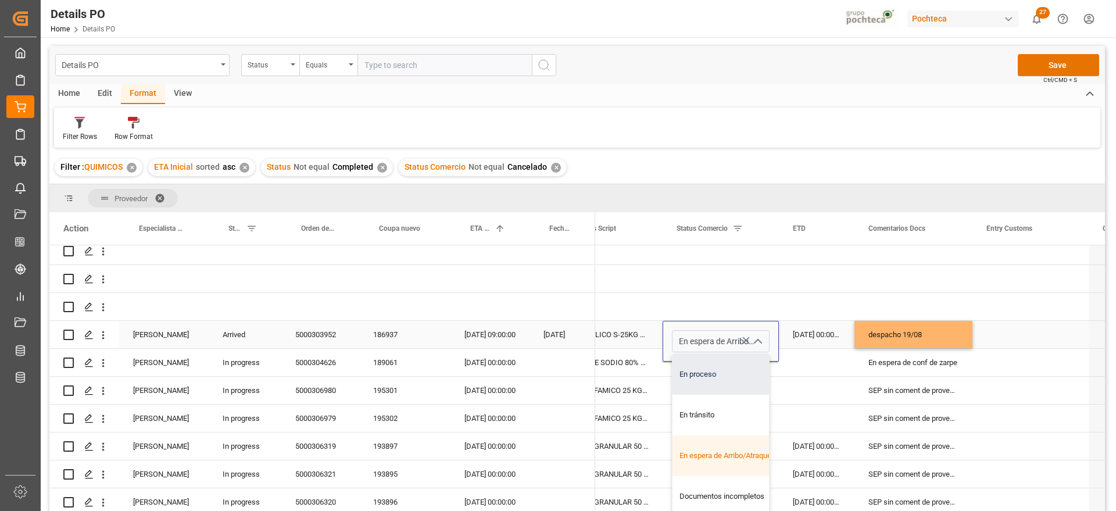
click at [712, 371] on div "En proceso" at bounding box center [727, 374] width 110 height 41
type input "En proceso"
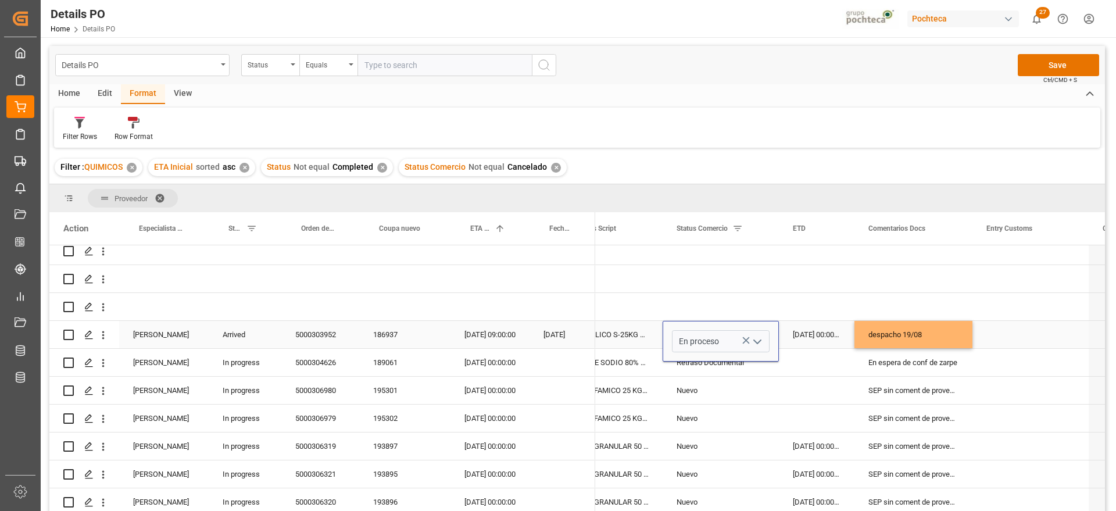
click at [796, 334] on div "[DATE] 00:00:00" at bounding box center [817, 334] width 76 height 27
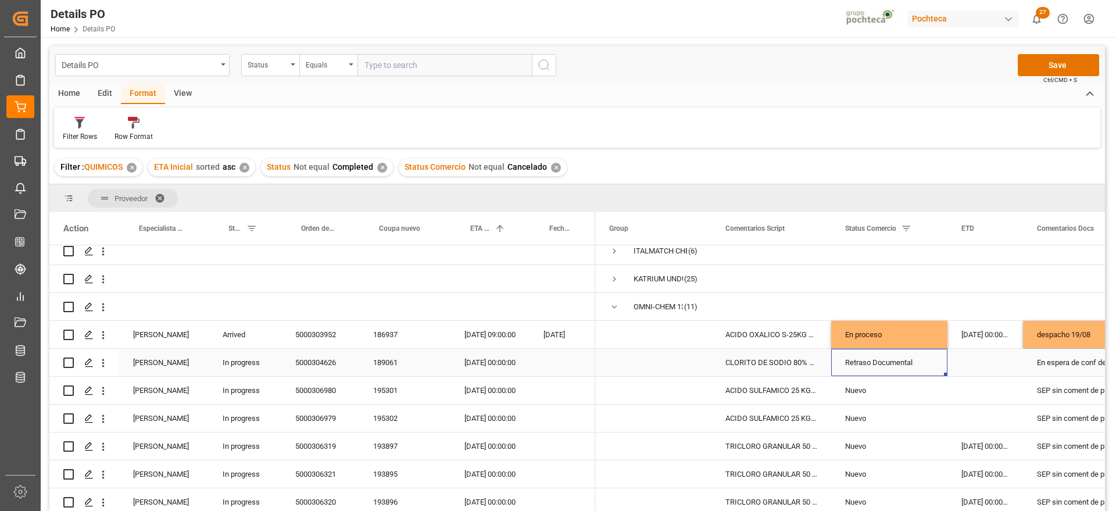
click at [357, 361] on div "5000304626" at bounding box center [320, 362] width 78 height 27
click at [399, 361] on div "189061" at bounding box center [404, 362] width 91 height 27
click at [492, 364] on div "[DATE] 00:00:00" at bounding box center [489, 362] width 79 height 27
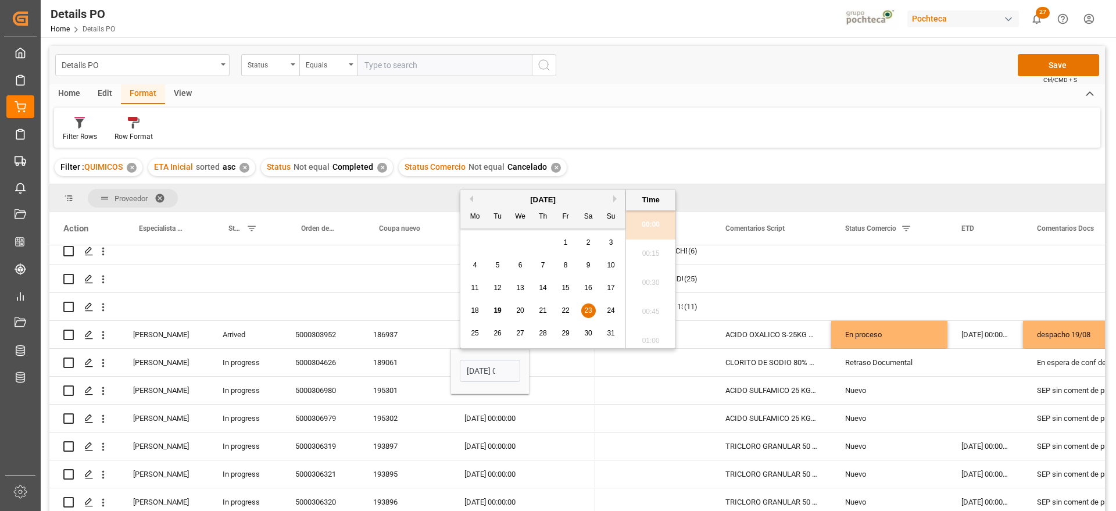
click at [615, 198] on button "Next Month" at bounding box center [616, 198] width 7 height 7
click at [608, 239] on div "7" at bounding box center [611, 243] width 15 height 14
type input "[DATE] 00:00"
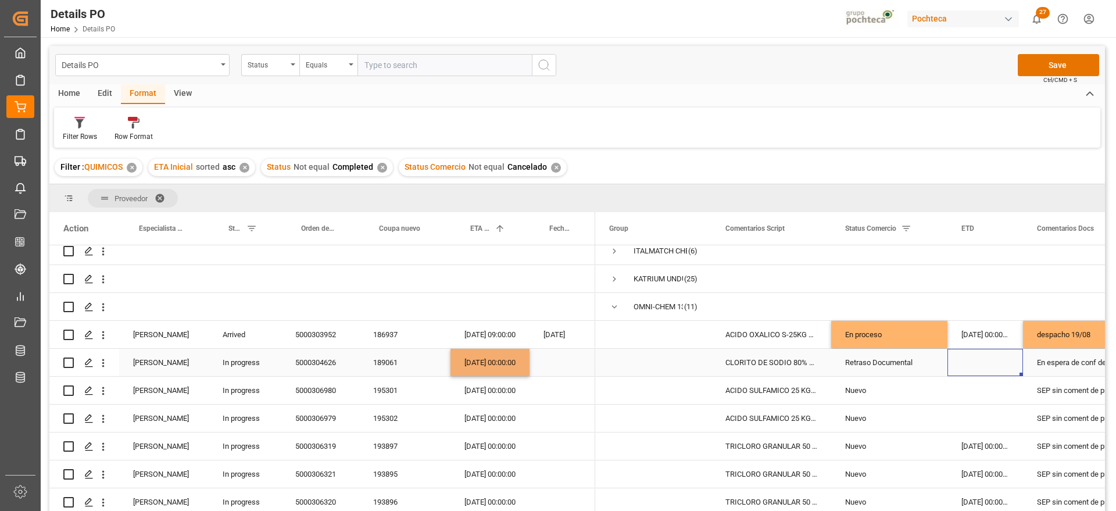
click at [994, 361] on div "Press SPACE to select this row." at bounding box center [985, 362] width 76 height 27
click at [994, 363] on div "Press SPACE to select this row." at bounding box center [985, 362] width 76 height 27
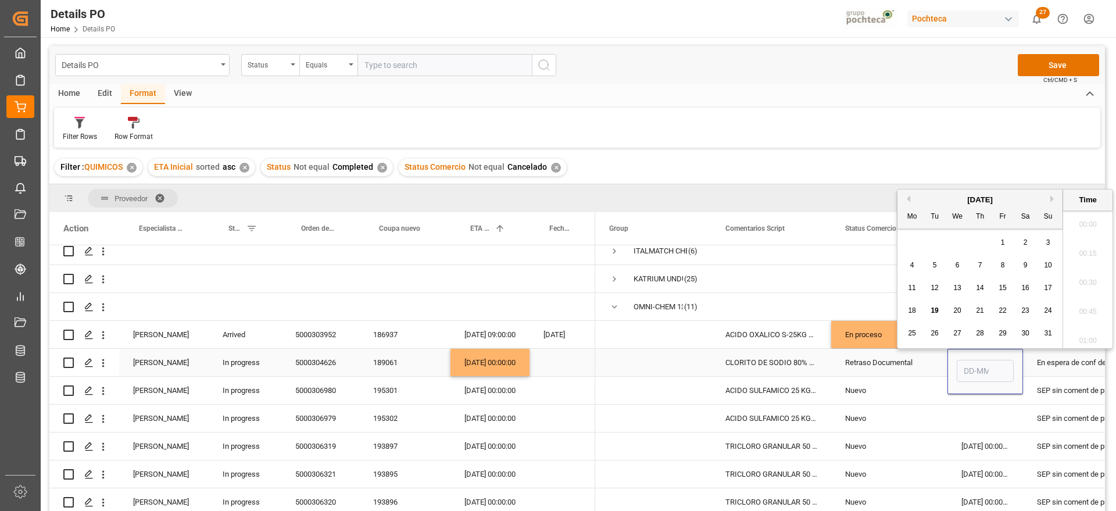
scroll to position [1137, 0]
click at [1044, 284] on span "17" at bounding box center [1048, 288] width 8 height 8
type input "[DATE] 00:00"
click at [902, 370] on div "Retraso Documental" at bounding box center [889, 362] width 88 height 27
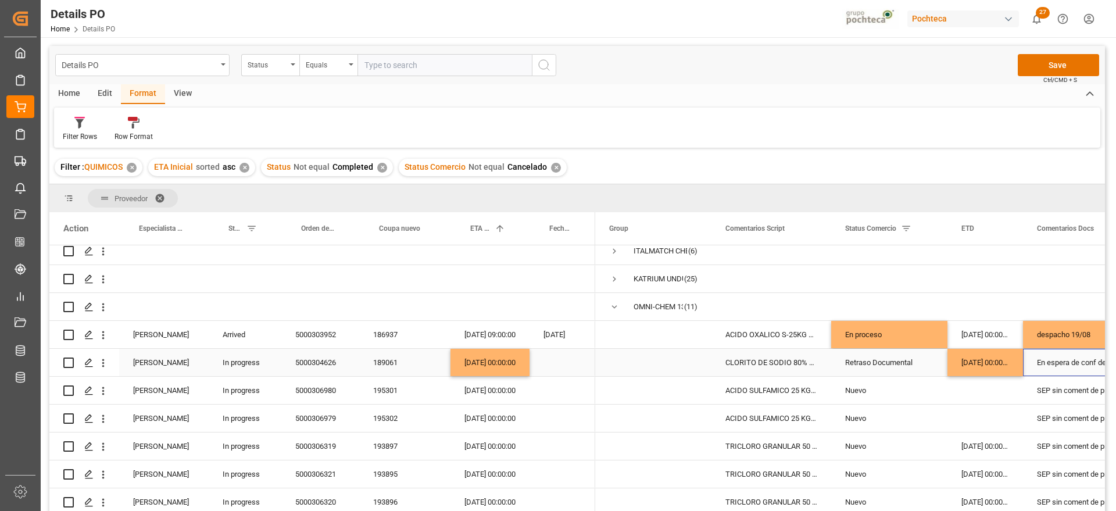
click at [1045, 363] on div "En espera de conf de zarpe" at bounding box center [1082, 362] width 118 height 27
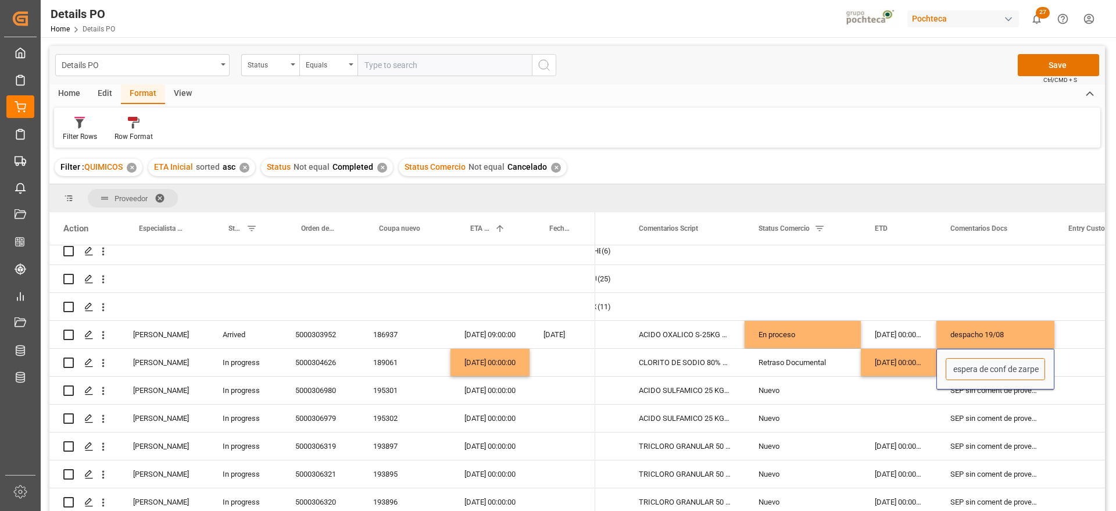
scroll to position [0, 268]
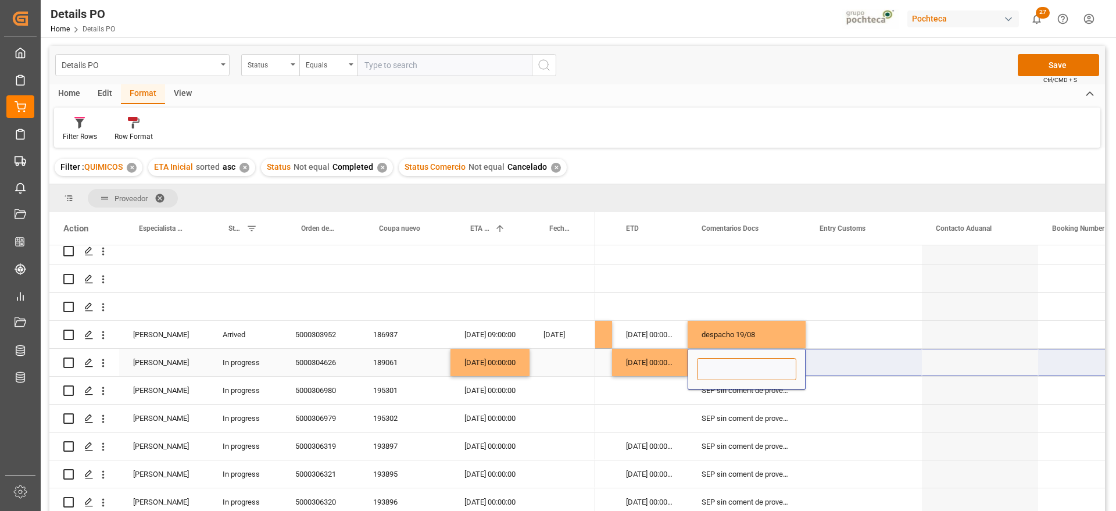
scroll to position [0, 0]
type input "e"
type input "sin documentos"
click at [759, 399] on div "SEP sin coment de proveedor" at bounding box center [746, 390] width 118 height 27
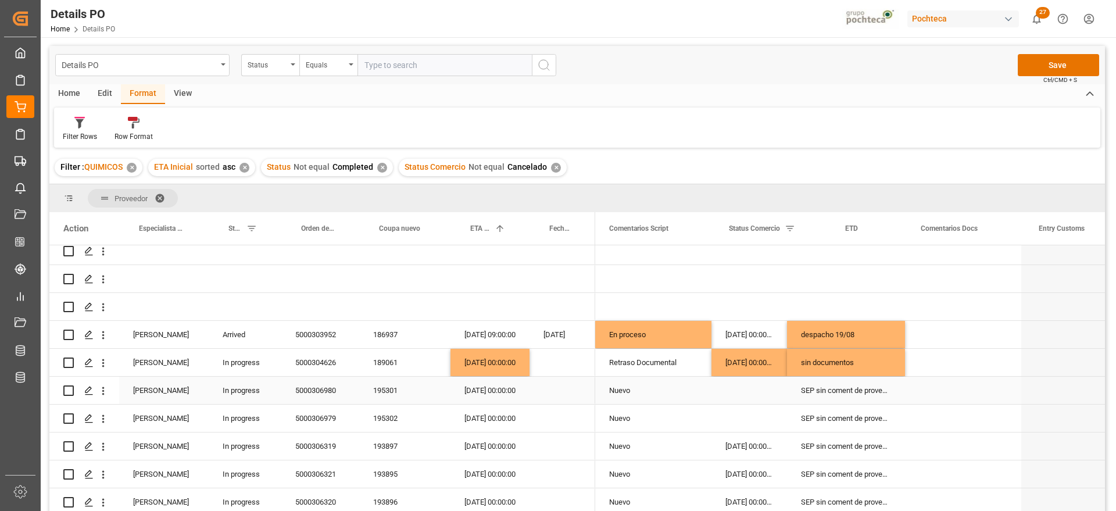
scroll to position [0, 116]
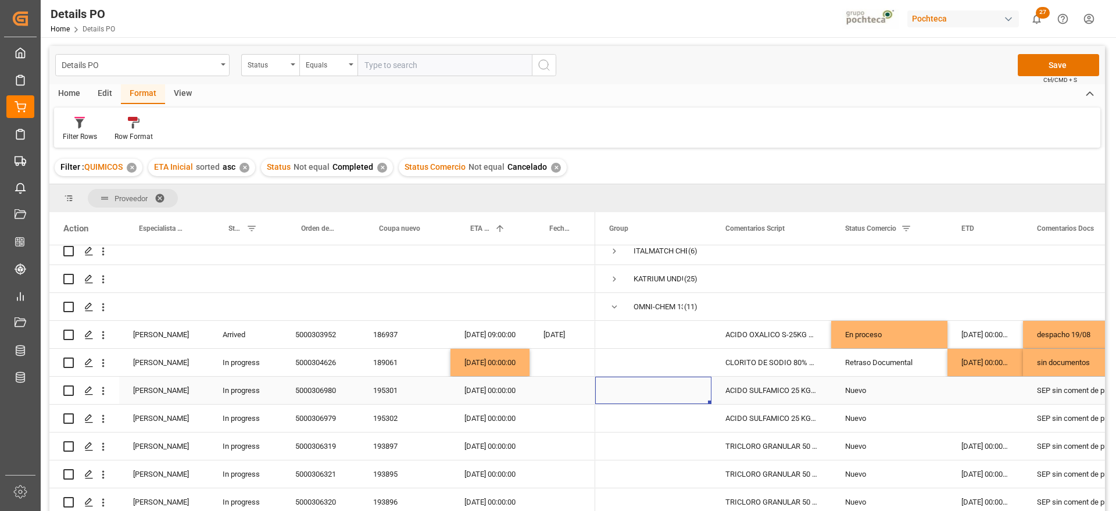
click at [379, 395] on div "195301" at bounding box center [404, 390] width 91 height 27
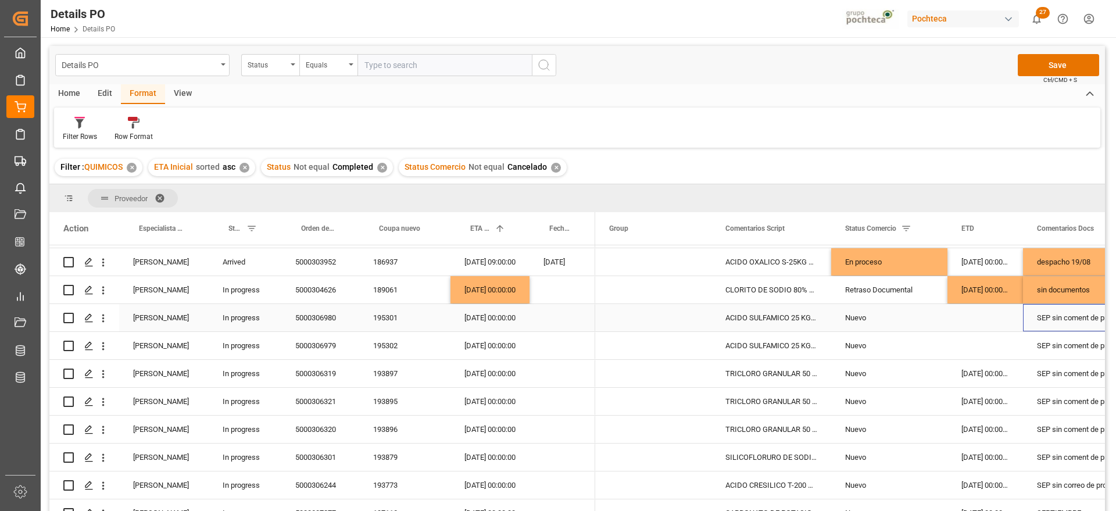
click at [1048, 317] on div "SEP sin coment de proveedor" at bounding box center [1082, 317] width 118 height 27
click at [1065, 318] on div "SEP sin coment de proveedor" at bounding box center [1082, 317] width 118 height 27
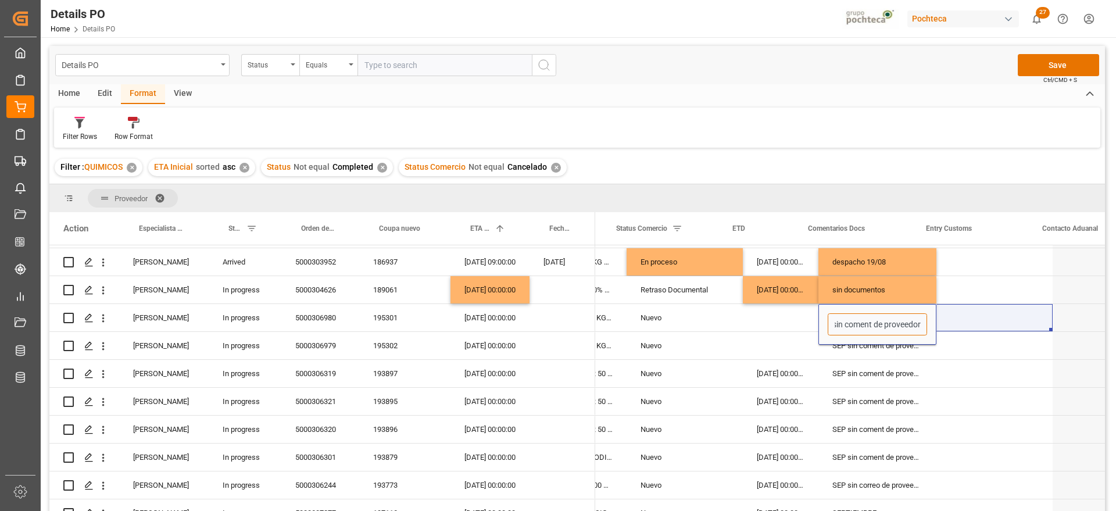
scroll to position [0, 313]
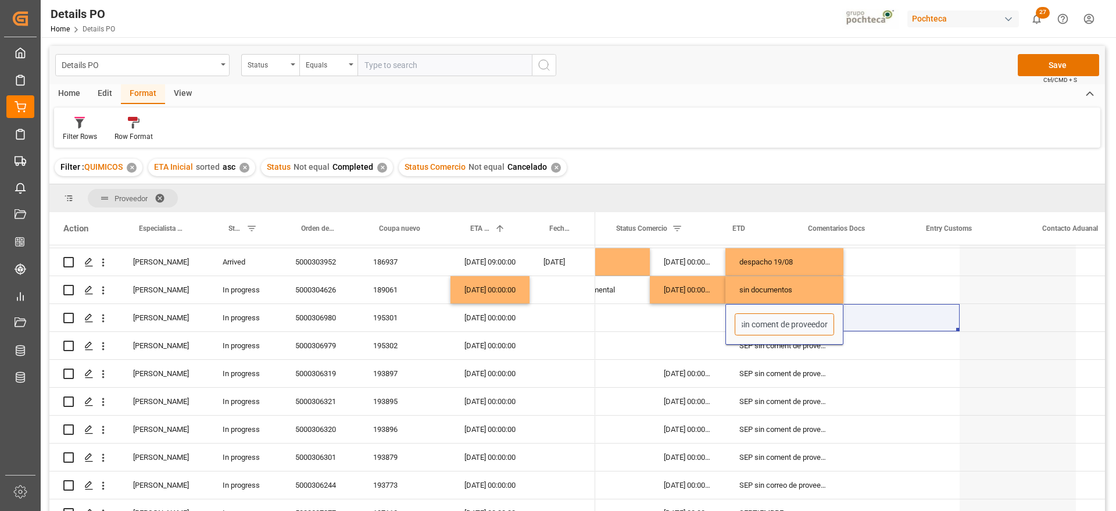
drag, startPoint x: 1036, startPoint y: 322, endPoint x: 963, endPoint y: 314, distance: 73.7
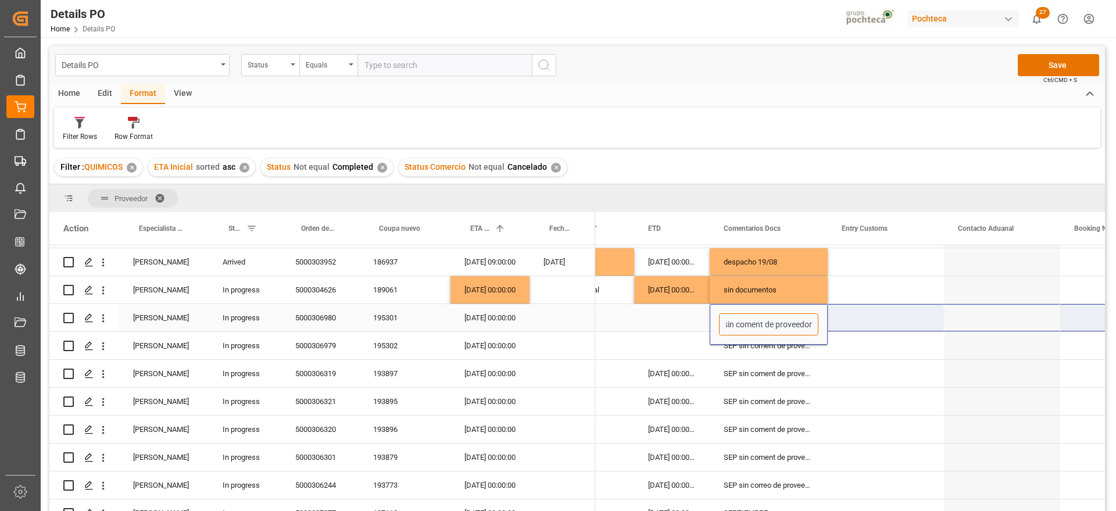
paste input "PCT3185"
type input "PCT3185"
click at [772, 354] on div "SEP sin coment de proveedor" at bounding box center [768, 345] width 118 height 27
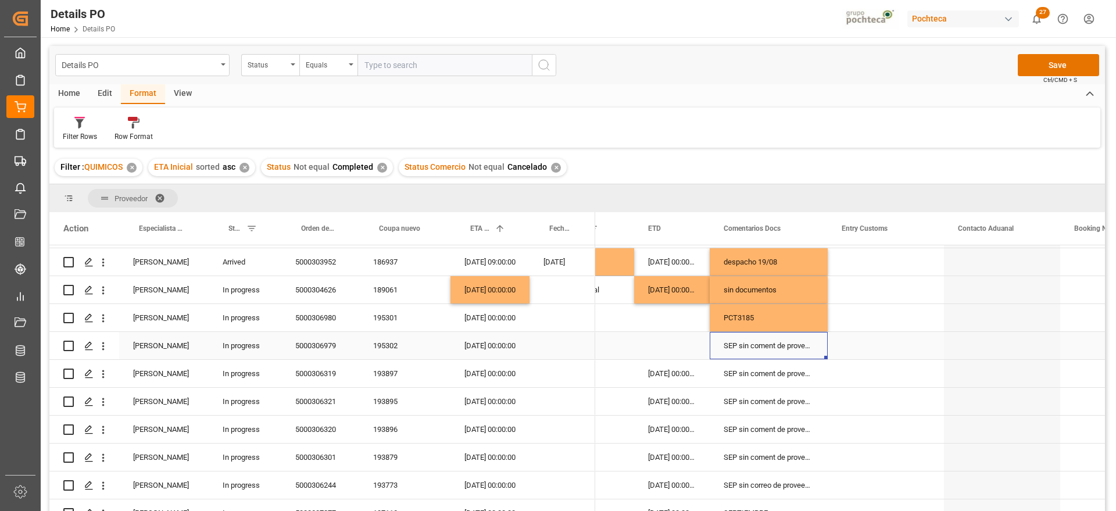
click at [753, 342] on div "SEP sin coment de proveedor" at bounding box center [768, 345] width 118 height 27
click at [754, 342] on div "SEP sin coment de proveedor" at bounding box center [768, 345] width 118 height 27
drag, startPoint x: 723, startPoint y: 346, endPoint x: 812, endPoint y: 350, distance: 89.0
click at [812, 350] on input "SEP sin coment de proveedor" at bounding box center [768, 352] width 99 height 22
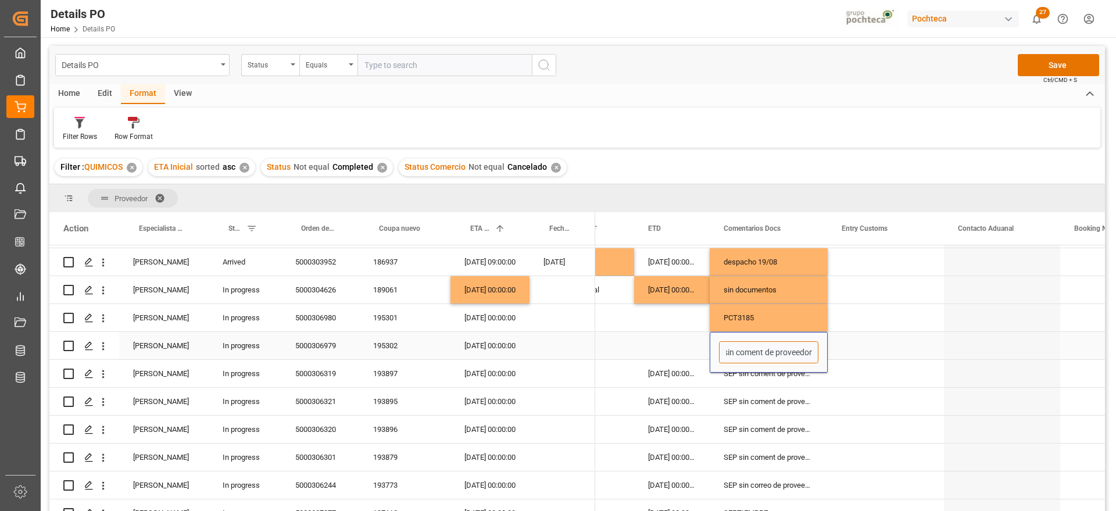
paste input "PCT3185"
type input "PCT3186"
click at [632, 336] on div "Nuevo" at bounding box center [576, 345] width 116 height 27
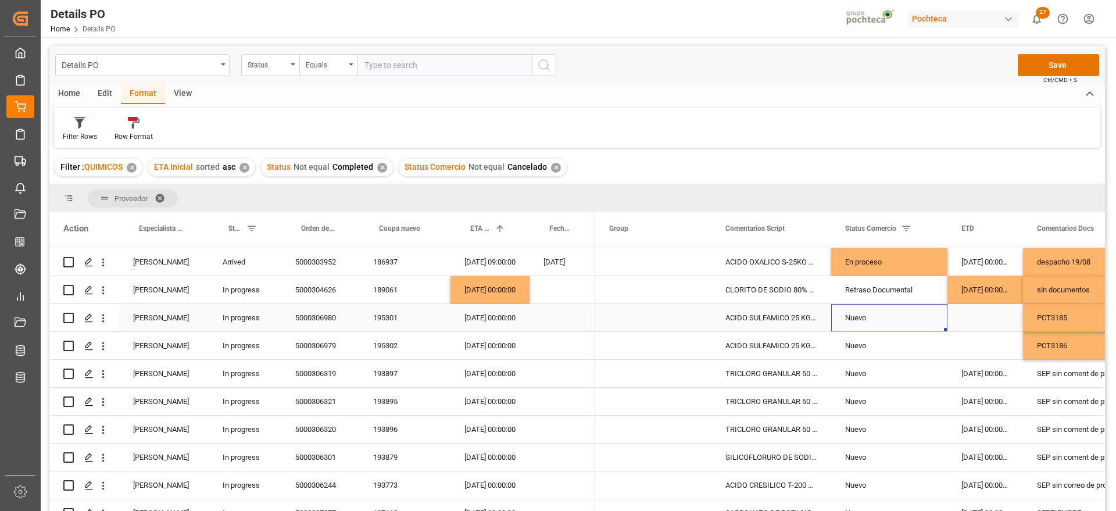
click at [891, 317] on div "Nuevo" at bounding box center [889, 317] width 88 height 27
click at [902, 288] on div "Retraso Documental" at bounding box center [889, 290] width 88 height 27
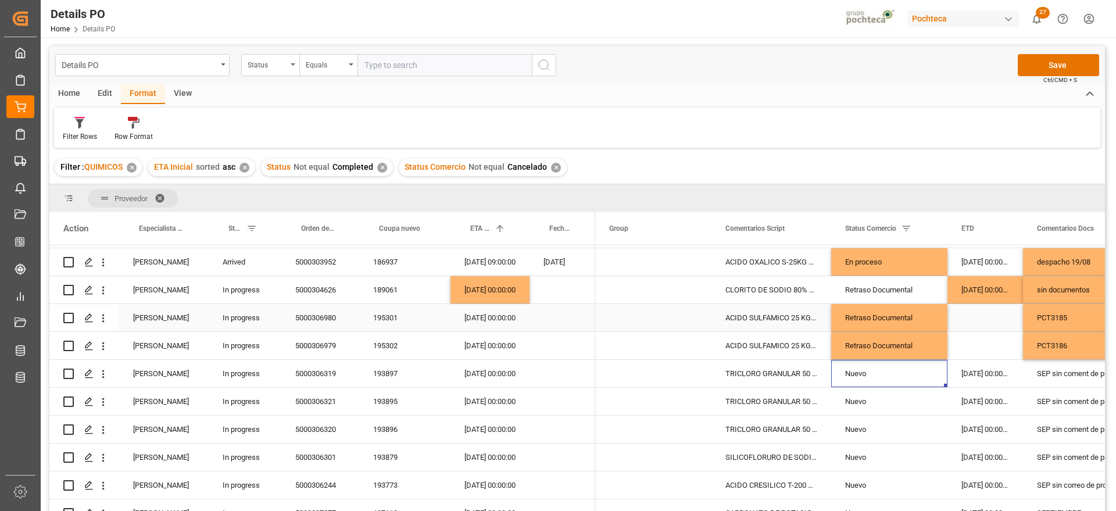
click at [1069, 318] on div "PCT3185" at bounding box center [1082, 317] width 118 height 27
click at [1073, 319] on input "PCT3185" at bounding box center [1081, 324] width 99 height 22
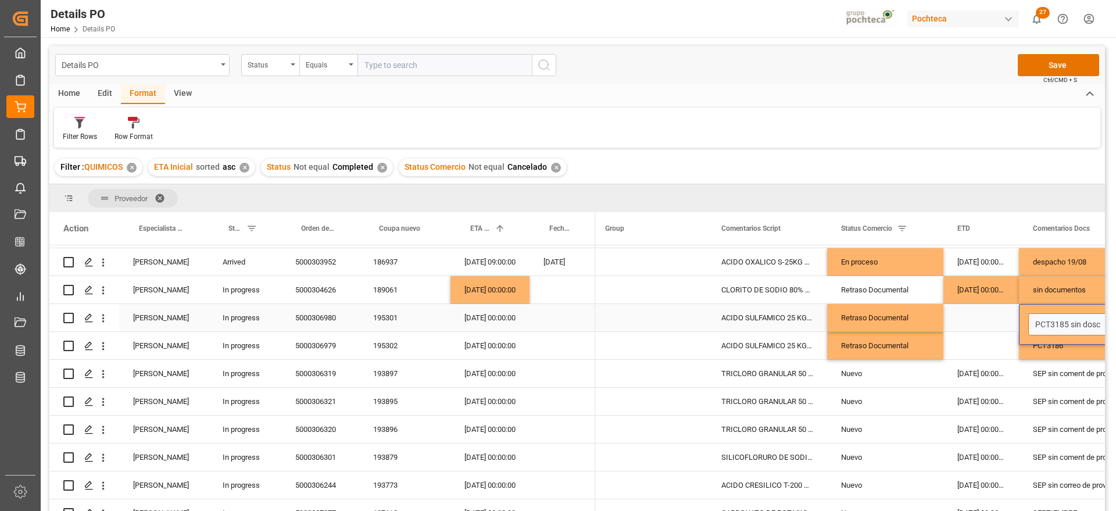
scroll to position [0, 9]
type input "PCT3185 sin docs"
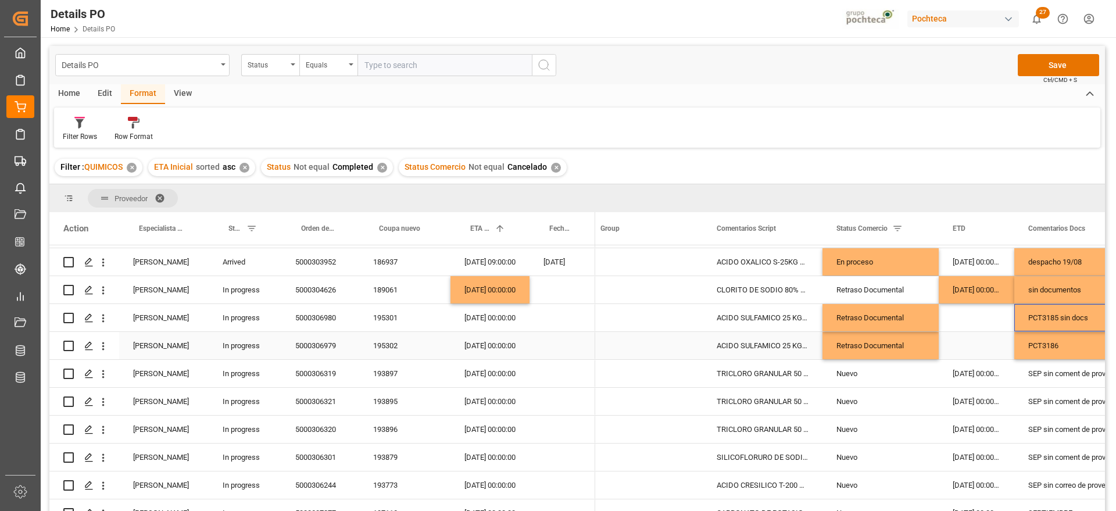
click at [1066, 347] on div "PCT3186" at bounding box center [1073, 345] width 118 height 27
click at [1066, 347] on input "PCT3186" at bounding box center [1072, 352] width 99 height 22
type input "PCT3186 sin docs"
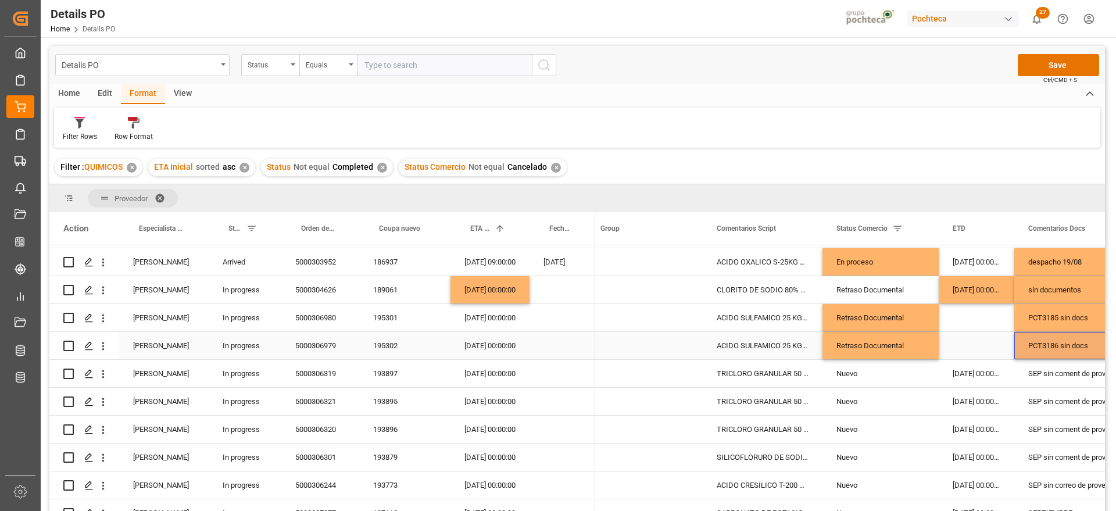
scroll to position [0, 40]
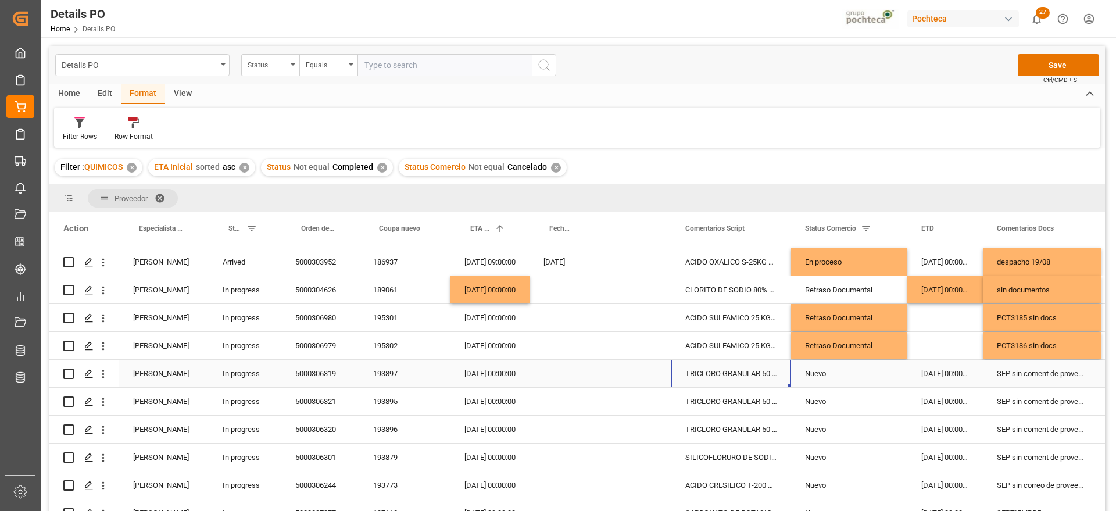
click at [727, 372] on div "TRICLORO GRANULAR 50 KG CUBETA (23291)" at bounding box center [731, 373] width 120 height 27
click at [386, 370] on div "193897" at bounding box center [404, 373] width 91 height 27
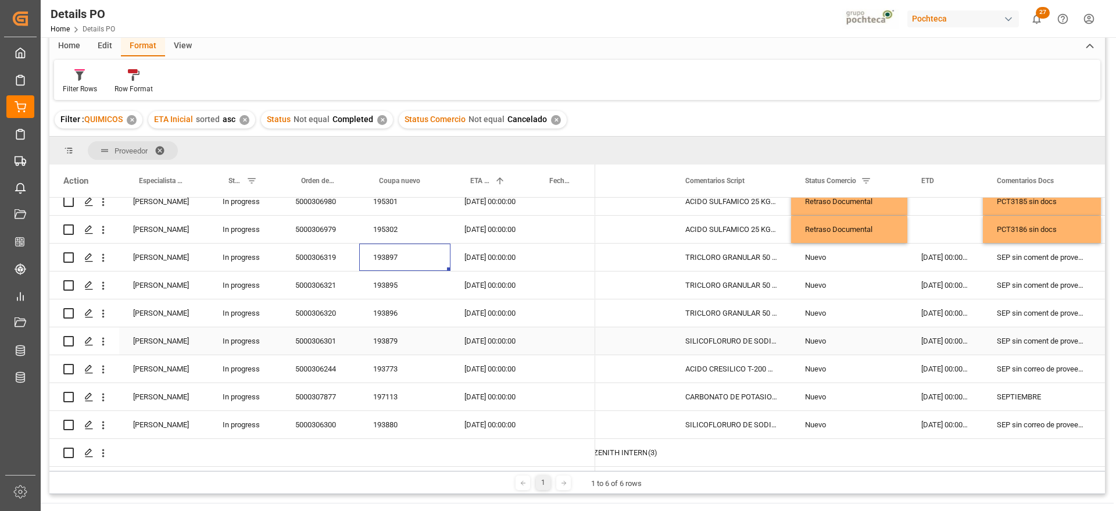
scroll to position [73, 0]
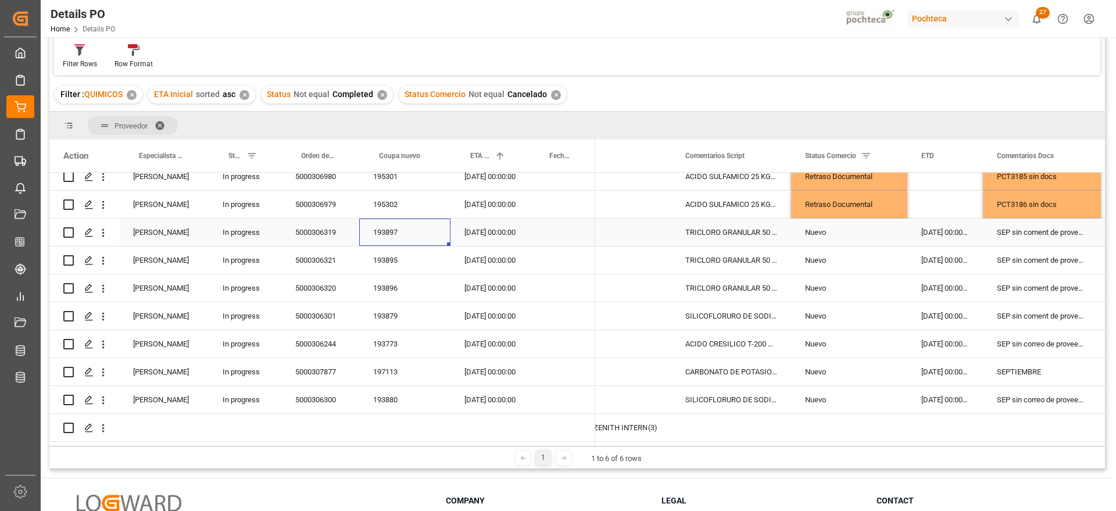
click at [487, 231] on div "[DATE] 00:00:00" at bounding box center [489, 231] width 79 height 27
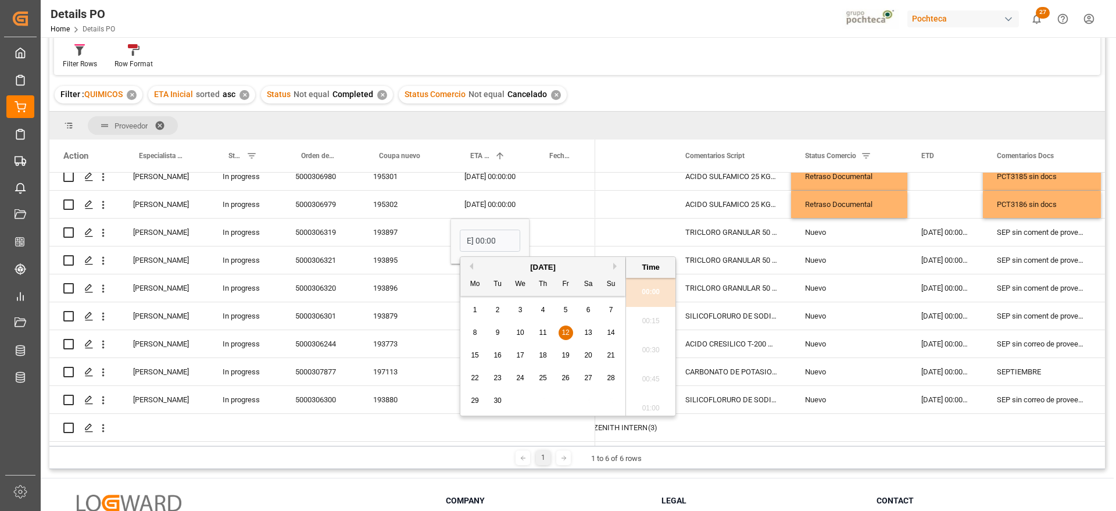
scroll to position [0, 0]
click at [526, 329] on div "10" at bounding box center [520, 333] width 15 height 14
type input "[DATE] 00:00"
click at [536, 224] on div "Press SPACE to select this row." at bounding box center [562, 231] width 66 height 27
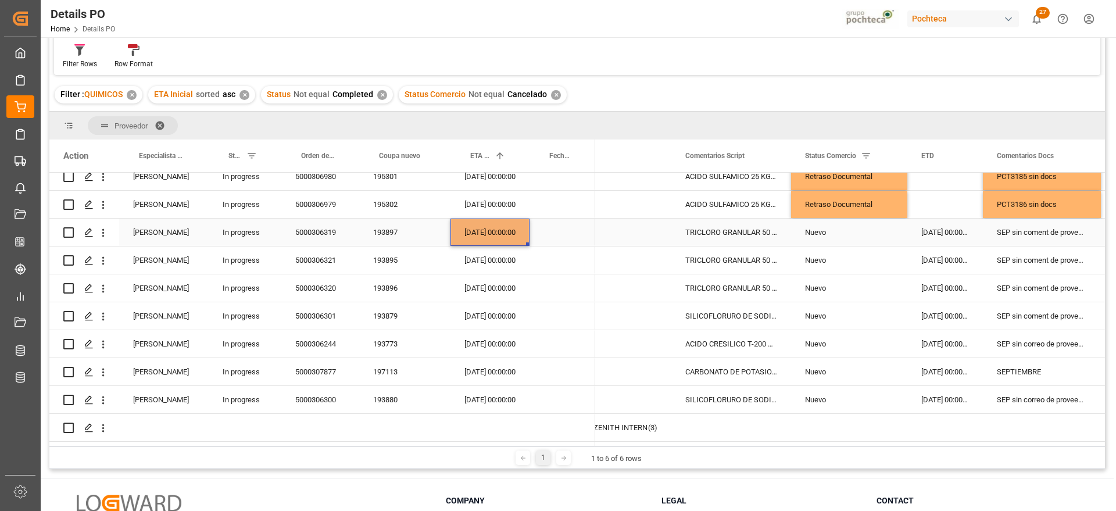
click at [499, 228] on div "[DATE] 00:00:00" at bounding box center [489, 231] width 79 height 27
click at [493, 254] on div "[DATE] 00:00:00" at bounding box center [489, 259] width 79 height 27
click at [497, 274] on div "[DATE] 00:00:00" at bounding box center [489, 287] width 79 height 27
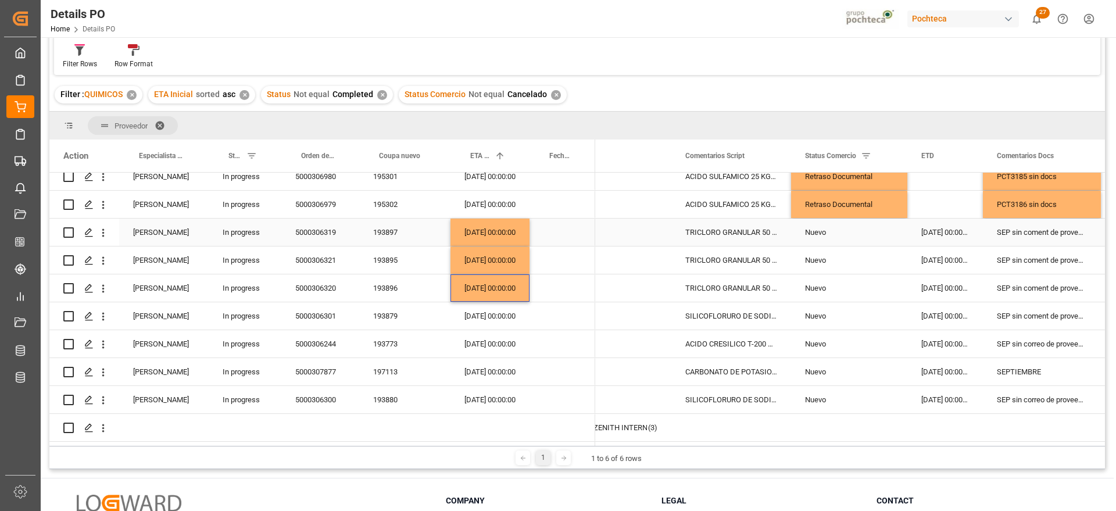
click at [951, 235] on div "[DATE] 00:00:00" at bounding box center [945, 231] width 76 height 27
click at [1027, 236] on div "SEP sin coment de proveedor" at bounding box center [1042, 231] width 118 height 27
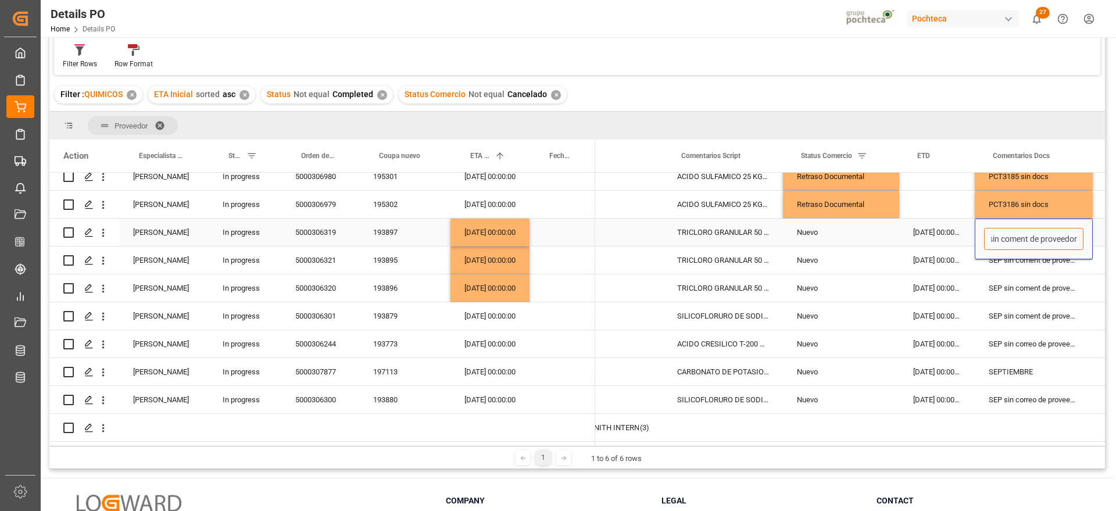
drag, startPoint x: 996, startPoint y: 235, endPoint x: 1077, endPoint y: 231, distance: 81.4
click at [1084, 231] on div "SEP sin coment de proveedor" at bounding box center [1033, 238] width 118 height 41
type input "en espera de arribo"
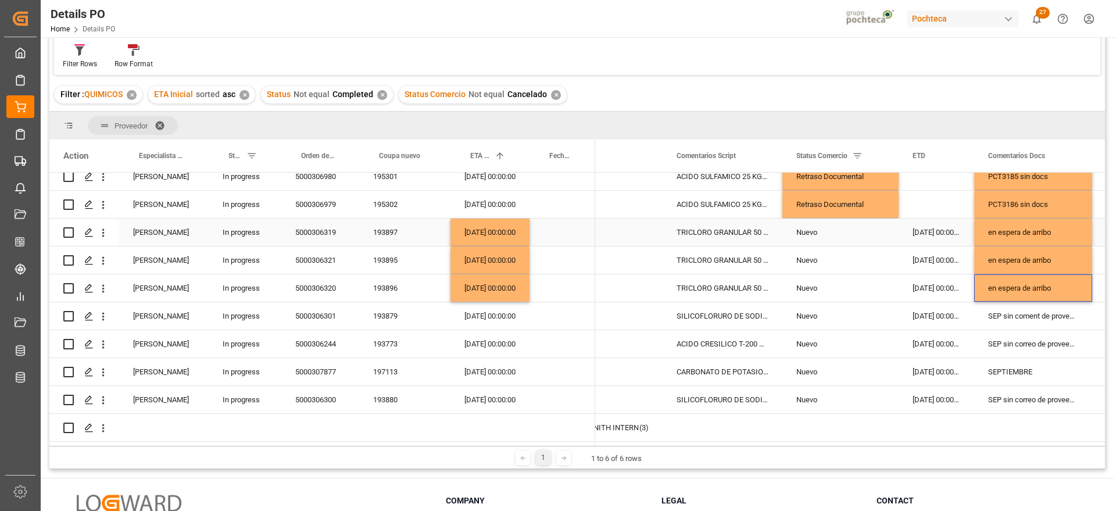
click at [809, 228] on div "Nuevo" at bounding box center [840, 232] width 88 height 27
click at [876, 231] on div "Nuevo" at bounding box center [840, 232] width 88 height 27
click at [879, 232] on icon "open menu" at bounding box center [877, 239] width 14 height 14
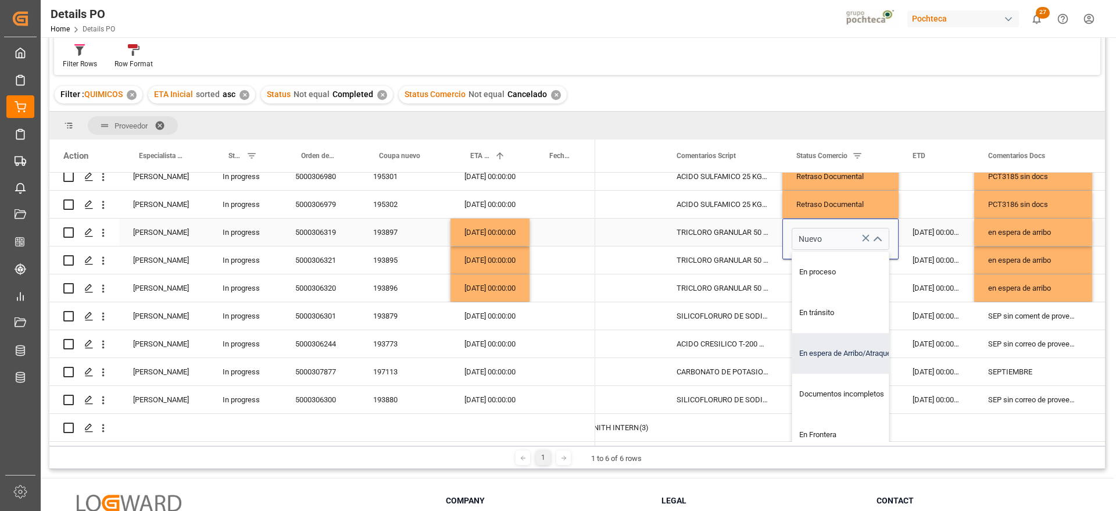
click at [863, 350] on div "En espera de Arribo/Atraque" at bounding box center [847, 353] width 110 height 41
type input "En espera de Arribo/Atraque"
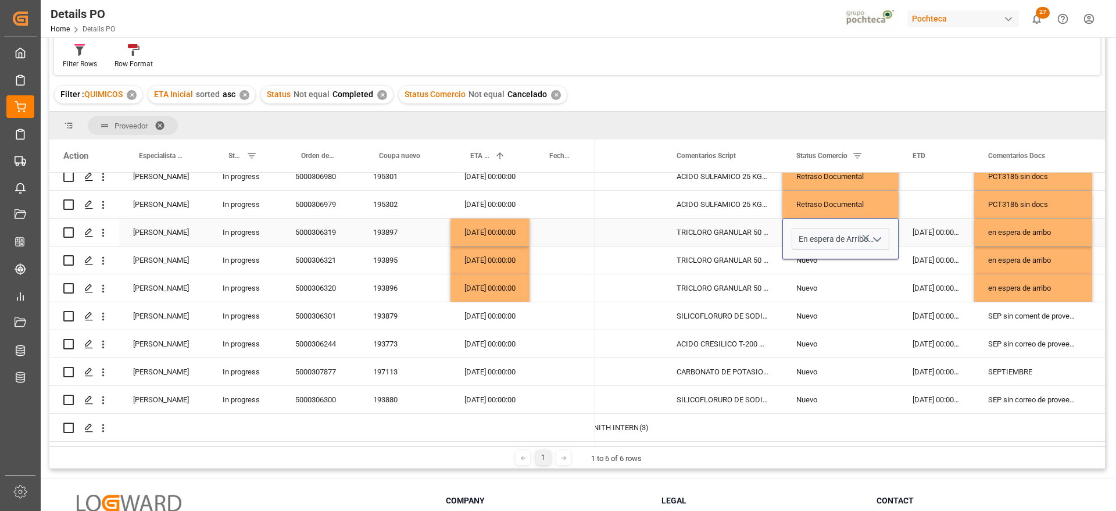
drag, startPoint x: 928, startPoint y: 227, endPoint x: 901, endPoint y: 228, distance: 27.3
click at [924, 227] on div "[DATE] 00:00:00" at bounding box center [936, 231] width 76 height 27
click at [841, 228] on div "En espera de Arribo/Atraque" at bounding box center [840, 232] width 88 height 27
click at [836, 248] on div "Nuevo" at bounding box center [840, 260] width 88 height 27
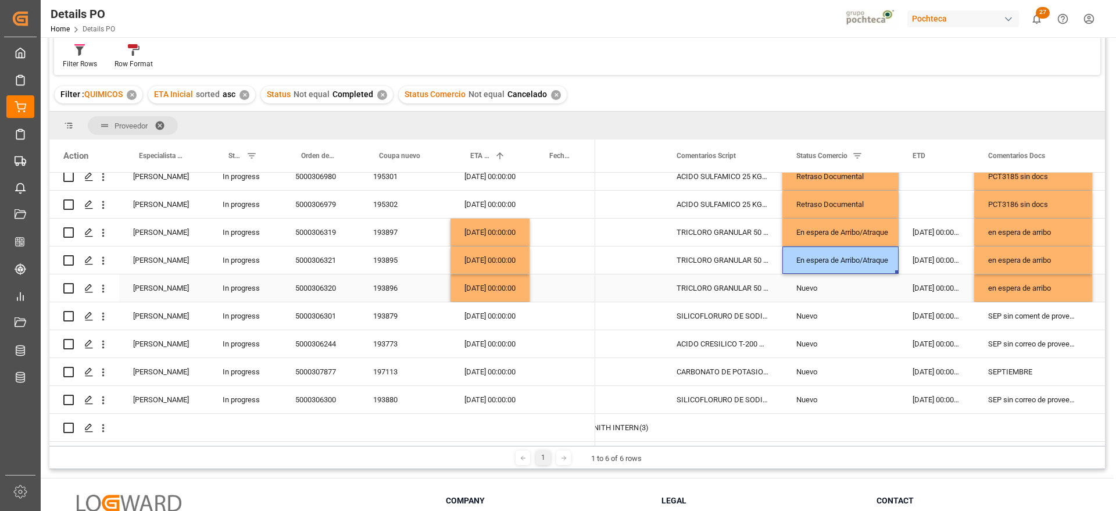
click at [845, 278] on div "Nuevo" at bounding box center [840, 288] width 88 height 27
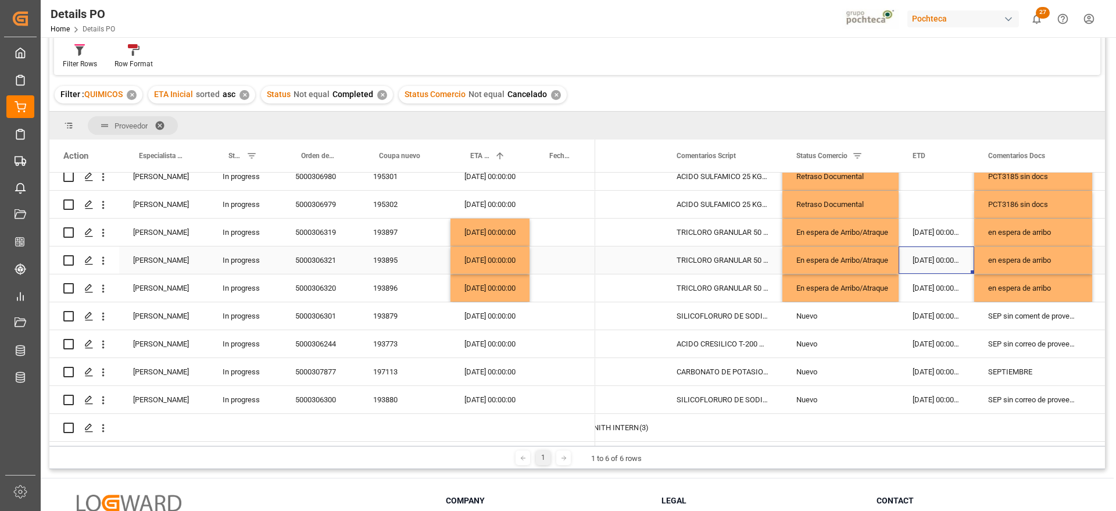
click at [948, 265] on div "[DATE] 00:00:00" at bounding box center [936, 259] width 76 height 27
click at [490, 312] on div "[DATE] 00:00:00" at bounding box center [489, 315] width 79 height 27
drag, startPoint x: 417, startPoint y: 308, endPoint x: 403, endPoint y: 312, distance: 14.5
click at [413, 309] on div "193879" at bounding box center [404, 315] width 91 height 27
click at [1021, 312] on div "SEP sin coment de proveedor" at bounding box center [1033, 315] width 118 height 27
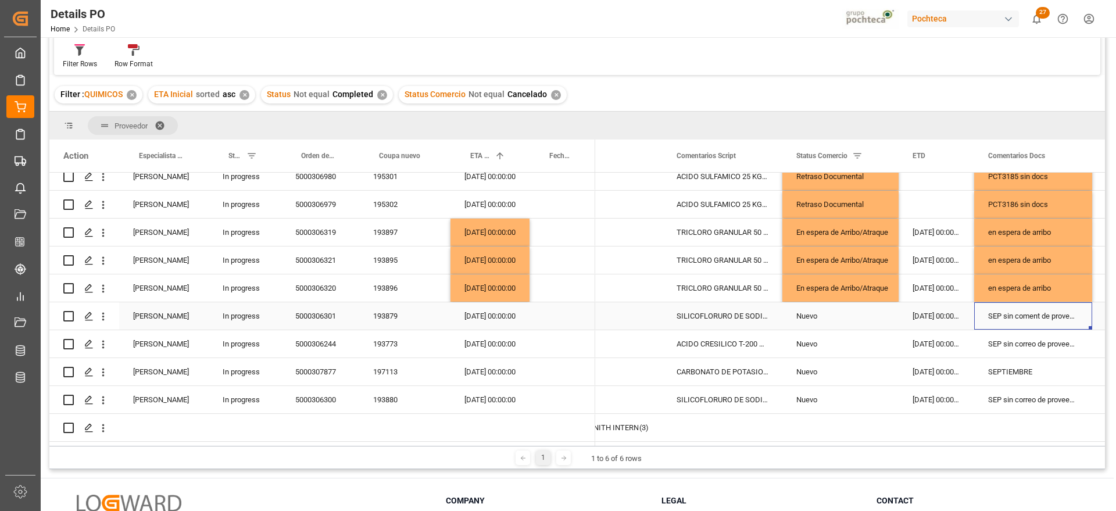
click at [1021, 312] on div "SEP sin coment de proveedor" at bounding box center [1033, 315] width 118 height 27
drag, startPoint x: 991, startPoint y: 315, endPoint x: 1081, endPoint y: 313, distance: 90.7
click at [1081, 313] on input "SEP sin coment de proveedor" at bounding box center [1032, 322] width 99 height 22
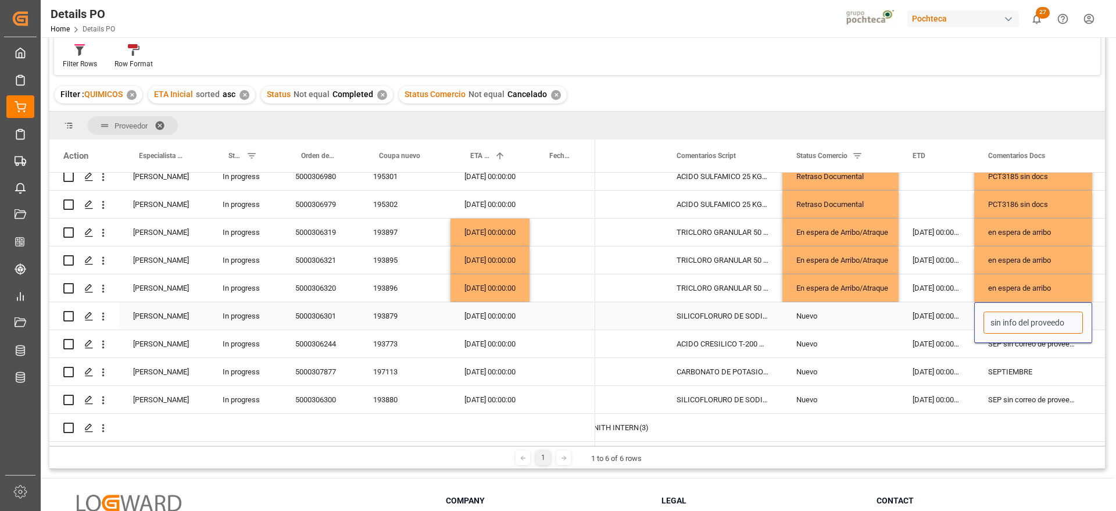
type input "sin info del proveedor"
click at [1024, 339] on div "SEP sin correo de proveedor" at bounding box center [1033, 343] width 118 height 27
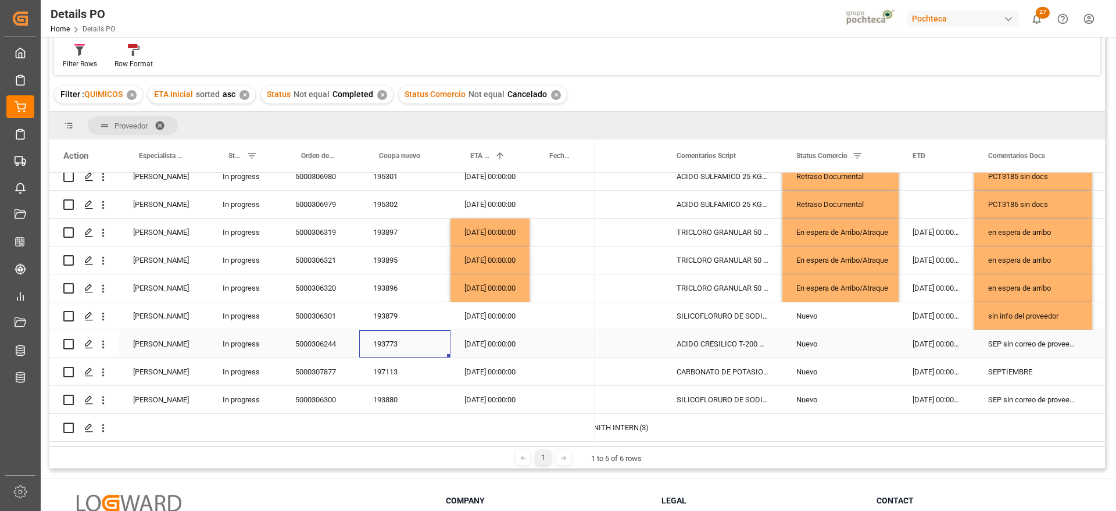
click at [373, 341] on div "193773" at bounding box center [404, 343] width 91 height 27
click at [1023, 317] on div "sin info del proveedor" at bounding box center [1033, 315] width 118 height 27
click at [1023, 393] on div "SEP sin correo de proveedor" at bounding box center [1033, 399] width 118 height 27
click at [949, 336] on div "[DATE] 00:00:00" at bounding box center [936, 343] width 76 height 27
click at [383, 340] on div "193773" at bounding box center [404, 343] width 91 height 27
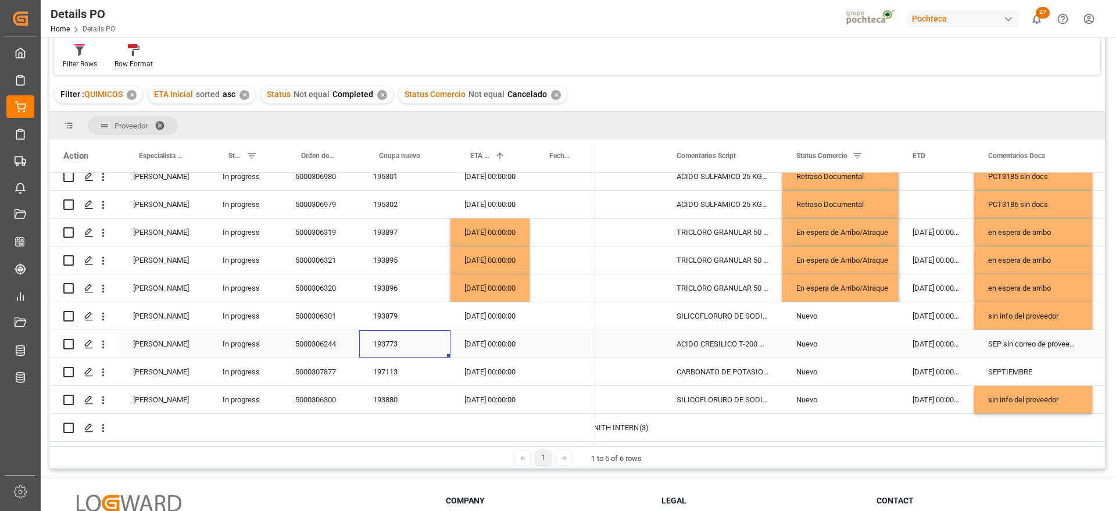
click at [1017, 330] on div "SEP sin correo de proveedor" at bounding box center [1033, 343] width 118 height 27
click at [1025, 314] on div "sin info del proveedor" at bounding box center [1033, 315] width 118 height 27
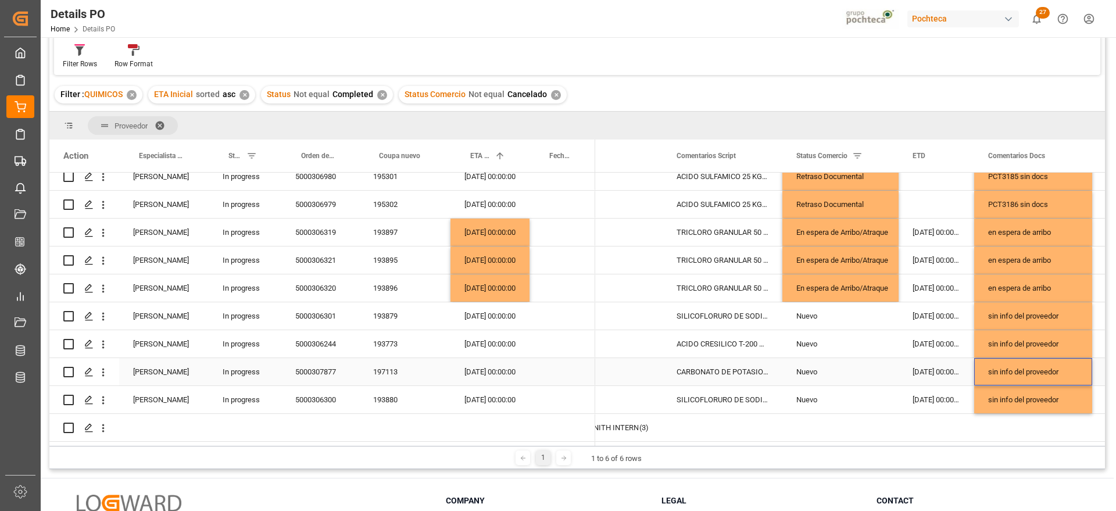
click at [377, 367] on div "197113" at bounding box center [404, 371] width 91 height 27
click at [854, 358] on div "Nuevo" at bounding box center [840, 371] width 88 height 27
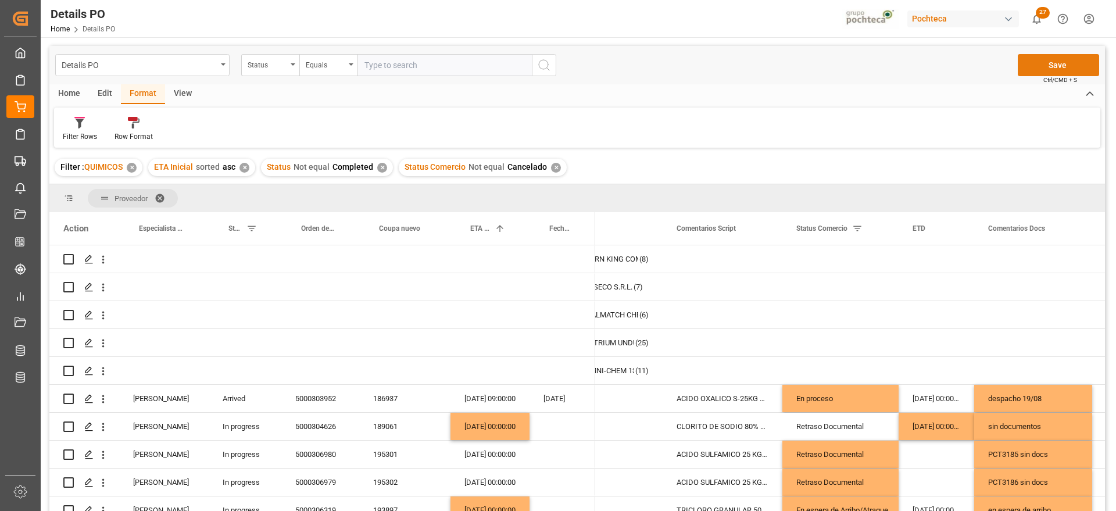
click at [1070, 60] on button "Save" at bounding box center [1057, 65] width 81 height 22
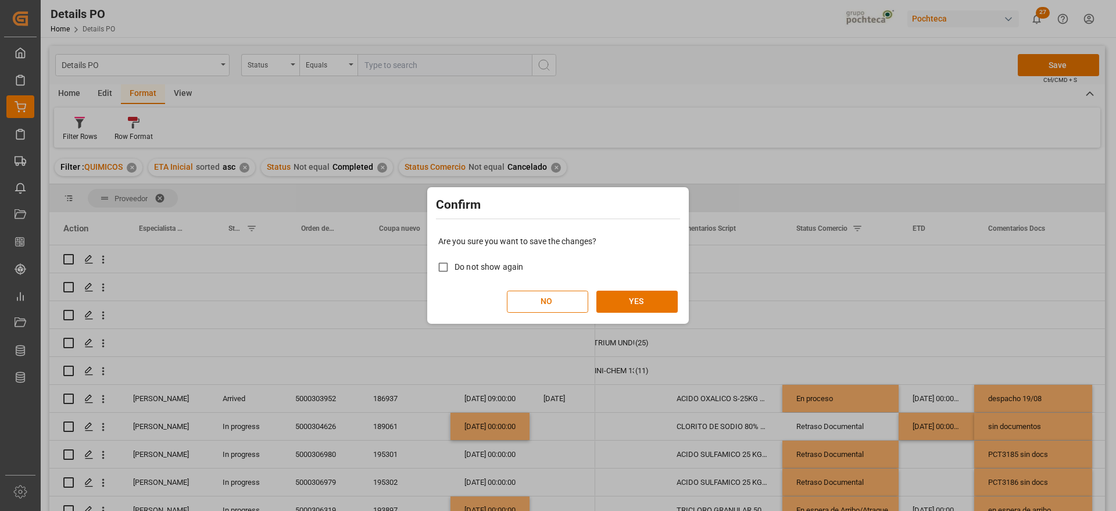
click at [632, 285] on div "Are you sure you want to save the changes? Do not show again NO YES" at bounding box center [558, 274] width 256 height 94
click at [633, 296] on button "YES" at bounding box center [636, 302] width 81 height 22
